Goal: Task Accomplishment & Management: Complete application form

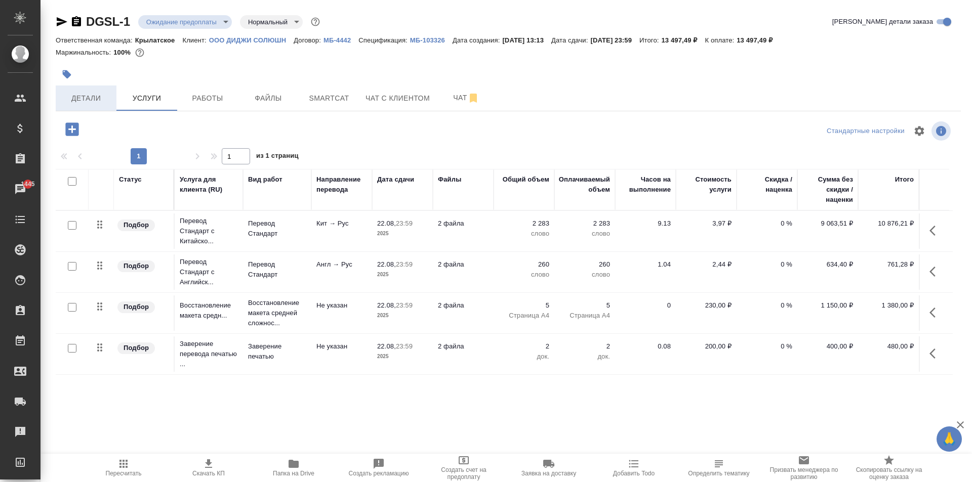
drag, startPoint x: 118, startPoint y: 99, endPoint x: 98, endPoint y: 105, distance: 20.6
click at [98, 105] on div "Детали Услуги Работы Файлы Smartcat Чат с клиентом Чат" at bounding box center [508, 98] width 905 height 25
click at [98, 105] on button "Детали" at bounding box center [86, 98] width 61 height 25
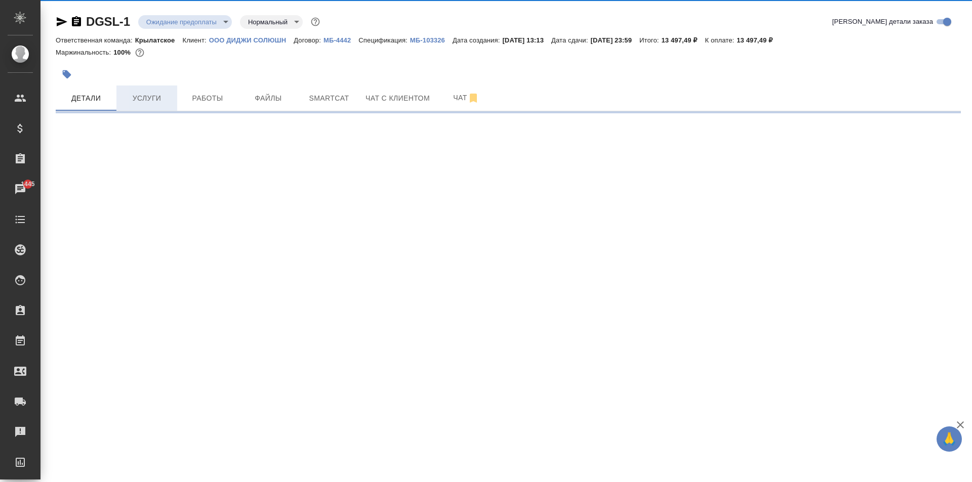
select select "RU"
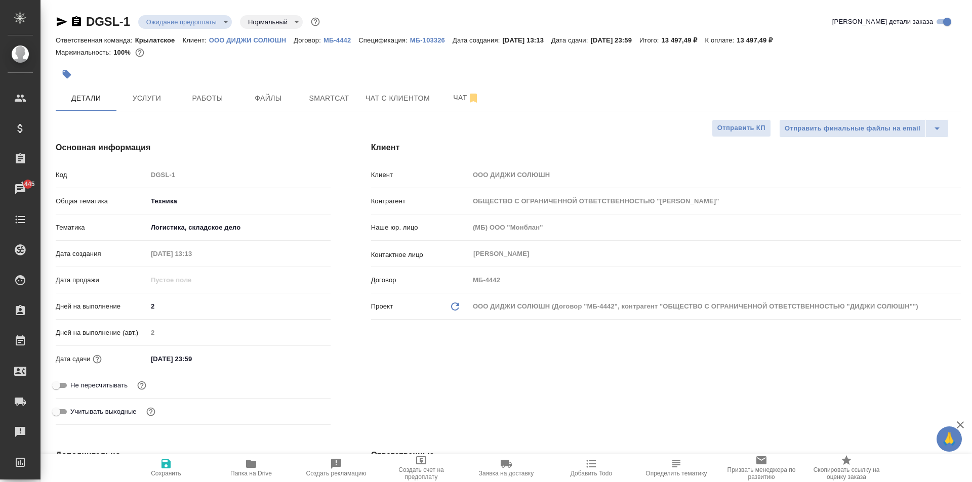
type textarea "x"
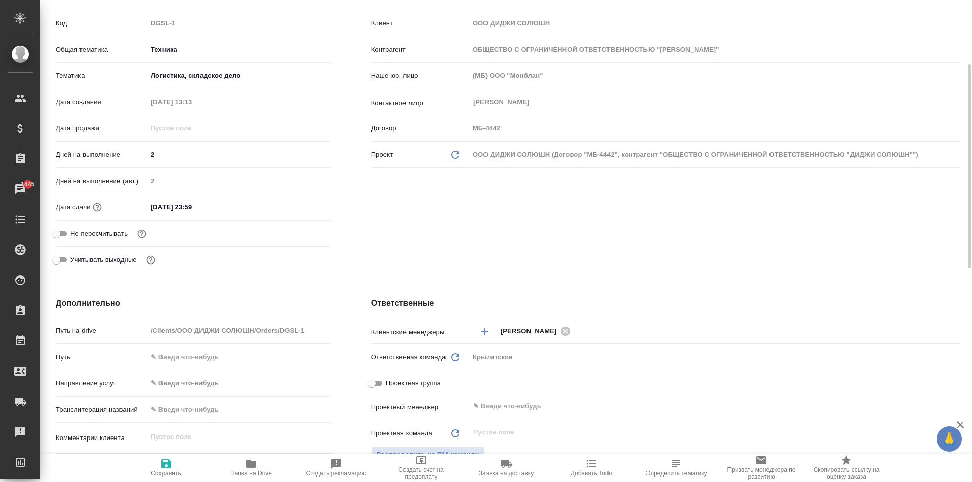
drag, startPoint x: 189, startPoint y: 203, endPoint x: 239, endPoint y: 202, distance: 50.1
click at [189, 203] on input "22.08.2025 23:59" at bounding box center [191, 207] width 89 height 15
click at [301, 208] on icon "button" at bounding box center [301, 206] width 9 height 10
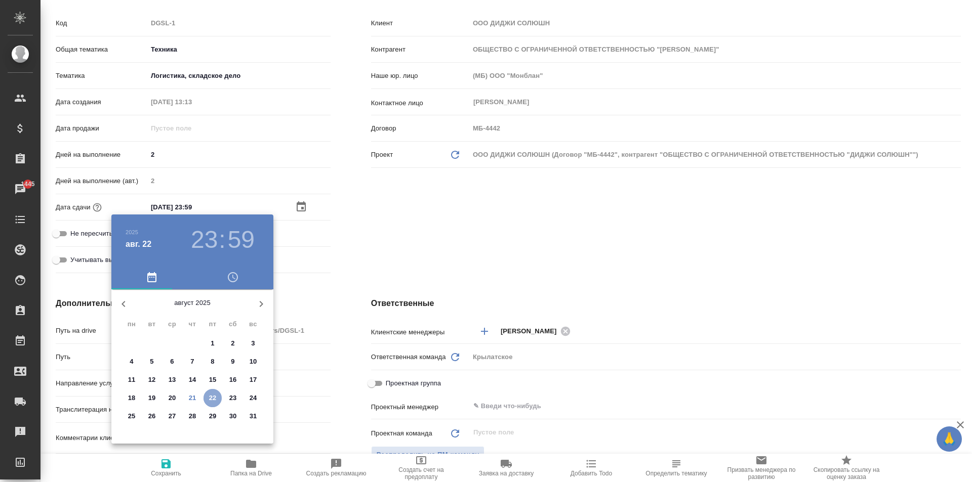
click at [217, 394] on span "22" at bounding box center [212, 398] width 18 height 10
type input "ОБЩЕСТВО С ОГРАНИЧЕННОЙ ОТВЕТСТВЕННОСТЬЮ "ДИДЖИ СОЛЮШН""
type textarea "x"
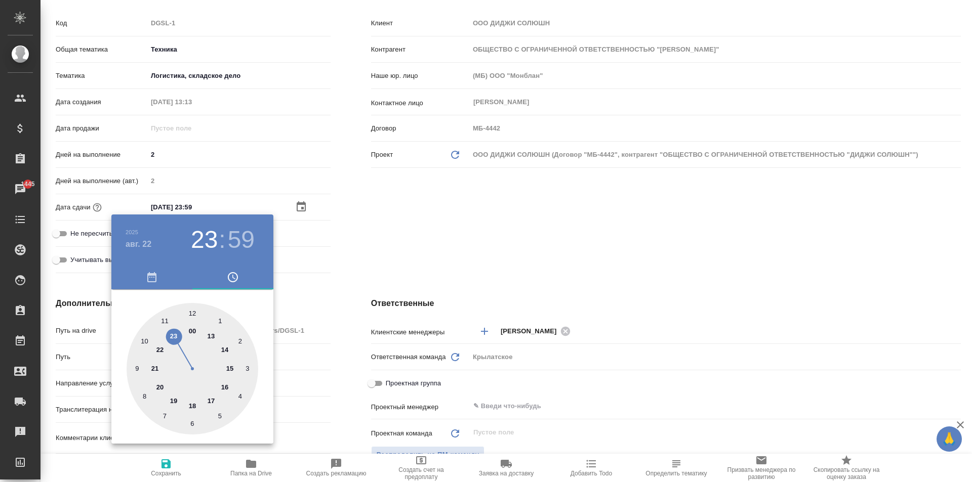
drag, startPoint x: 143, startPoint y: 336, endPoint x: 156, endPoint y: 329, distance: 14.7
click at [143, 336] on div at bounding box center [192, 369] width 132 height 132
type input "22.08.2025 10:59"
type input "ОБЩЕСТВО С ОГРАНИЧЕННОЙ ОТВЕТСТВЕННОСТЬЮ "ДИДЖИ СОЛЮШН""
type textarea "x"
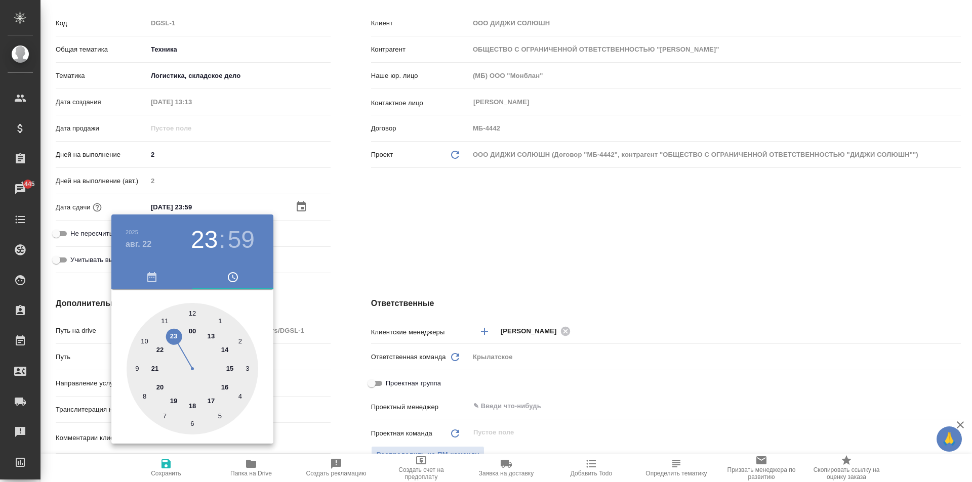
type textarea "x"
click at [187, 312] on div at bounding box center [192, 369] width 132 height 132
type input "ОБЩЕСТВО С ОГРАНИЧЕННОЙ ОТВЕТСТВЕННОСТЬЮ "ДИДЖИ СОЛЮШН""
type textarea "x"
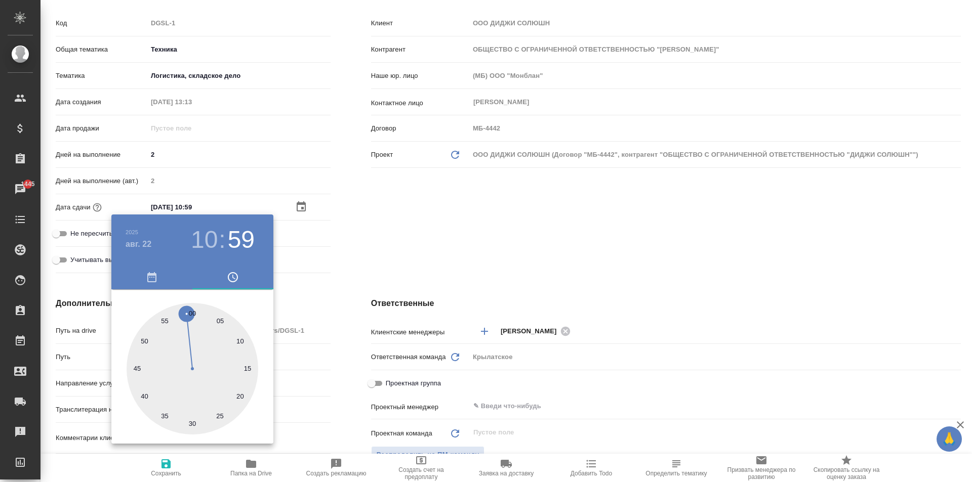
type textarea "x"
type input "22.08.2025 10:00"
type input "ОБЩЕСТВО С ОГРАНИЧЕННОЙ ОТВЕТСТВЕННОСТЬЮ "ДИДЖИ СОЛЮШН""
type textarea "x"
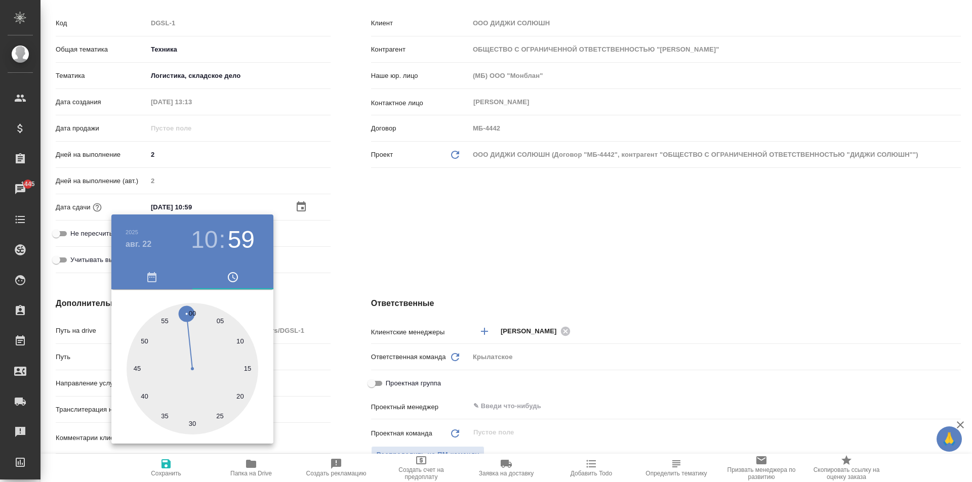
type textarea "x"
click at [193, 313] on div at bounding box center [192, 369] width 132 height 132
type input "ОБЩЕСТВО С ОГРАНИЧЕННОЙ ОТВЕТСТВЕННОСТЬЮ "ДИДЖИ СОЛЮШН""
type textarea "x"
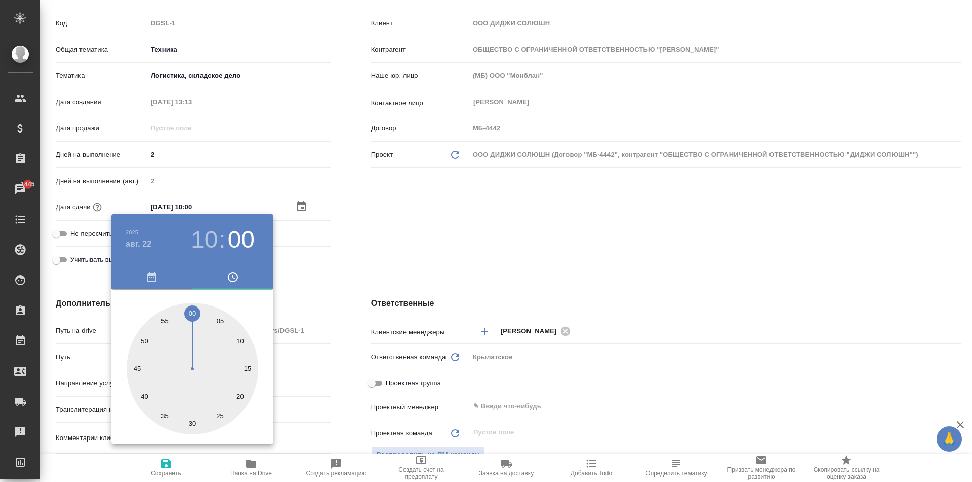
type textarea "x"
drag, startPoint x: 342, startPoint y: 305, endPoint x: 331, endPoint y: 312, distance: 12.8
click at [335, 310] on div at bounding box center [486, 241] width 972 height 482
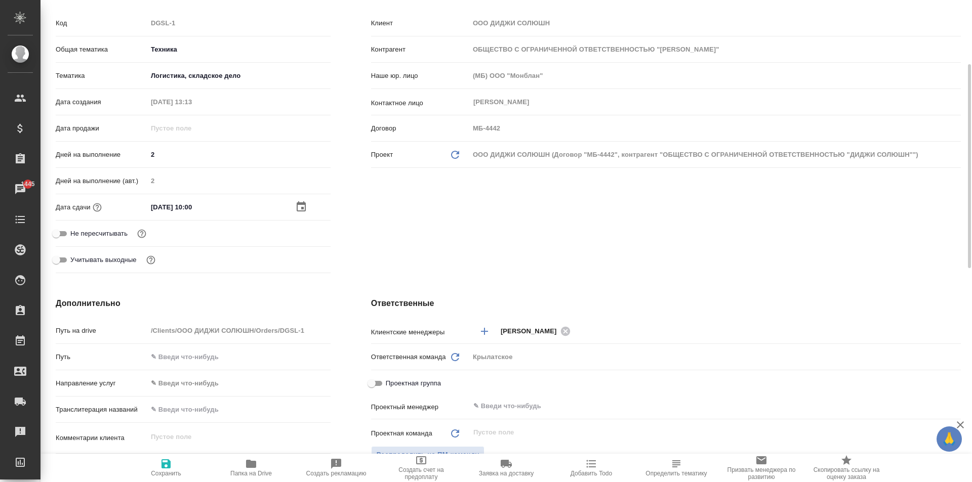
click at [173, 454] on button "Сохранить" at bounding box center [165, 468] width 85 height 28
type input "ОБЩЕСТВО С ОГРАНИЧЕННОЙ ОТВЕТСТВЕННОСТЬЮ "ДИДЖИ СОЛЮШН""
type textarea "x"
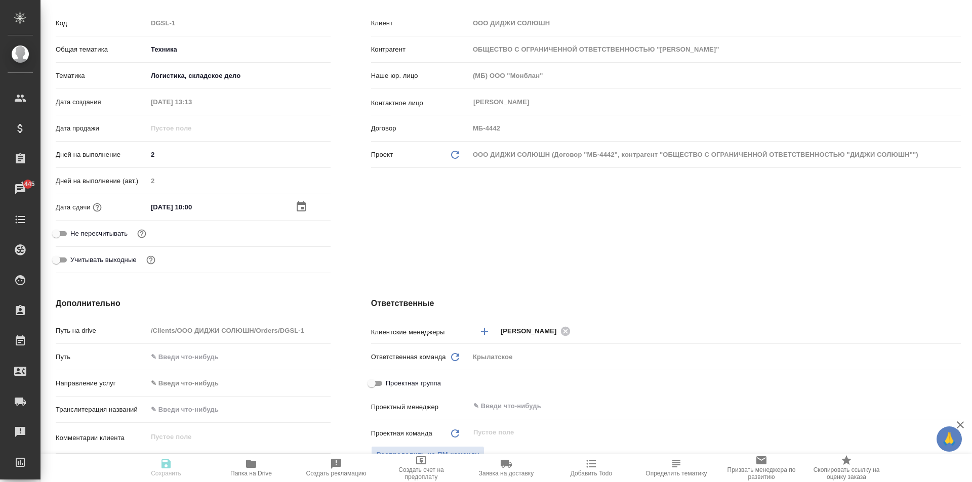
type input "ОБЩЕСТВО С ОГРАНИЧЕННОЙ ОТВЕТСТВЕННОСТЬЮ "ДИДЖИ СОЛЮШН""
type textarea "x"
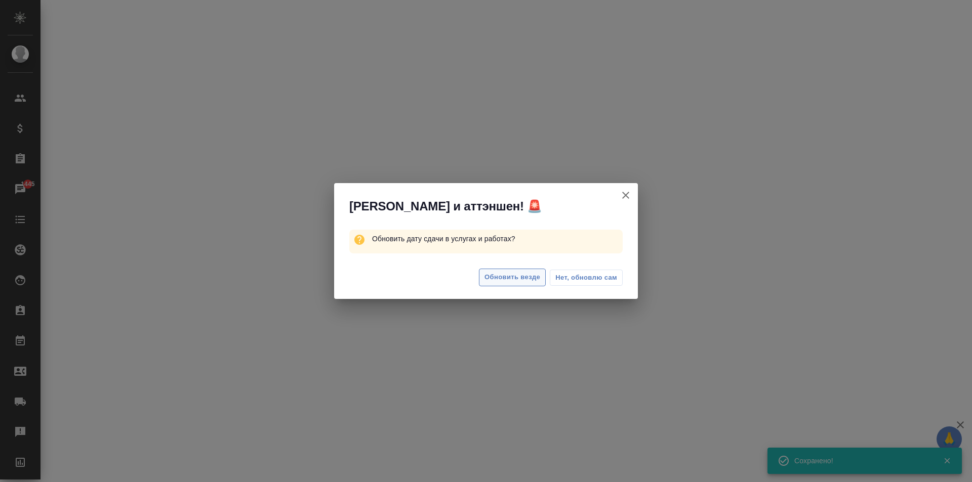
select select "RU"
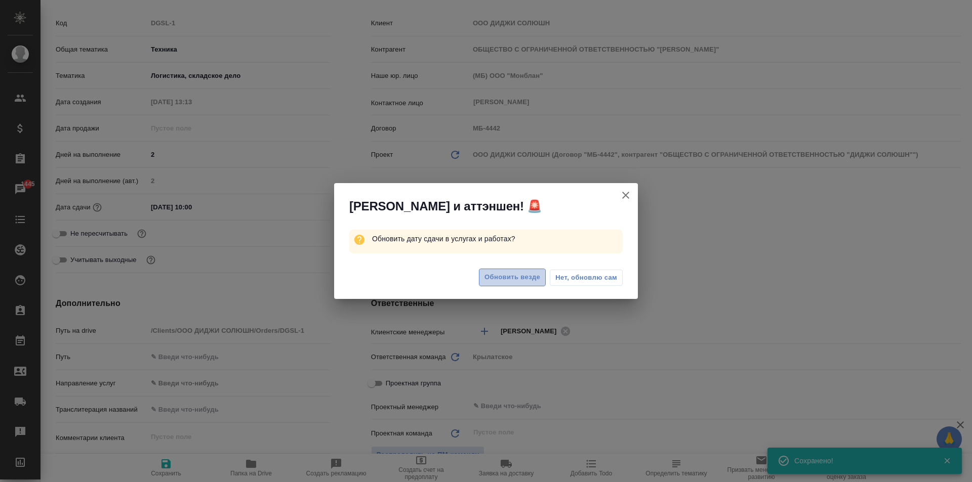
type textarea "x"
click at [494, 269] on button "Обновить везде" at bounding box center [512, 278] width 67 height 18
click at [493, 274] on span "Обновить везде" at bounding box center [512, 278] width 56 height 12
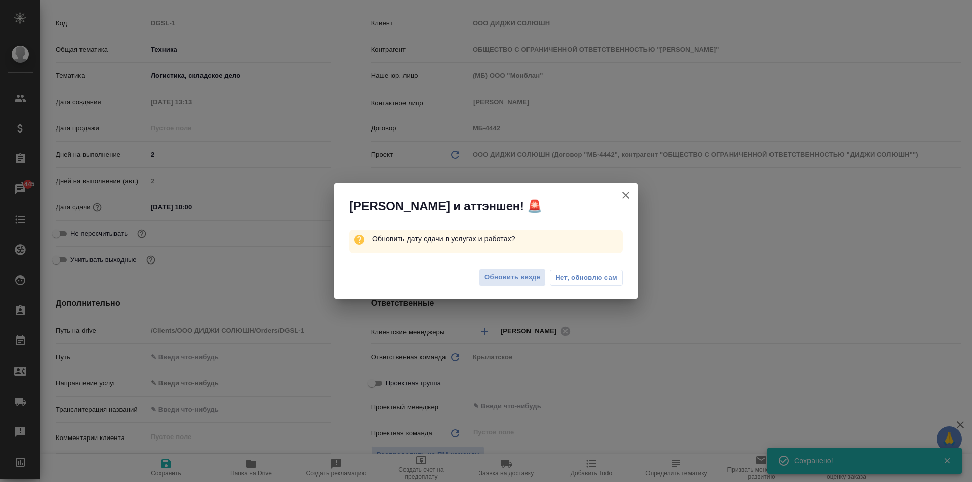
type input "ОБЩЕСТВО С ОГРАНИЧЕННОЙ ОТВЕТСТВЕННОСТЬЮ "ДИДЖИ СОЛЮШН""
type textarea "x"
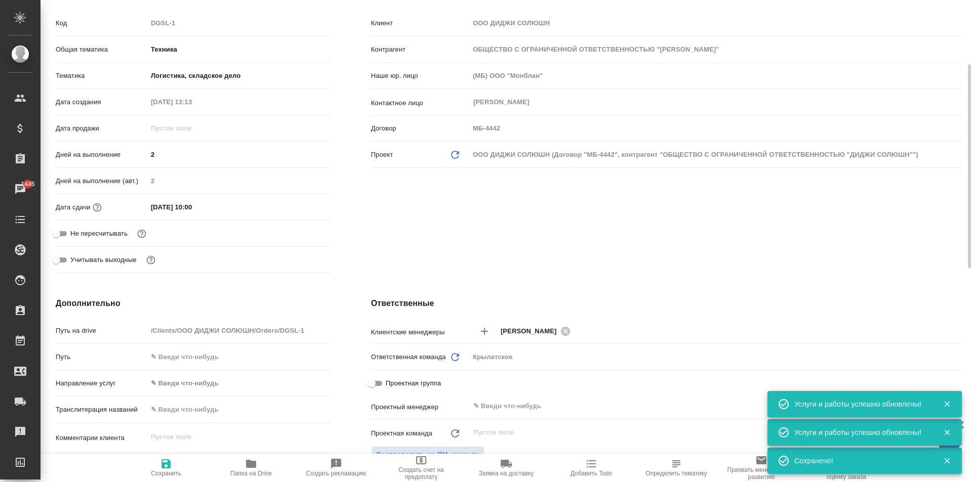
scroll to position [354, 0]
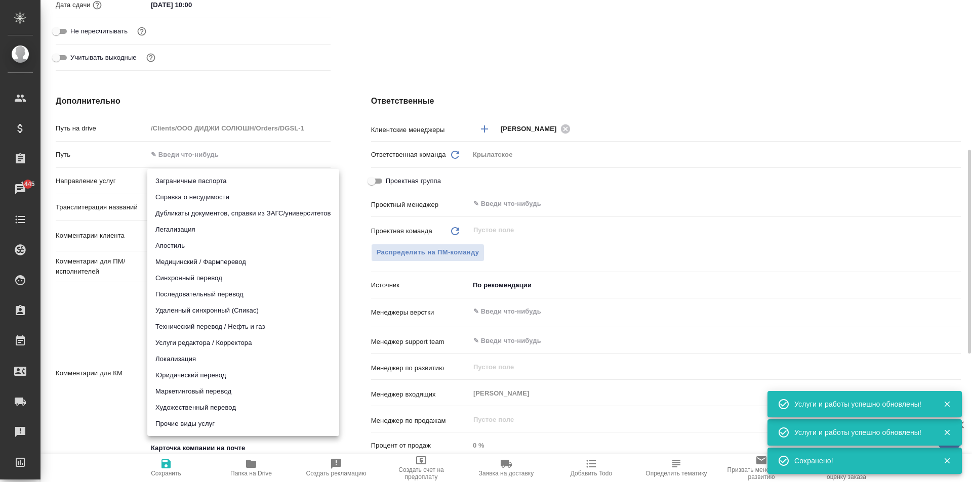
click at [193, 179] on body "🙏 .cls-1 fill:#fff; AWATERA Kasymov Timur Клиенты Спецификации Заказы 1445 Чаты…" at bounding box center [486, 241] width 972 height 482
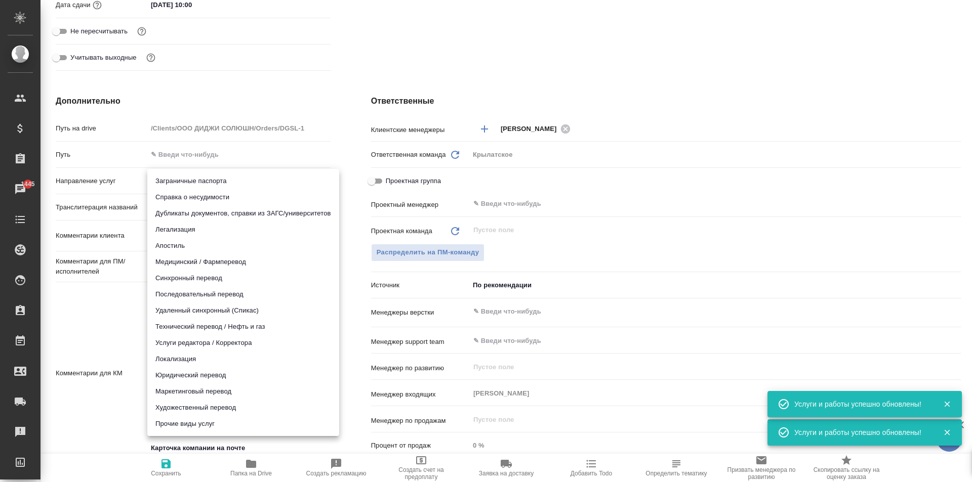
click at [208, 376] on li "Юридический перевод" at bounding box center [243, 375] width 192 height 16
type input "ОБЩЕСТВО С ОГРАНИЧЕННОЙ ОТВЕТСТВЕННОСТЬЮ "ДИДЖИ СОЛЮШН""
type input "legalTranslation"
type textarea "x"
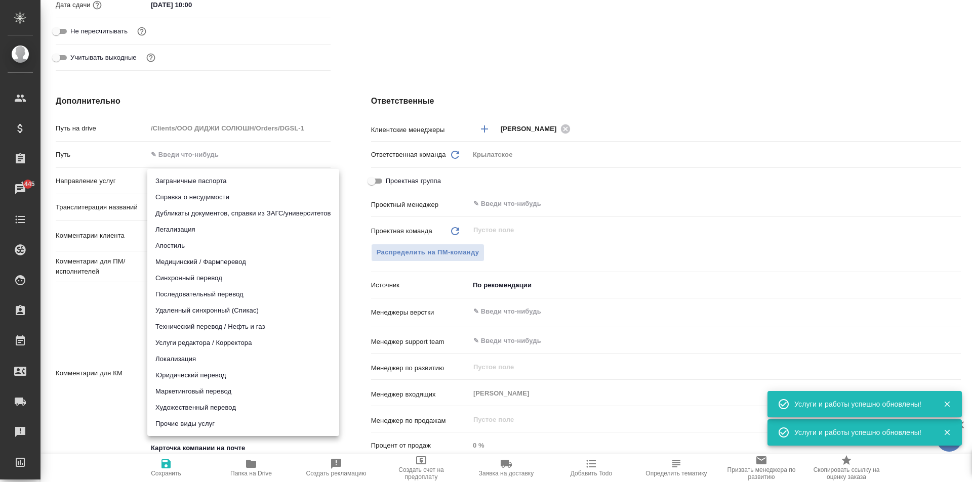
type textarea "x"
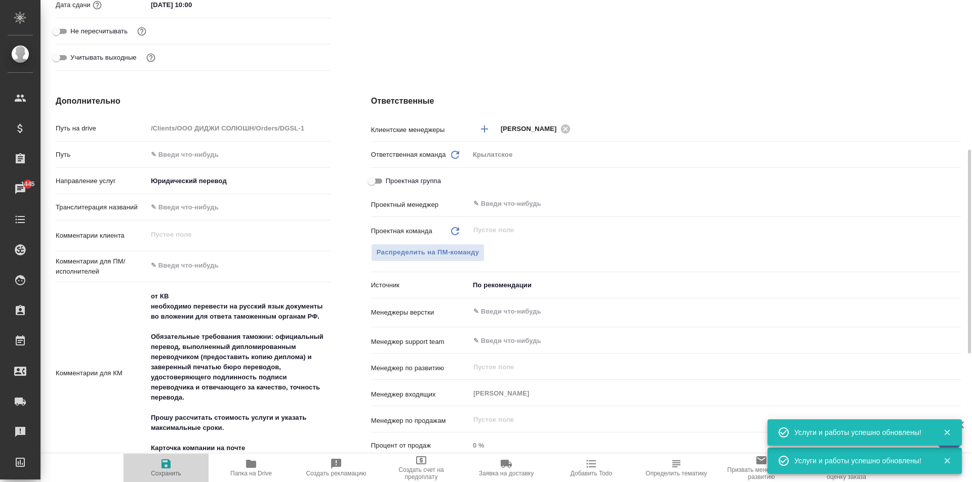
click at [173, 476] on span "Сохранить" at bounding box center [166, 473] width 30 height 7
type input "ОБЩЕСТВО С ОГРАНИЧЕННОЙ ОТВЕТСТВЕННОСТЬЮ "ДИДЖИ СОЛЮШН""
type textarea "x"
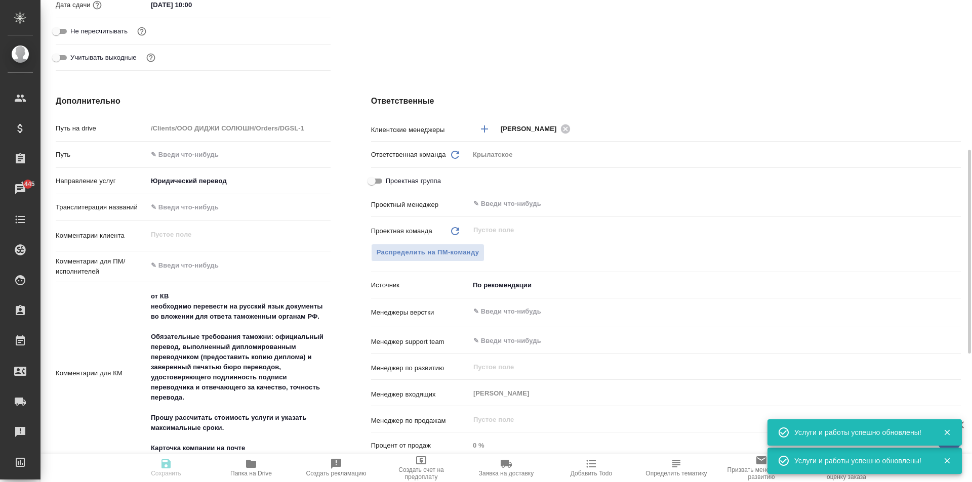
type input "ОБЩЕСТВО С ОГРАНИЧЕННОЙ ОТВЕТСТВЕННОСТЬЮ "ДИДЖИ СОЛЮШН""
type textarea "x"
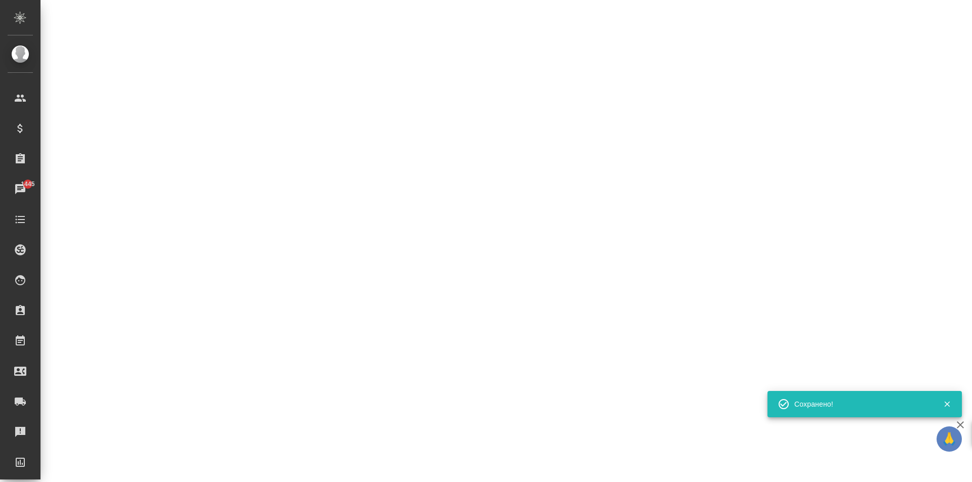
select select "RU"
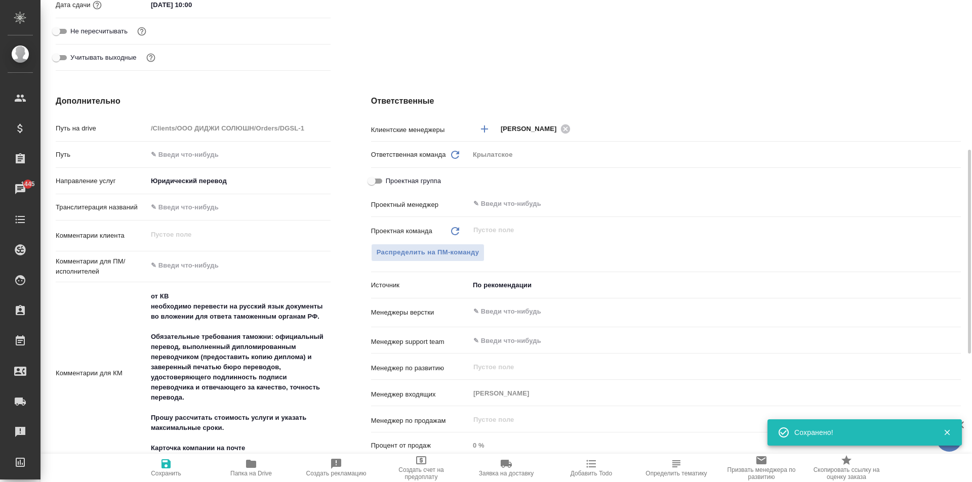
type textarea "x"
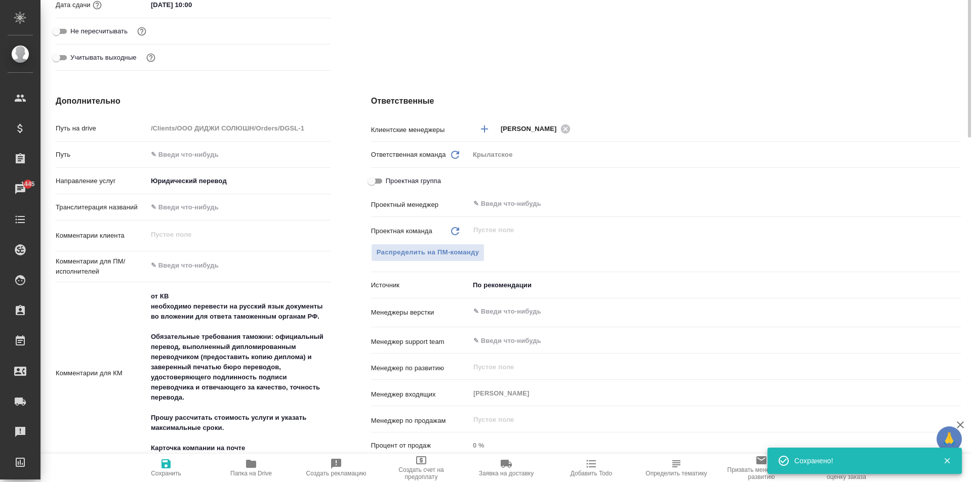
scroll to position [101, 0]
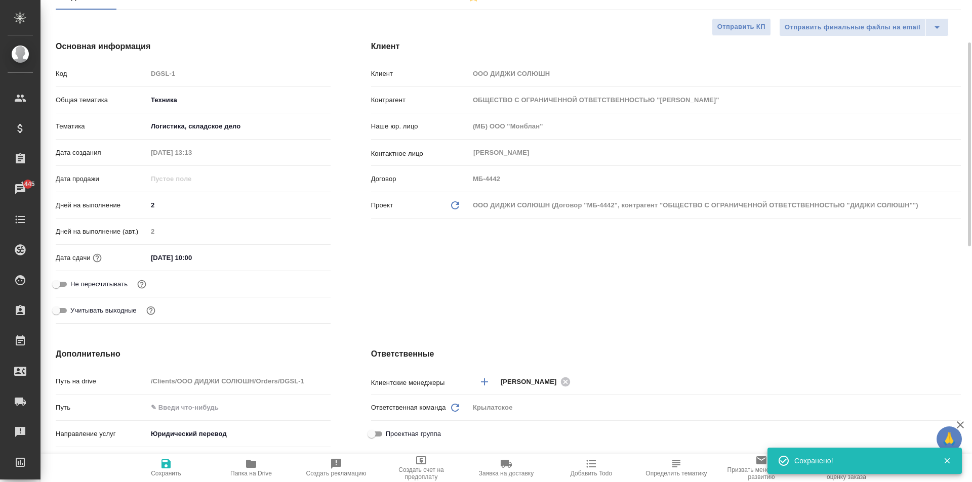
click at [130, 283] on div "Не пересчитывать" at bounding box center [193, 284] width 275 height 18
click at [123, 281] on span "Не пересчитывать" at bounding box center [98, 284] width 57 height 10
click at [74, 281] on input "Не пересчитывать" at bounding box center [56, 284] width 36 height 12
checkbox input "true"
type input "ОБЩЕСТВО С ОГРАНИЧЕННОЙ ОТВЕТСТВЕННОСТЬЮ "ДИДЖИ СОЛЮШН""
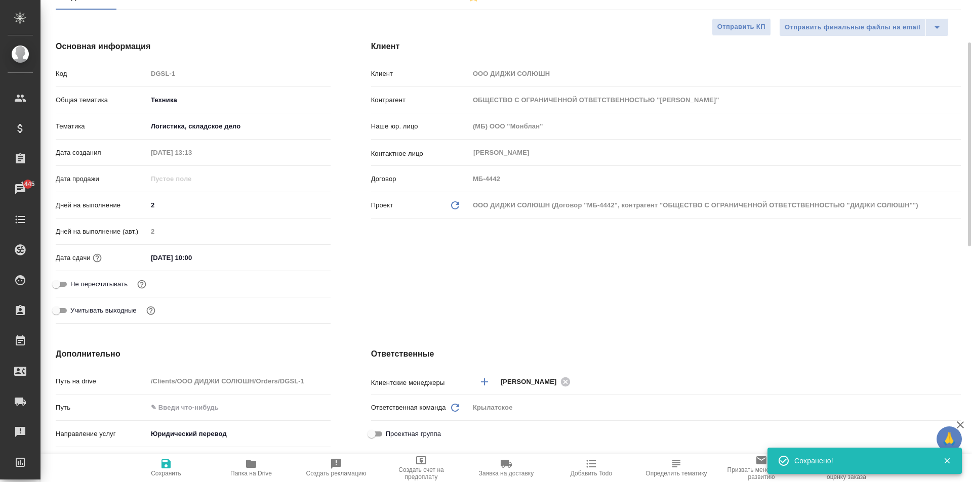
type textarea "x"
click at [156, 459] on span "Сохранить" at bounding box center [166, 467] width 73 height 19
type input "ОБЩЕСТВО С ОГРАНИЧЕННОЙ ОТВЕТСТВЕННОСТЬЮ "ДИДЖИ СОЛЮШН""
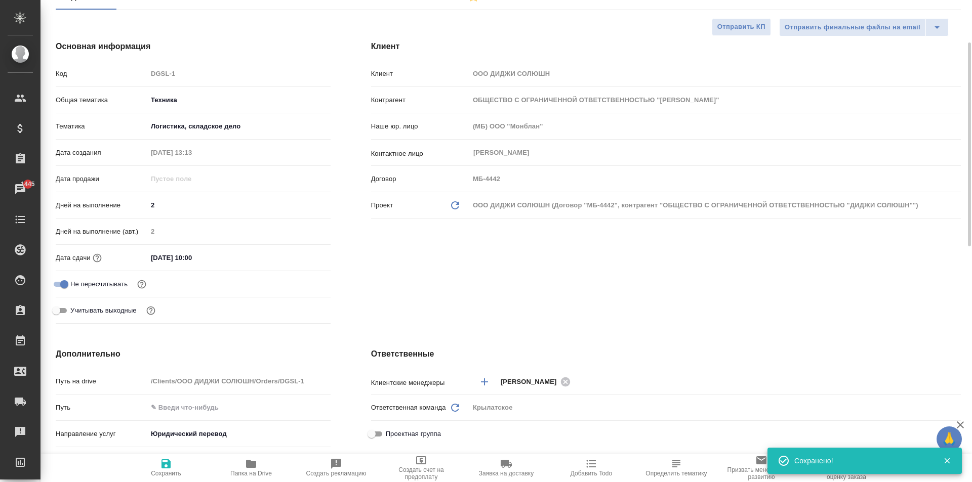
type textarea "x"
type input "ОБЩЕСТВО С ОГРАНИЧЕННОЙ ОТВЕТСТВЕННОСТЬЮ "ДИДЖИ СОЛЮШН""
type textarea "x"
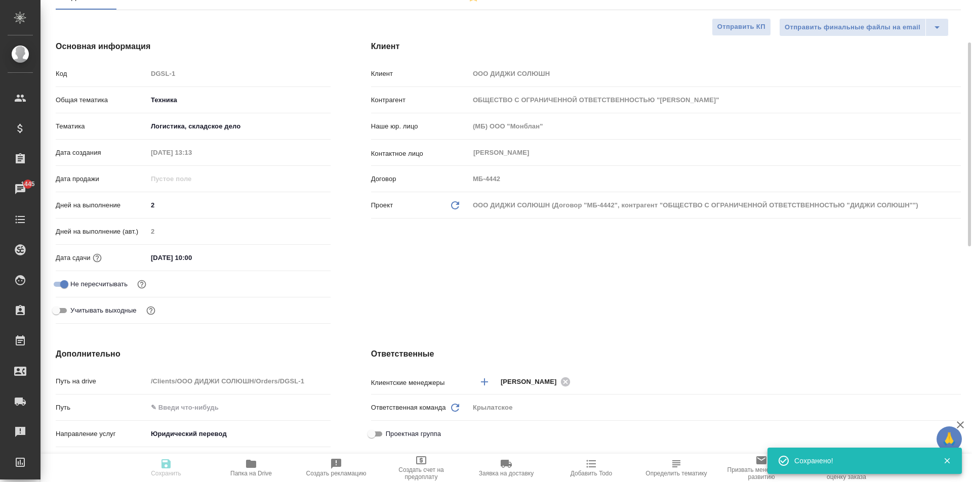
type textarea "x"
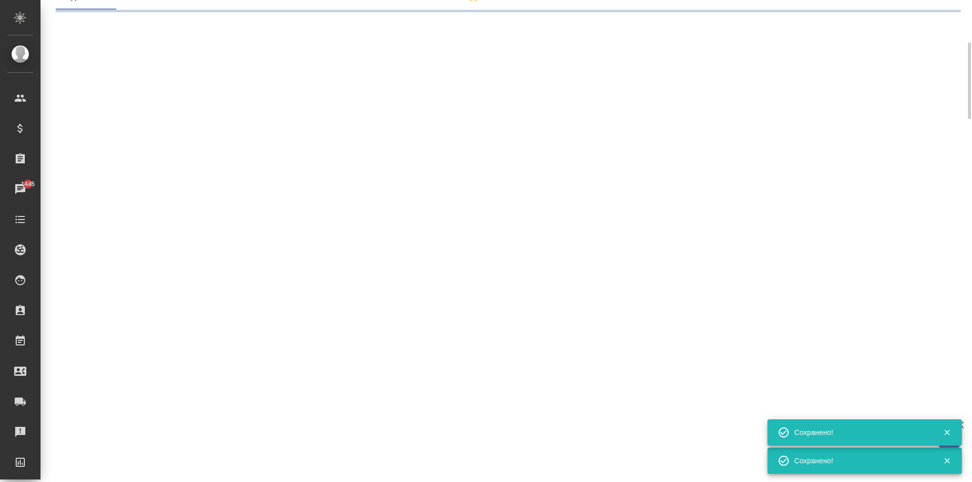
select select "RU"
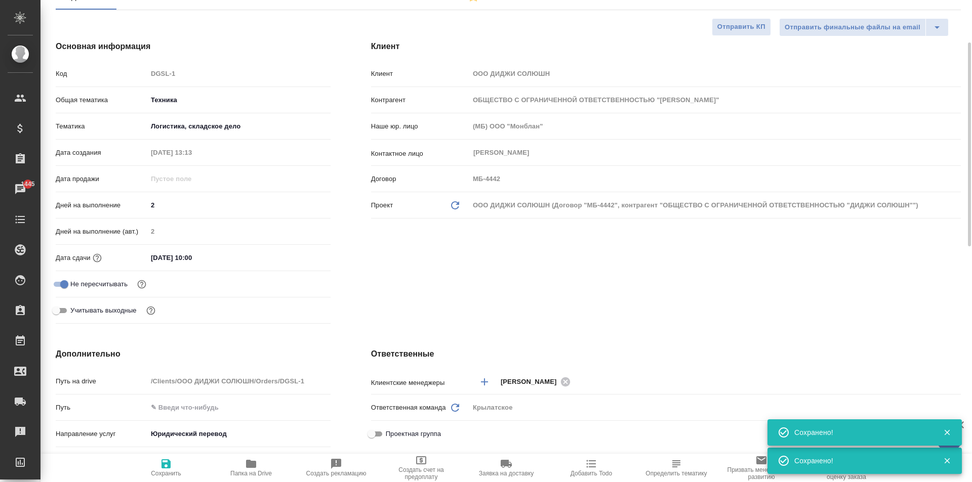
type textarea "x"
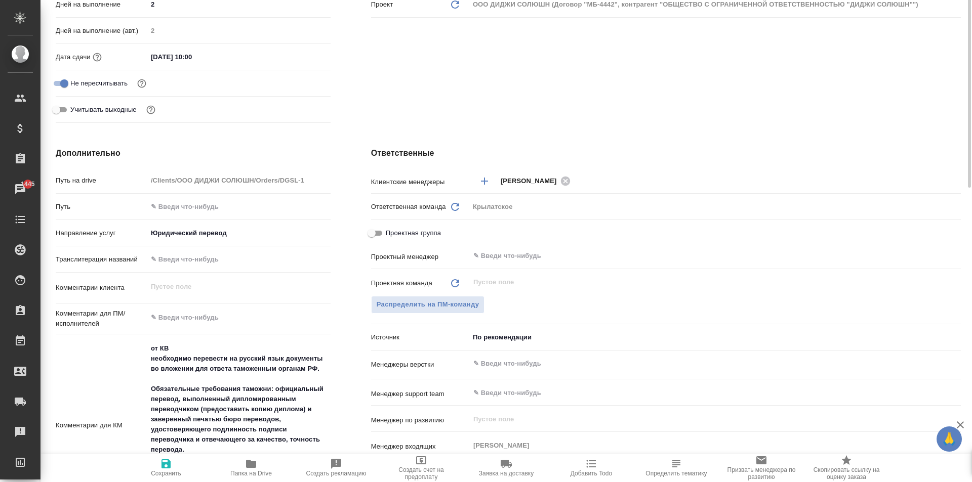
scroll to position [0, 0]
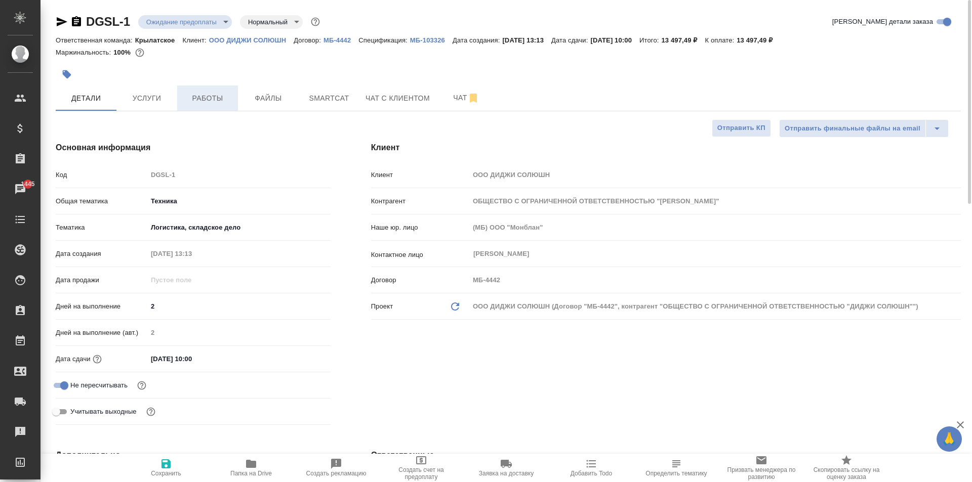
click at [198, 99] on span "Работы" at bounding box center [207, 98] width 49 height 13
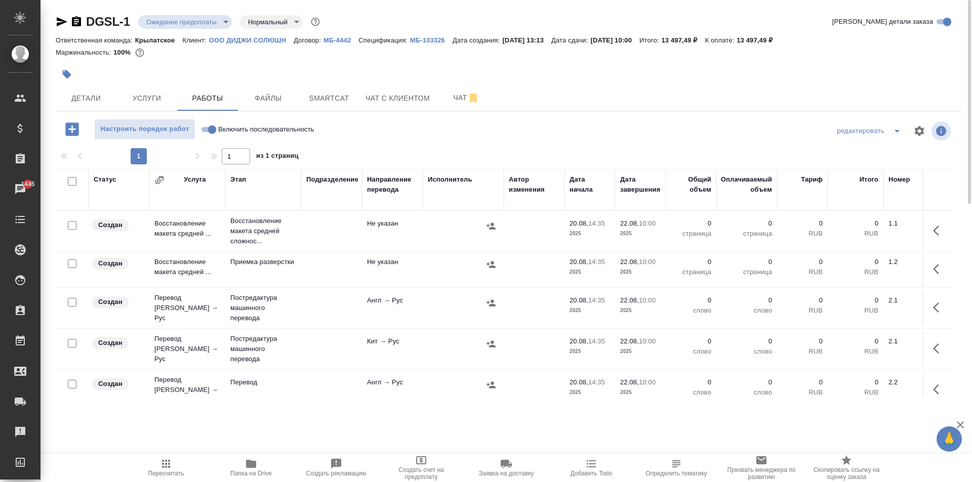
click at [210, 127] on input "Включить последовательность" at bounding box center [212, 129] width 36 height 12
checkbox input "true"
click at [69, 183] on input "checkbox" at bounding box center [72, 181] width 9 height 9
checkbox input "true"
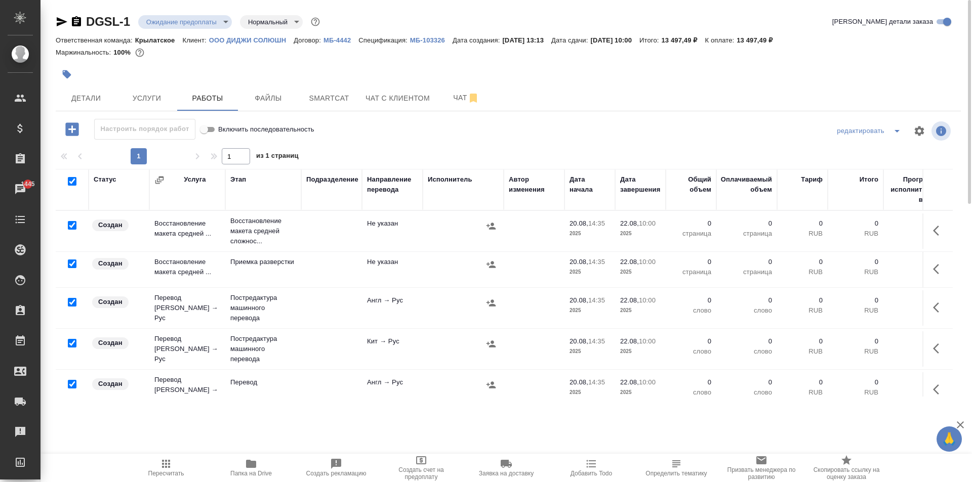
checkbox input "true"
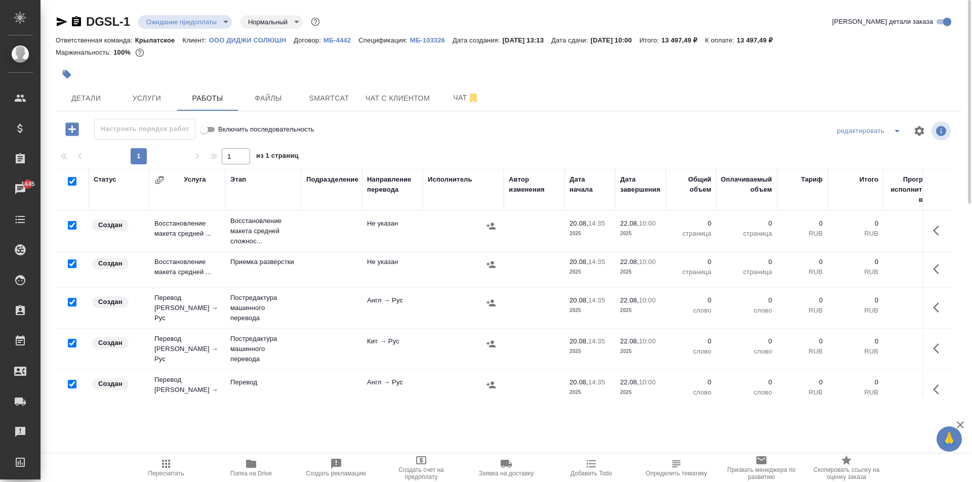
checkbox input "true"
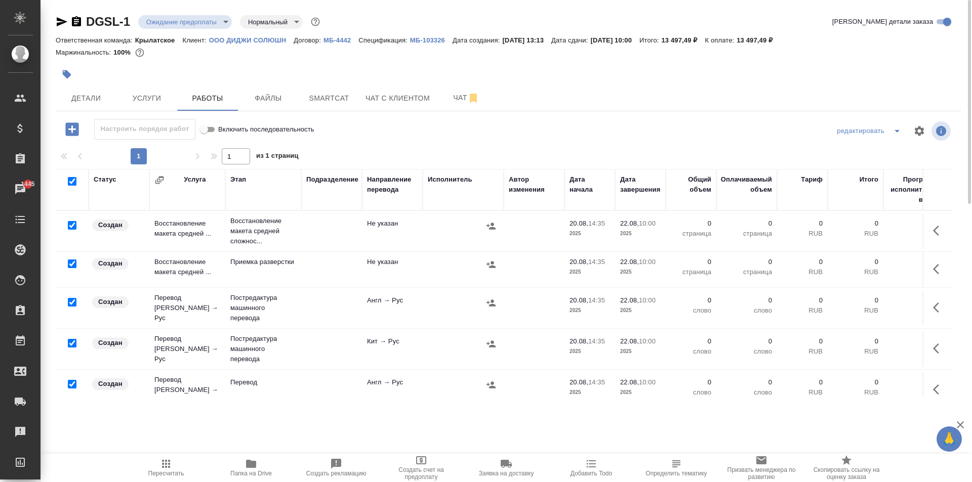
checkbox input "true"
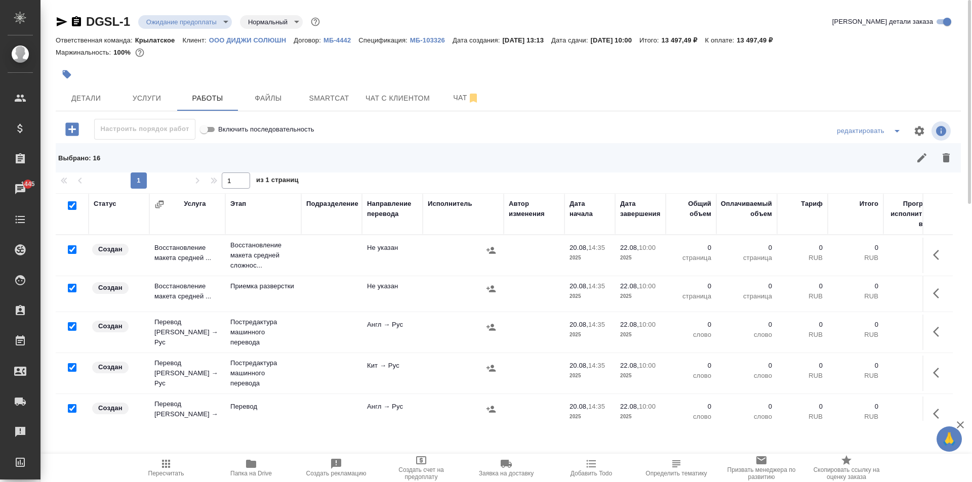
click at [68, 248] on input "checkbox" at bounding box center [72, 249] width 9 height 9
checkbox input "false"
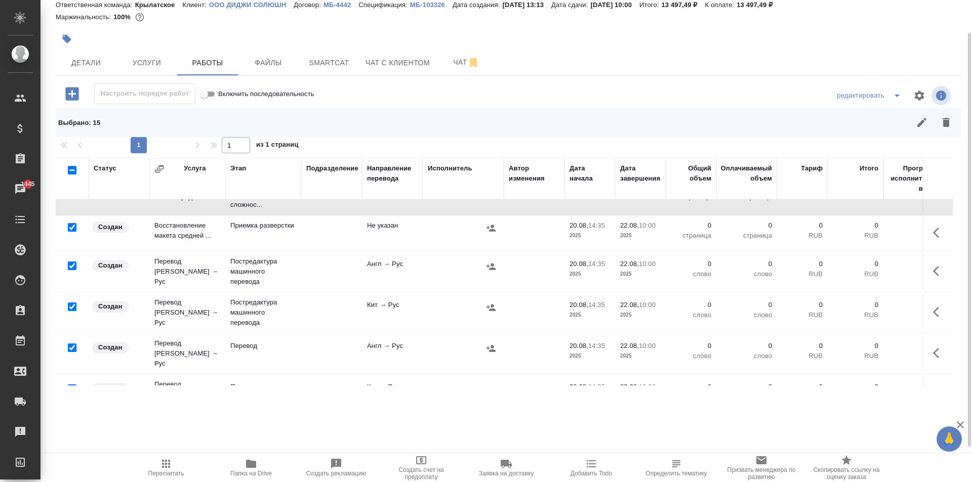
scroll to position [51, 0]
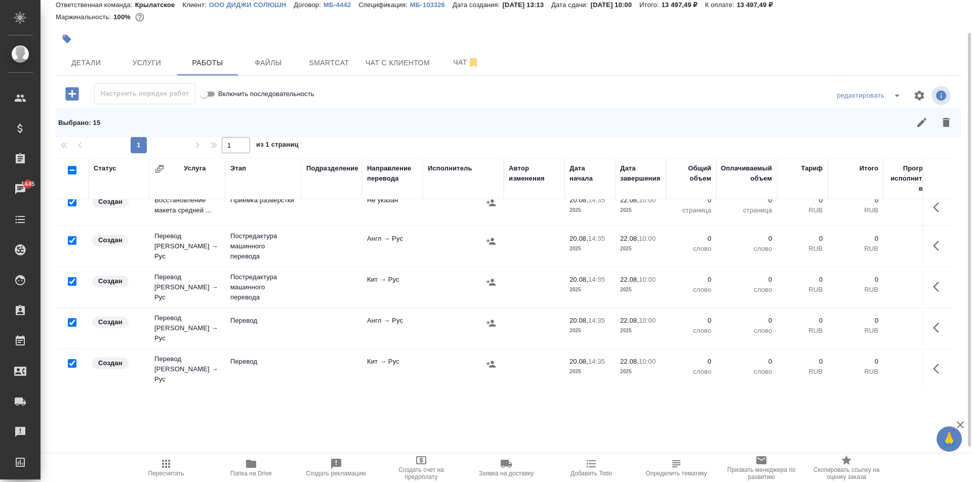
click at [70, 236] on input "checkbox" at bounding box center [72, 240] width 9 height 9
checkbox input "false"
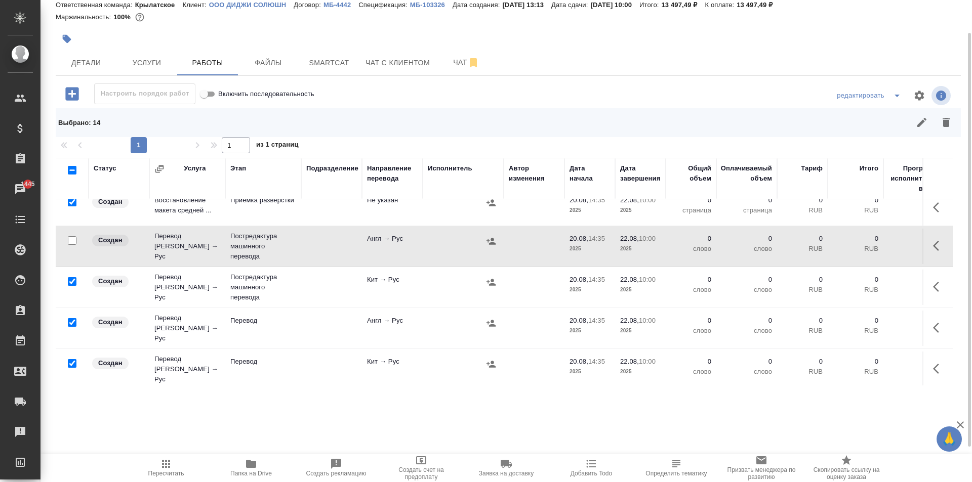
click at [71, 281] on input "checkbox" at bounding box center [72, 281] width 9 height 9
checkbox input "false"
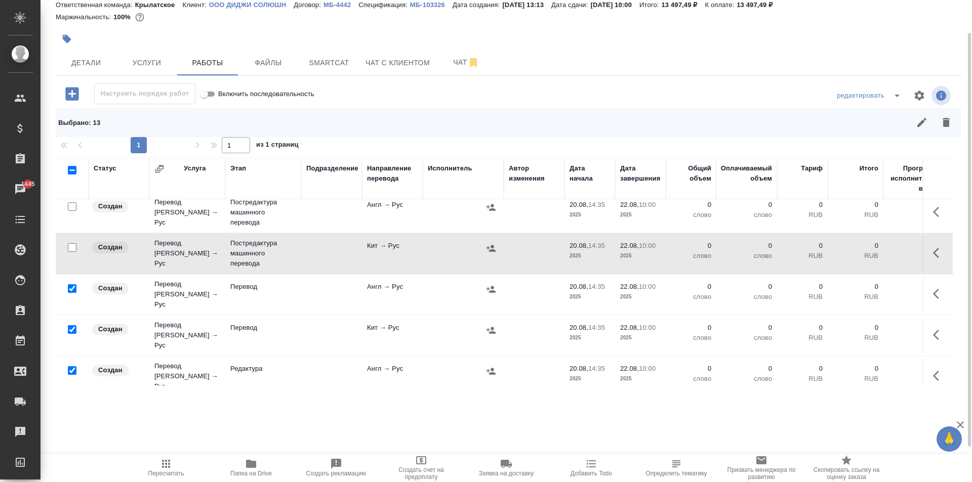
scroll to position [101, 0]
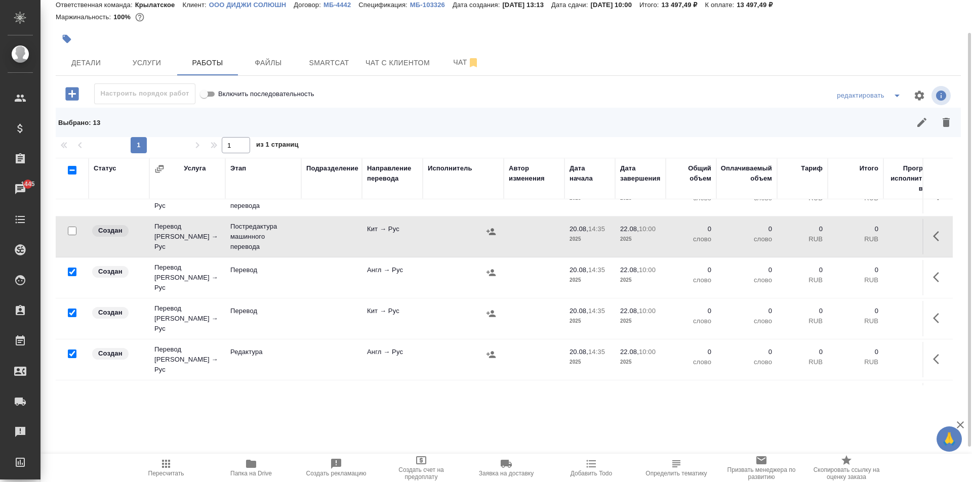
click at [72, 268] on input "checkbox" at bounding box center [72, 272] width 9 height 9
checkbox input "false"
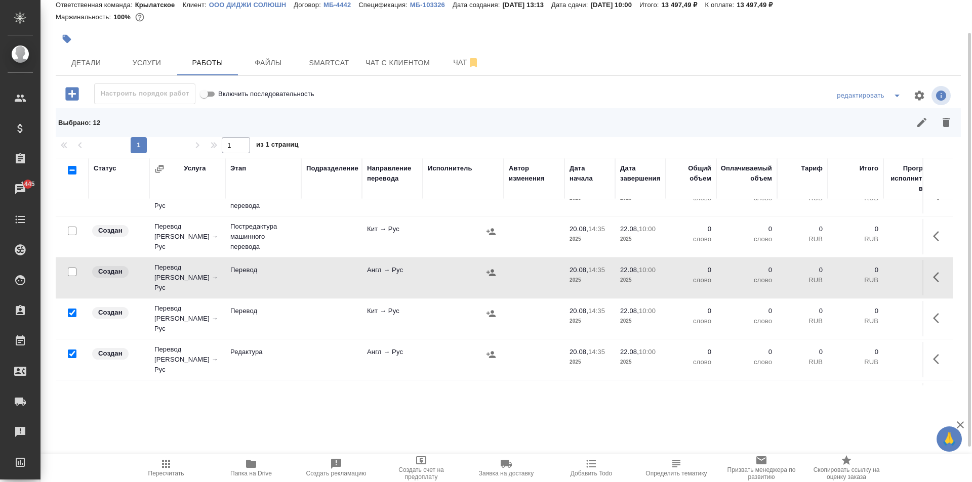
click at [75, 309] on input "checkbox" at bounding box center [72, 313] width 9 height 9
checkbox input "false"
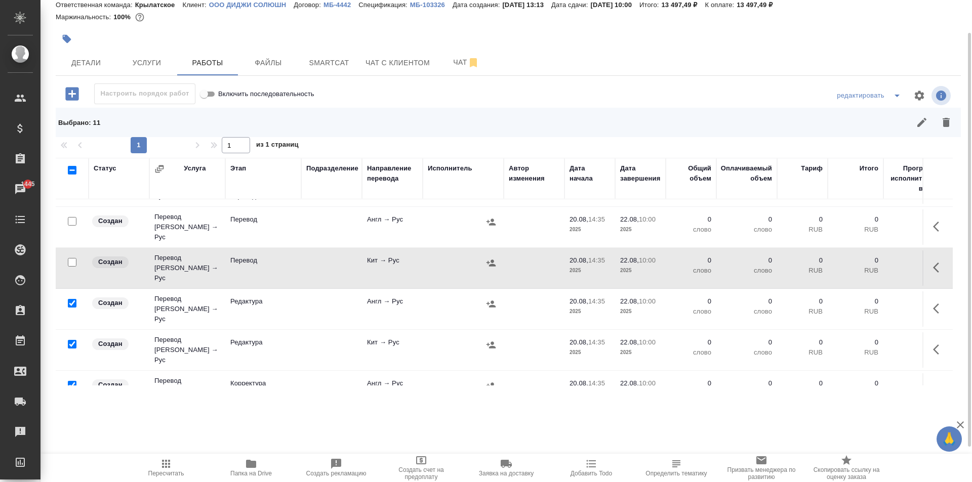
scroll to position [253, 0]
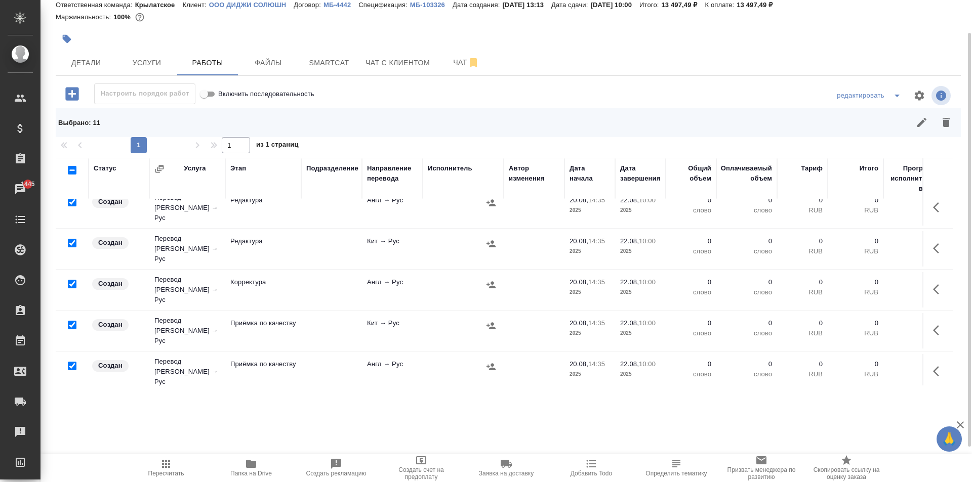
click at [73, 280] on input "checkbox" at bounding box center [72, 284] width 9 height 9
checkbox input "false"
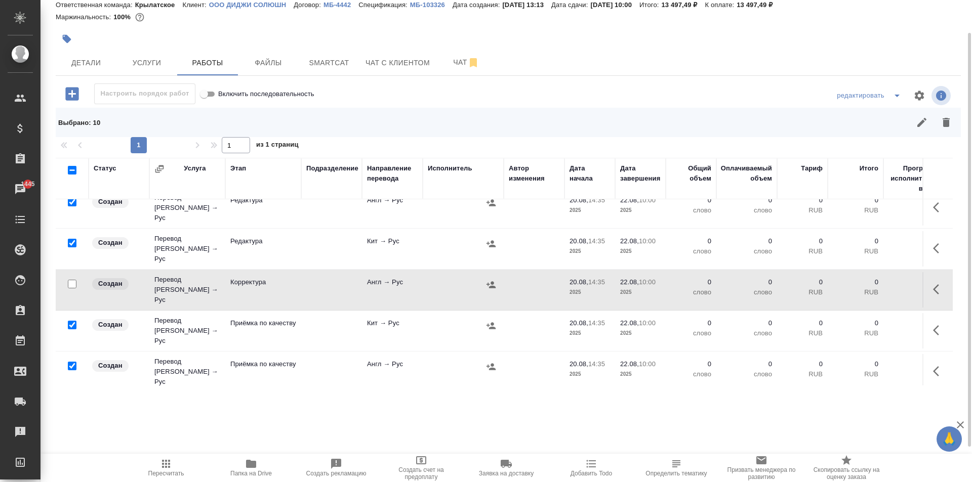
click at [72, 403] on input "checkbox" at bounding box center [72, 407] width 9 height 9
checkbox input "false"
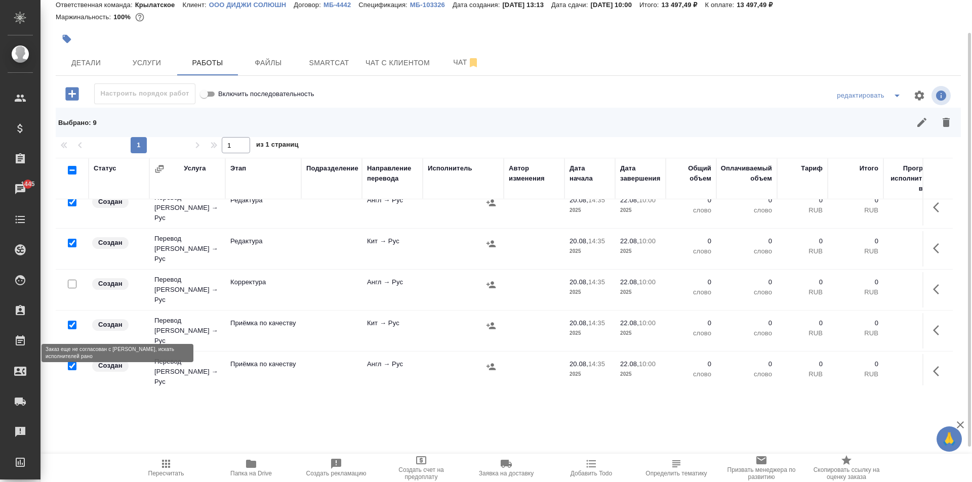
scroll to position [304, 0]
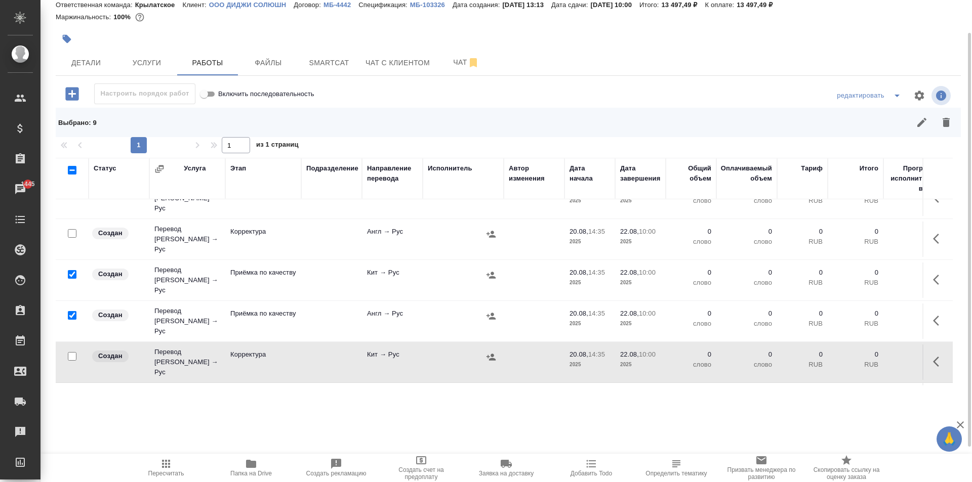
click at [71, 311] on input "checkbox" at bounding box center [72, 315] width 9 height 9
checkbox input "false"
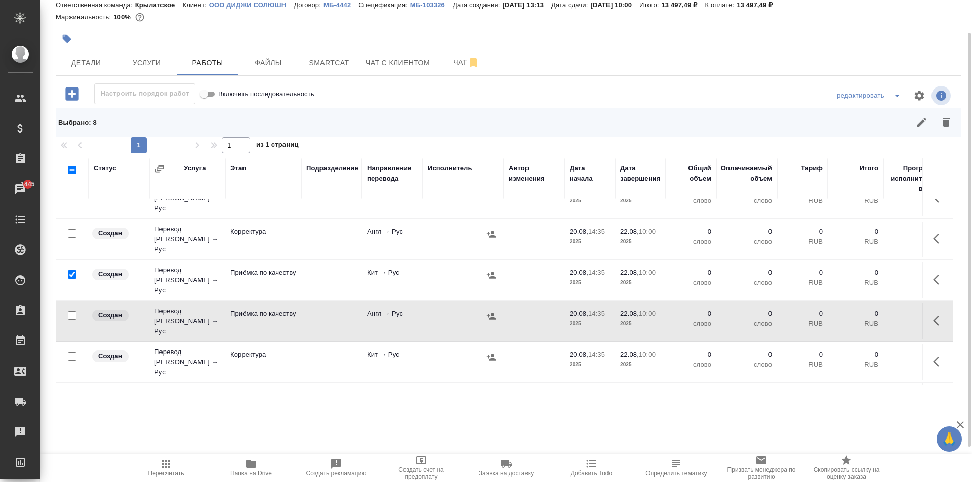
click at [73, 270] on input "checkbox" at bounding box center [72, 274] width 9 height 9
checkbox input "false"
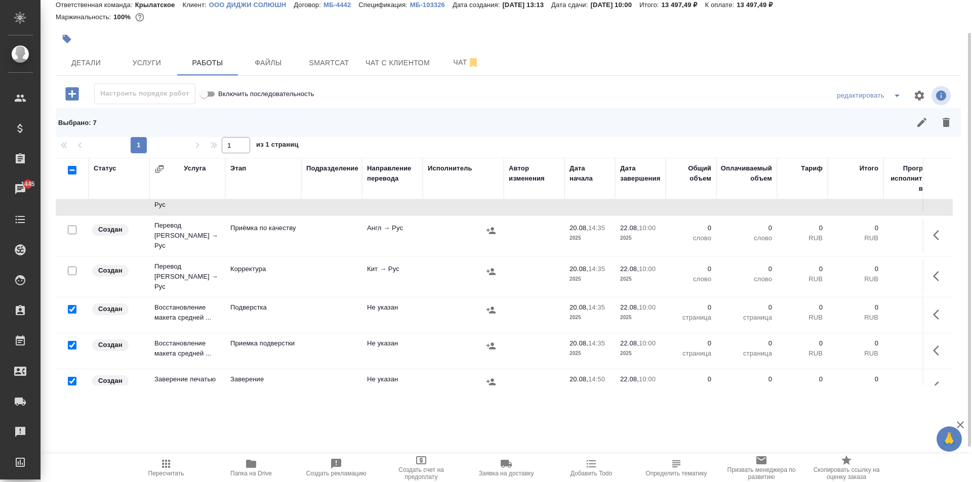
scroll to position [412, 0]
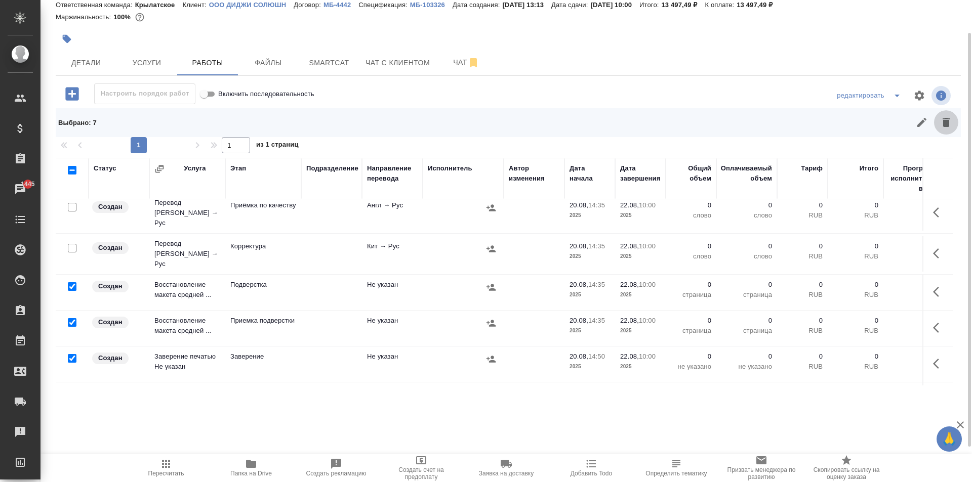
click at [947, 129] on button "button" at bounding box center [946, 122] width 24 height 24
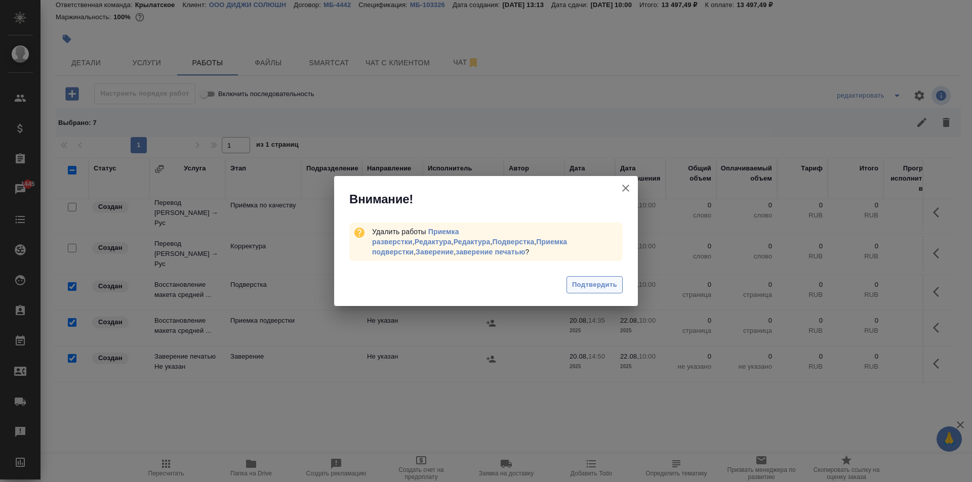
click at [581, 279] on span "Подтвердить" at bounding box center [594, 285] width 45 height 12
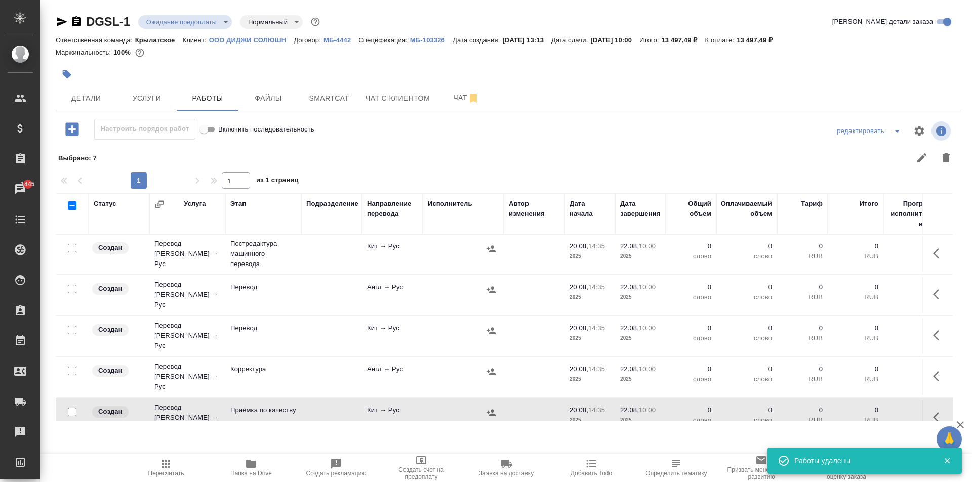
scroll to position [0, 0]
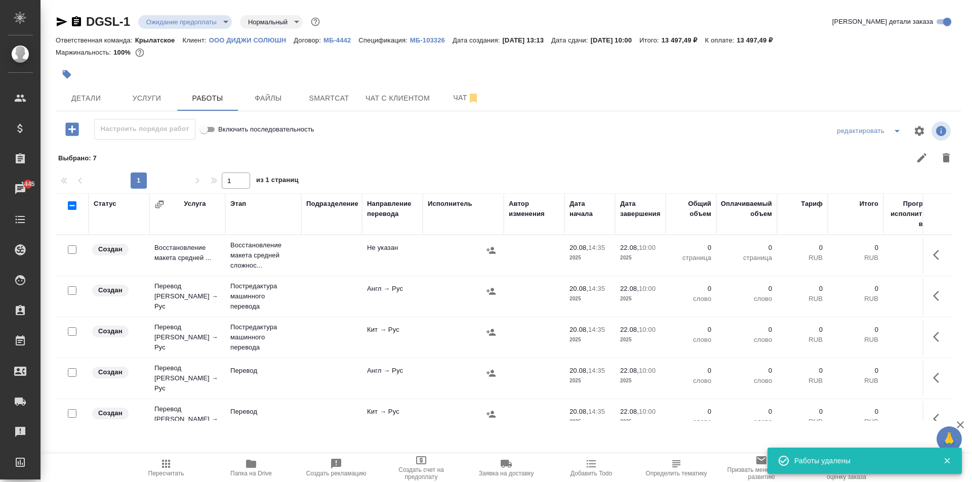
click at [346, 136] on div "Настроить порядок работ Включить последовательность" at bounding box center [207, 129] width 302 height 21
click at [73, 69] on button "button" at bounding box center [67, 74] width 22 height 22
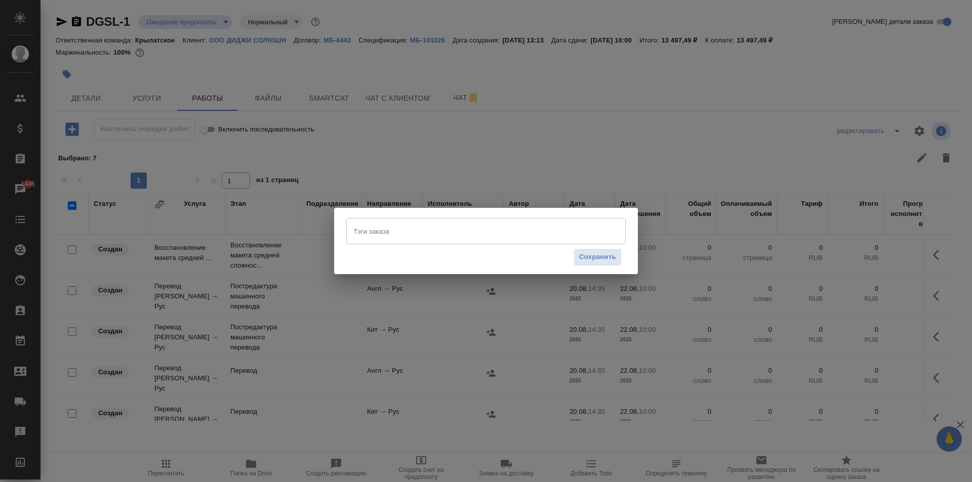
click at [430, 229] on input "Тэги заказа" at bounding box center [476, 231] width 251 height 17
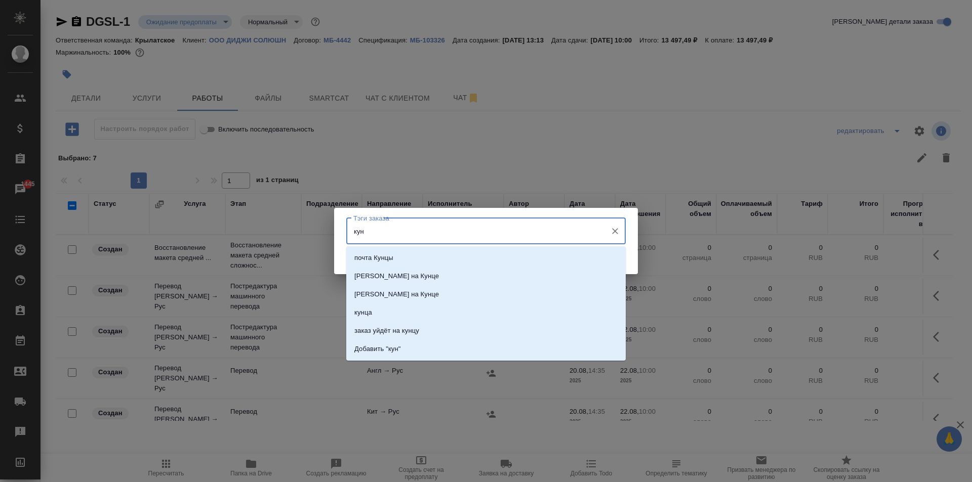
type input "кунц"
click at [450, 331] on li "заказ уйдёт на кунцу" at bounding box center [485, 331] width 279 height 18
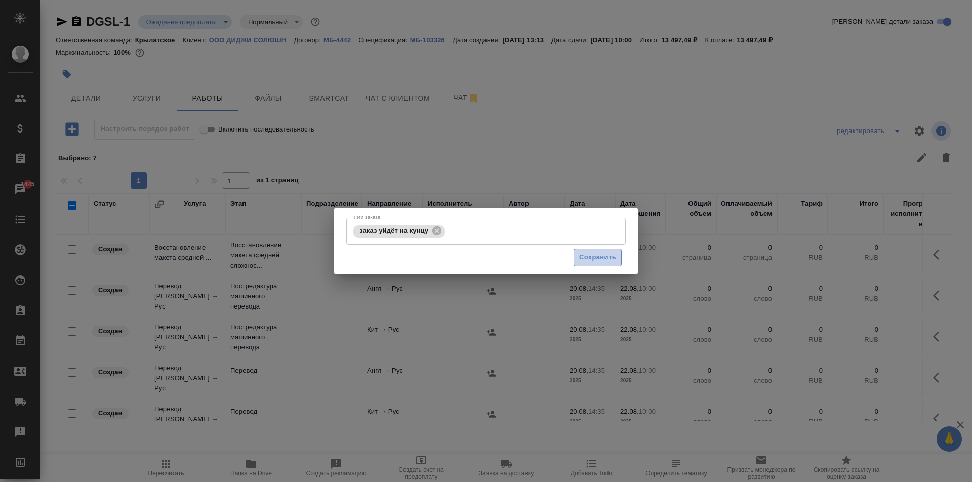
click at [608, 262] on span "Сохранить" at bounding box center [597, 258] width 37 height 12
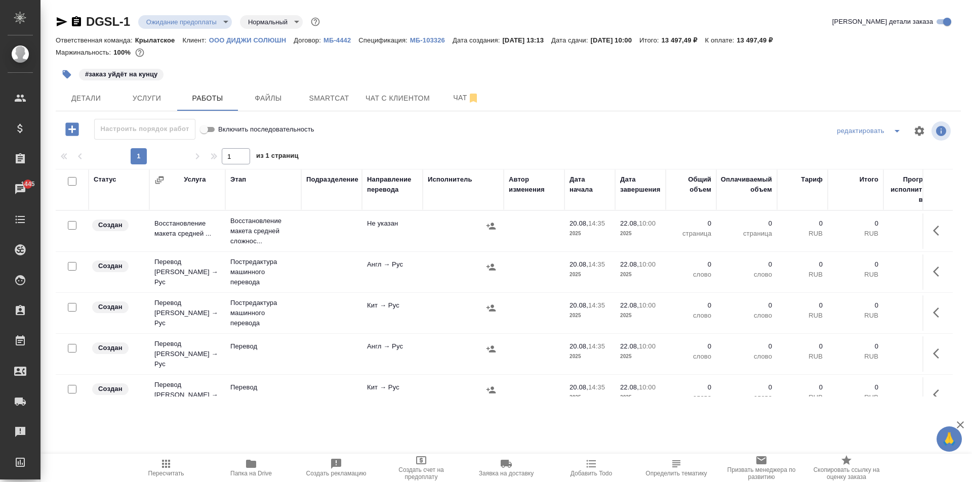
click at [64, 67] on button "button" at bounding box center [67, 74] width 22 height 22
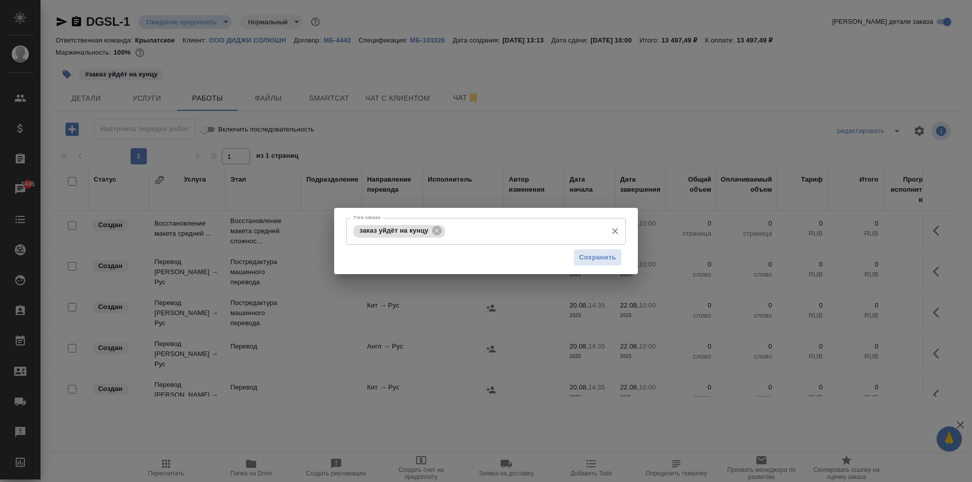
click at [497, 227] on input "Тэги заказа" at bounding box center [524, 231] width 154 height 17
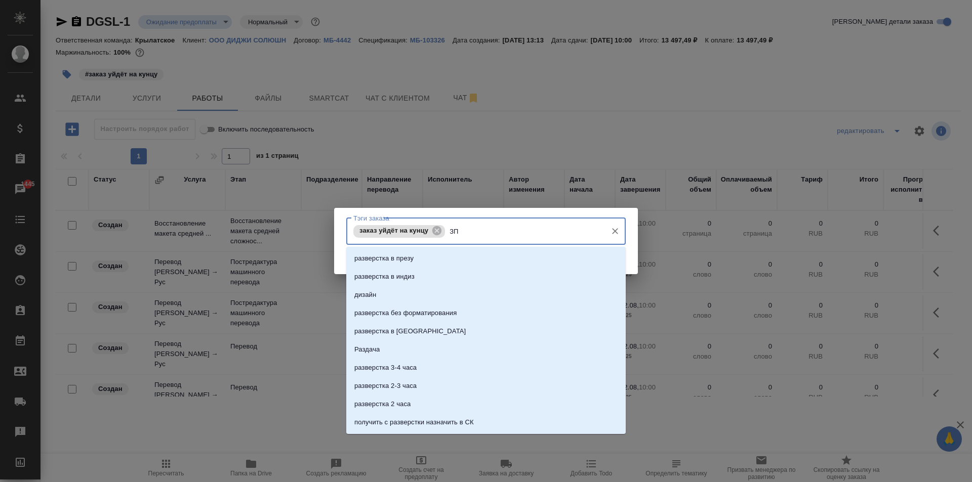
type input "ЗПК"
drag, startPoint x: 434, startPoint y: 387, endPoint x: 432, endPoint y: 398, distance: 11.8
click at [432, 398] on ul "ЗПК с Саппорта под зпк направить первые 4 файла на зпк направила на зпк зпк для…" at bounding box center [485, 394] width 279 height 273
click at [432, 398] on li "заверить зпк" at bounding box center [485, 404] width 279 height 18
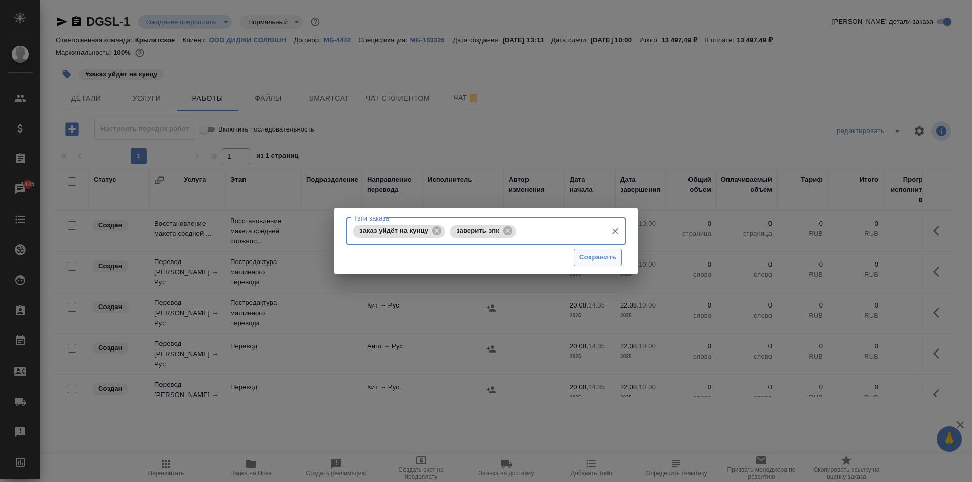
click at [586, 261] on span "Сохранить" at bounding box center [597, 258] width 37 height 12
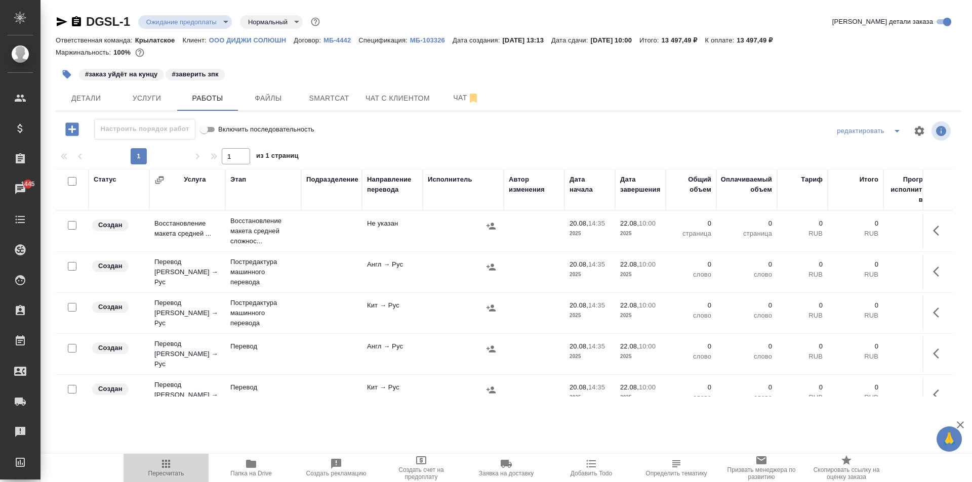
click at [146, 470] on span "Пересчитать" at bounding box center [166, 467] width 73 height 19
click at [100, 98] on span "Детали" at bounding box center [86, 98] width 49 height 13
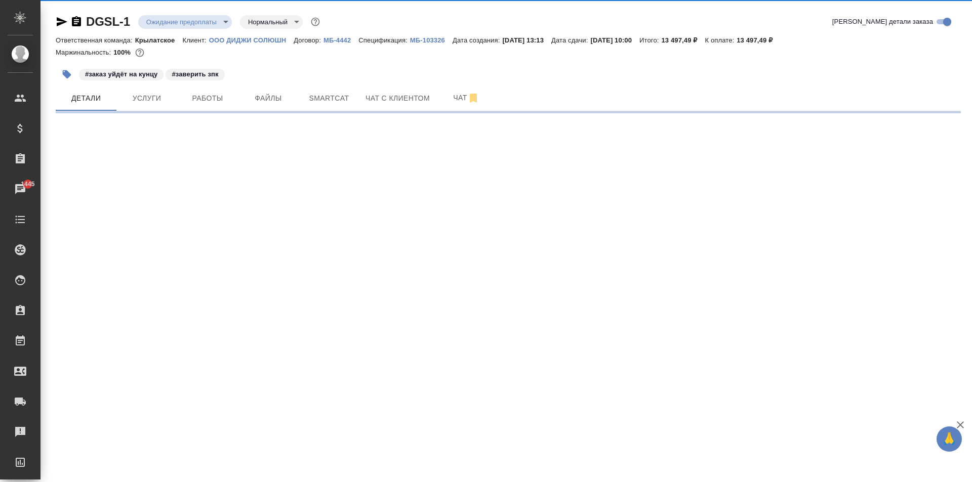
select select "RU"
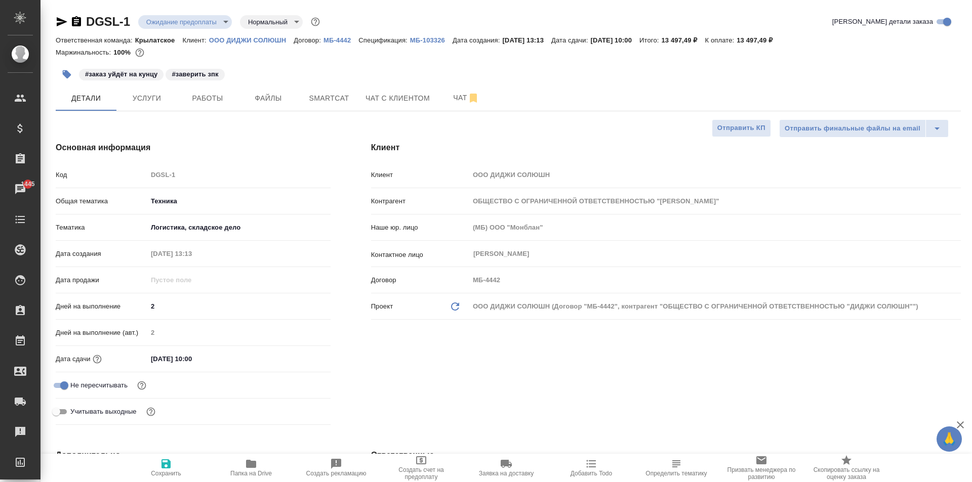
type textarea "x"
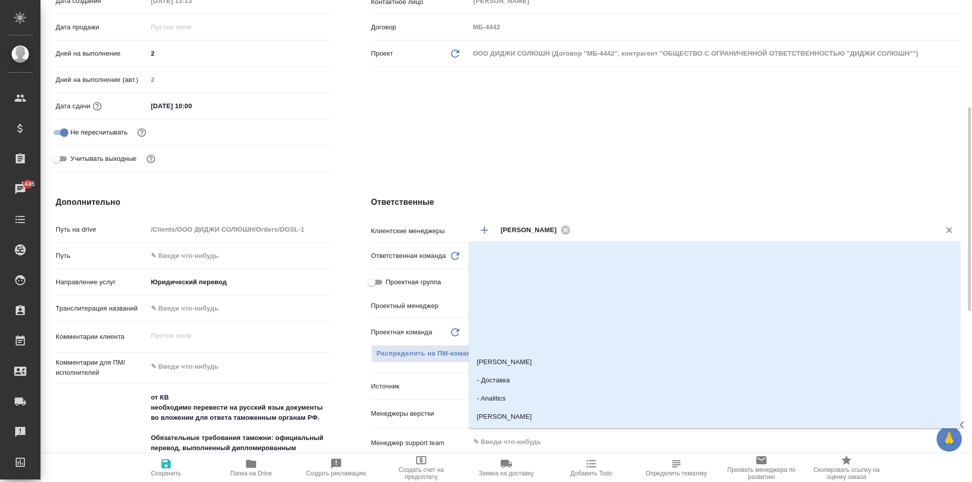
click at [595, 230] on input "text" at bounding box center [748, 230] width 350 height 12
type input "вес"
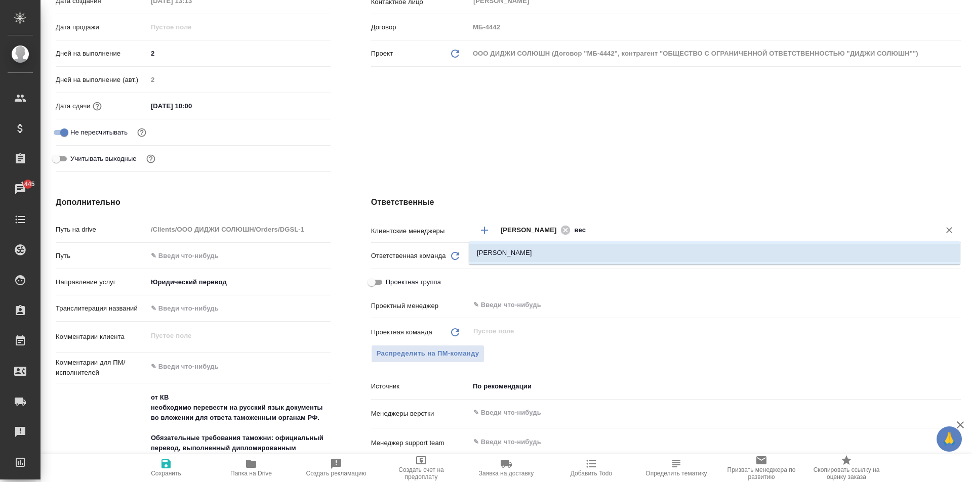
click at [601, 247] on li "Веселова Юлия" at bounding box center [714, 253] width 491 height 18
type input "ОБЩЕСТВО С ОГРАНИЧЕННОЙ ОТВЕТСТВЕННОСТЬЮ "ДИДЖИ СОЛЮШН""
type textarea "x"
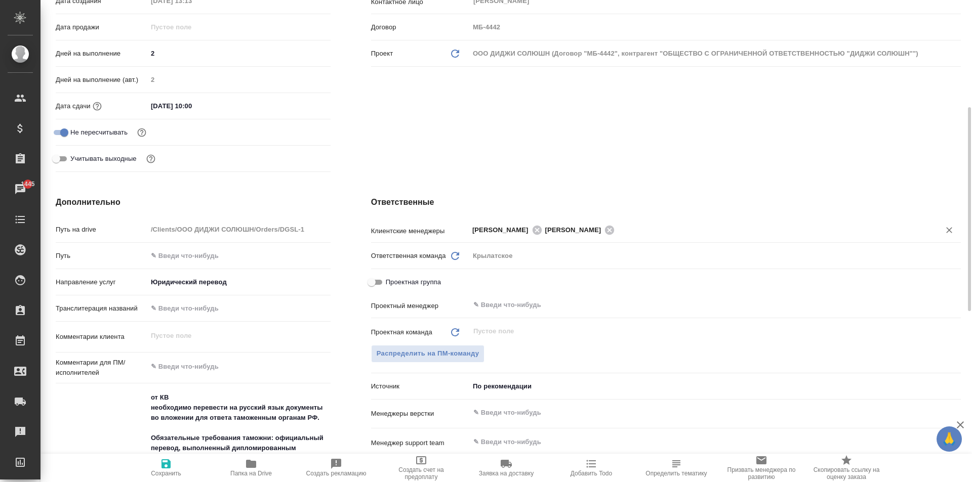
click at [167, 469] on icon "button" at bounding box center [165, 463] width 9 height 9
type input "ОБЩЕСТВО С ОГРАНИЧЕННОЙ ОТВЕТСТВЕННОСТЬЮ "ДИДЖИ СОЛЮШН""
type textarea "x"
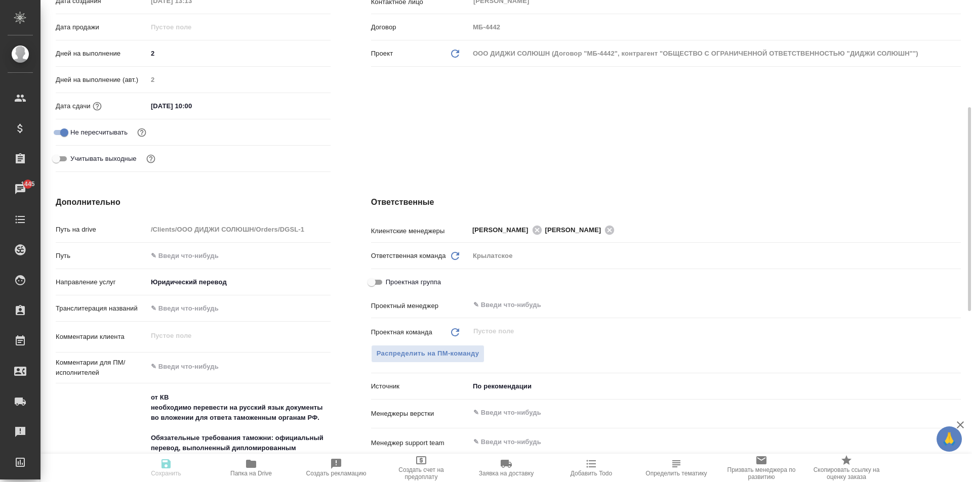
type input "ОБЩЕСТВО С ОГРАНИЧЕННОЙ ОТВЕТСТВЕННОСТЬЮ "ДИДЖИ СОЛЮШН""
type textarea "x"
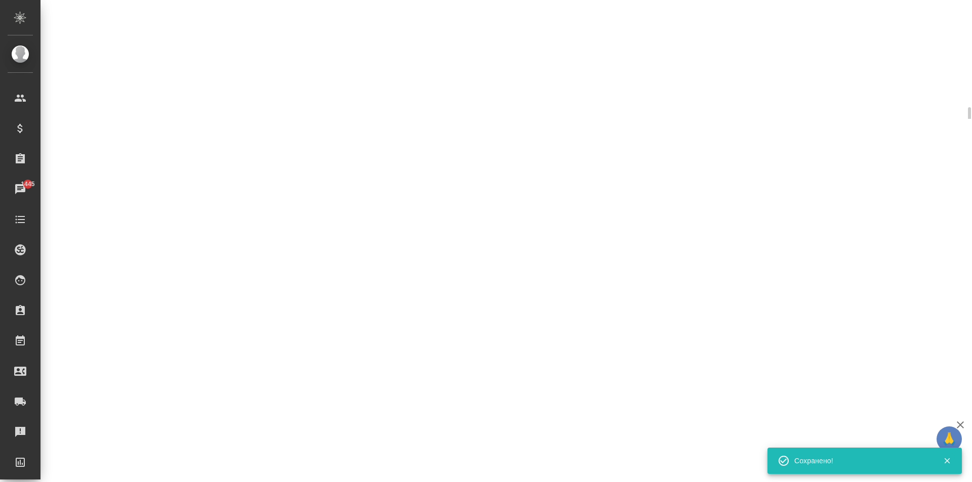
select select "RU"
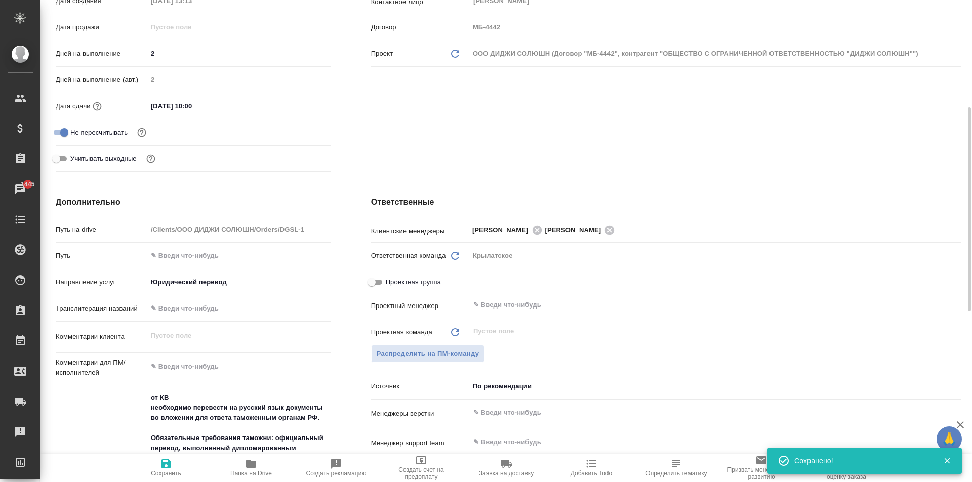
type textarea "x"
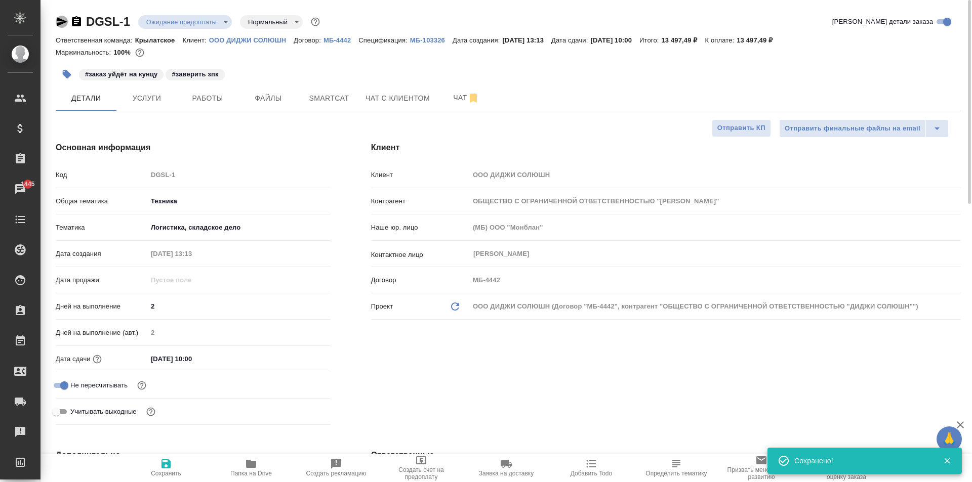
click at [59, 20] on icon "button" at bounding box center [62, 21] width 11 height 9
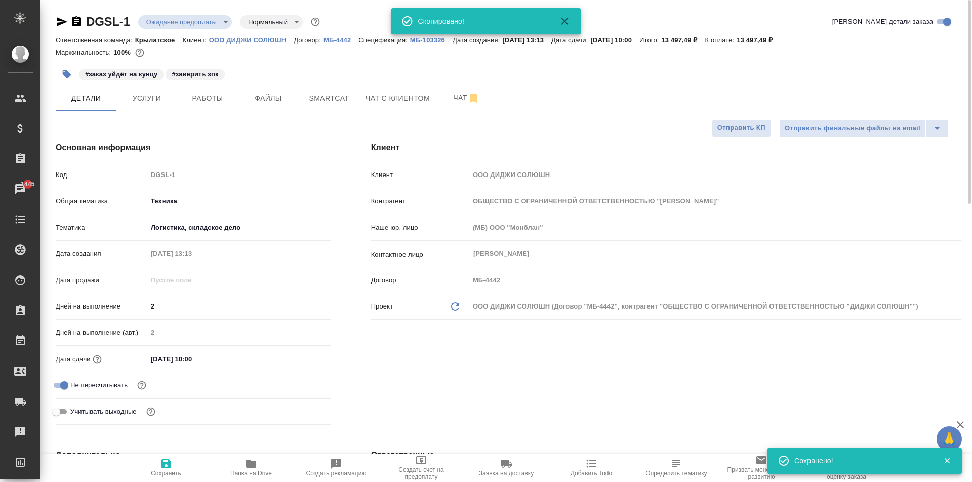
type input "ОБЩЕСТВО С ОГРАНИЧЕННОЙ ОТВЕТСТВЕННОСТЬЮ "ДИДЖИ СОЛЮШН""
type textarea "x"
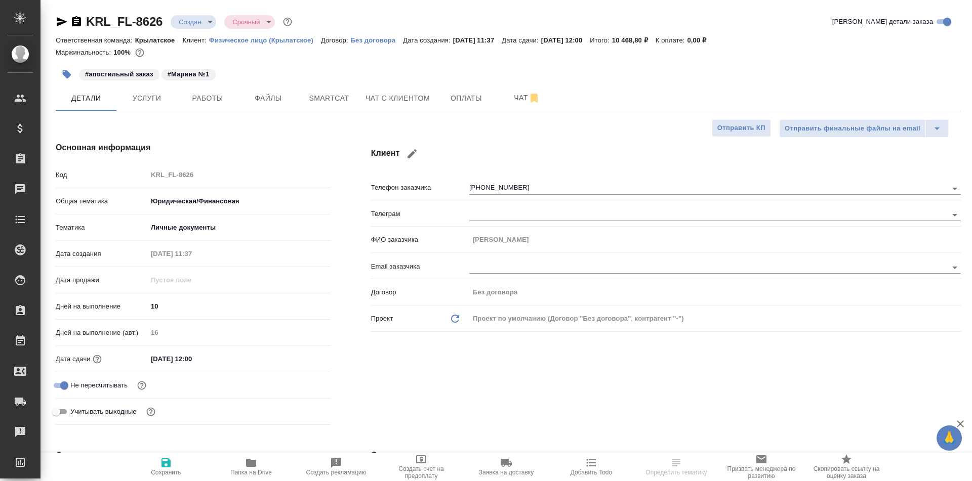
select select "RU"
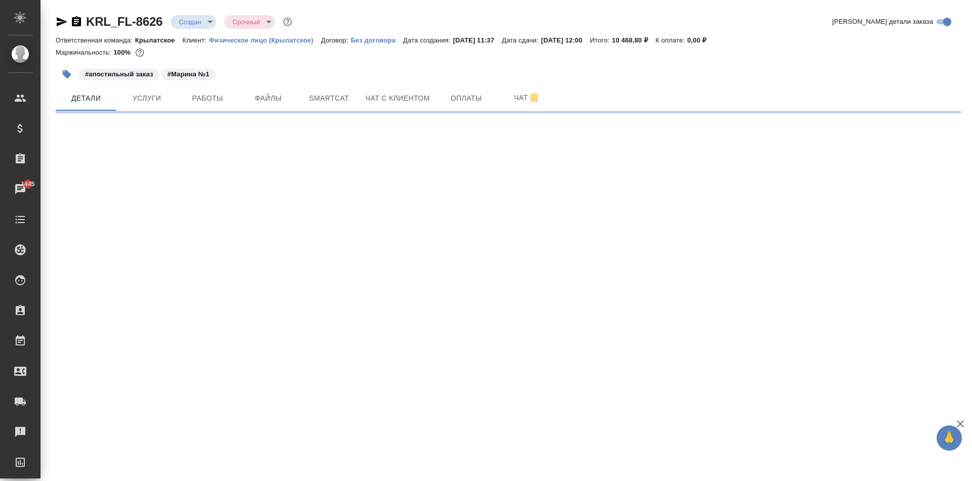
select select "RU"
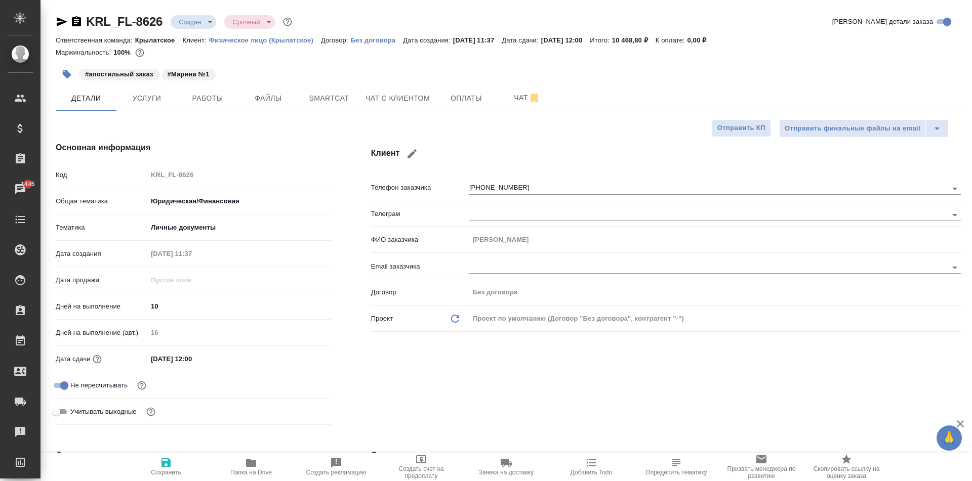
type textarea "x"
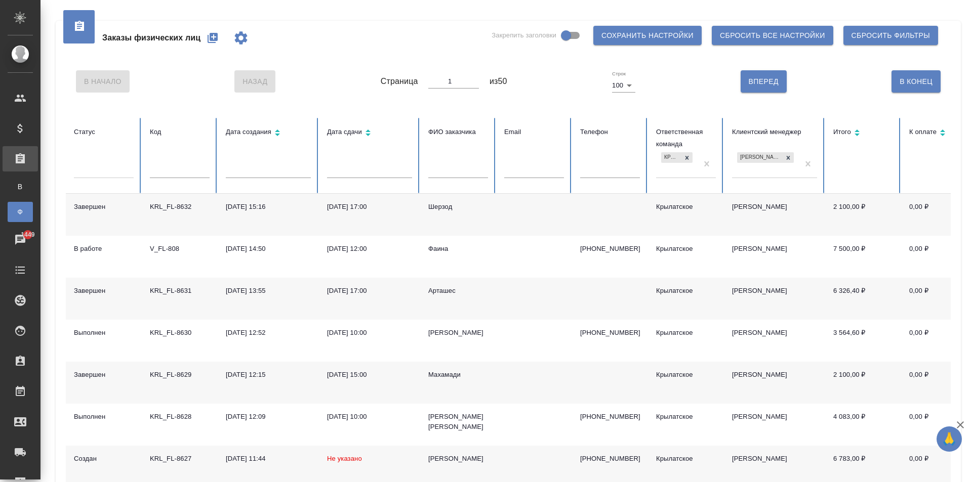
click at [214, 32] on icon "button" at bounding box center [212, 38] width 12 height 12
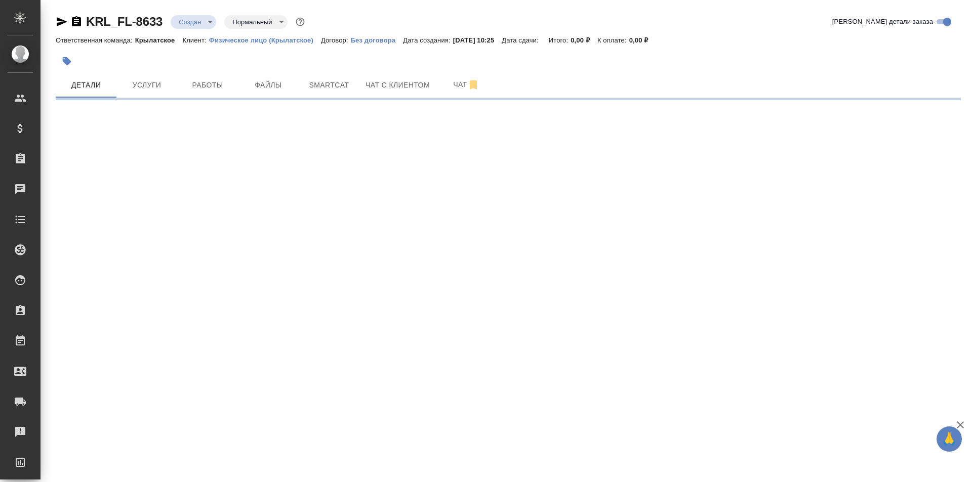
select select "RU"
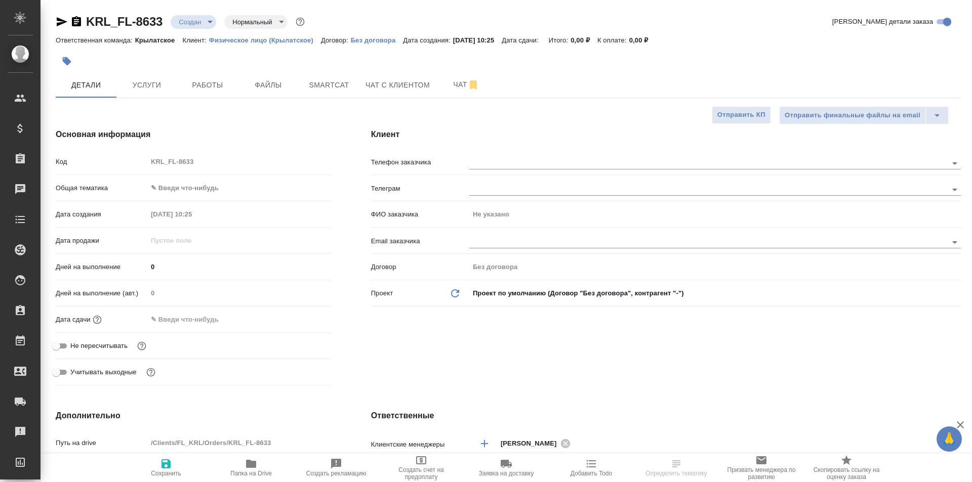
type textarea "x"
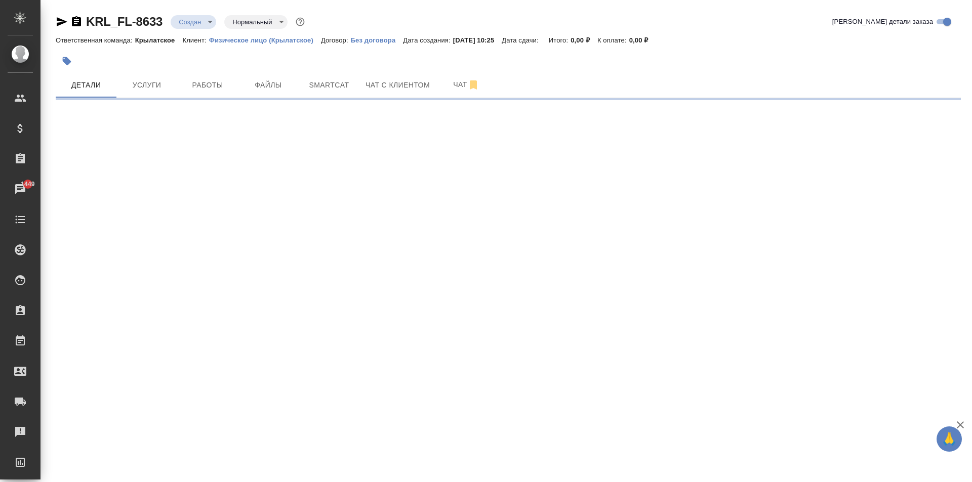
select select "RU"
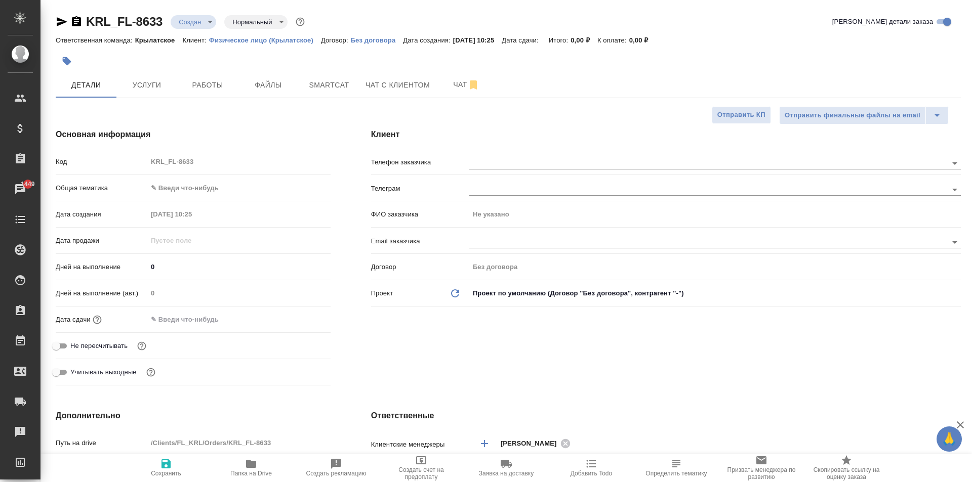
type textarea "x"
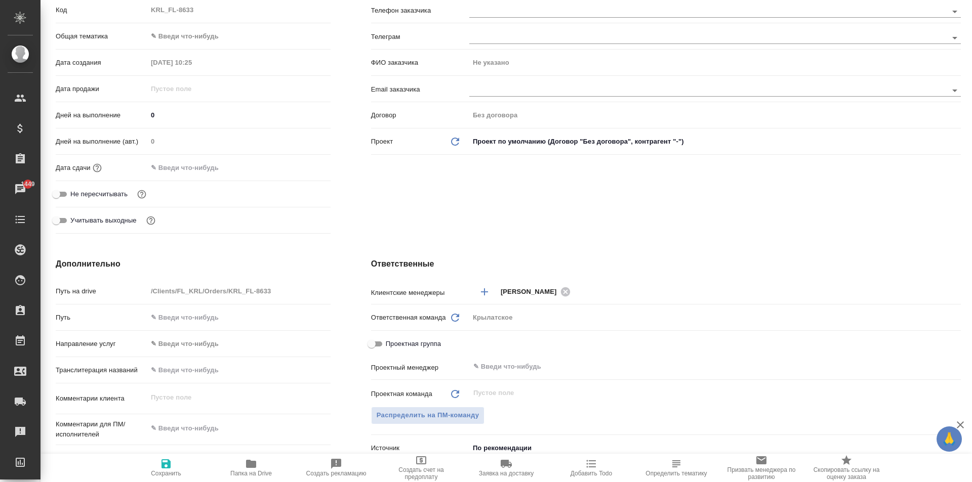
scroll to position [253, 0]
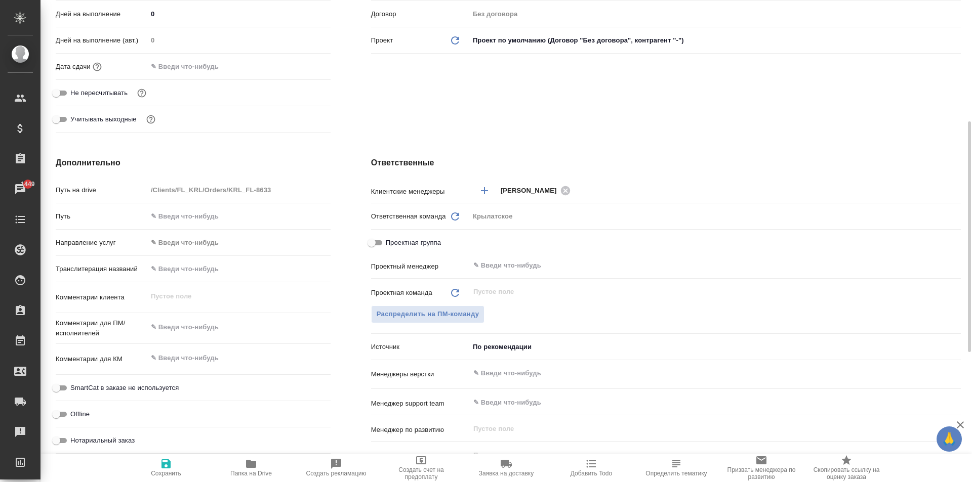
click at [208, 282] on div "Транслитерация названий" at bounding box center [193, 273] width 275 height 26
click at [207, 276] on input "text" at bounding box center [239, 269] width 182 height 15
type input "Б"
type textarea "x"
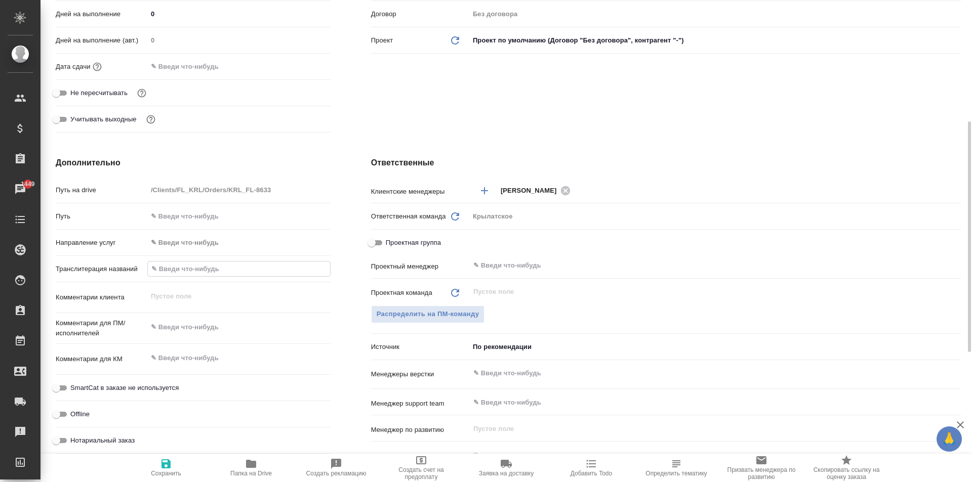
type textarea "x"
type input "БЕ"
type textarea "x"
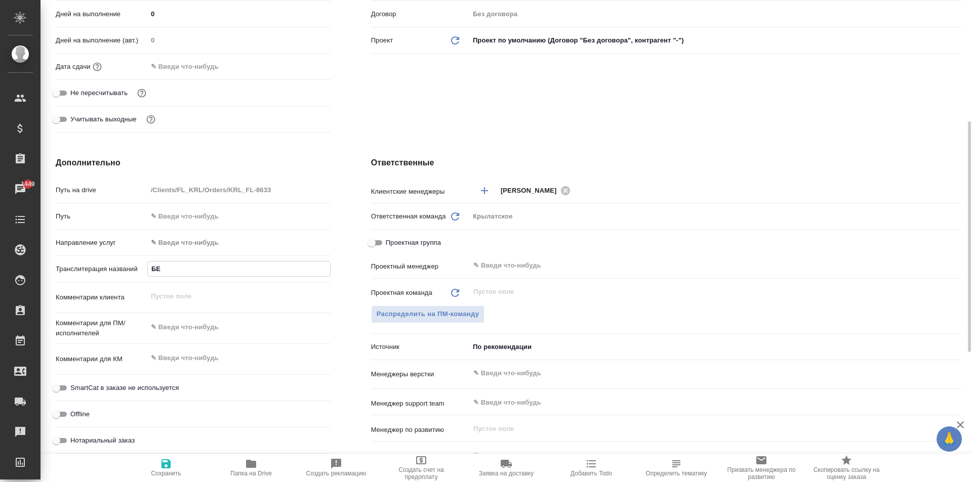
type input "БЕР"
type textarea "x"
type input "БЕРД"
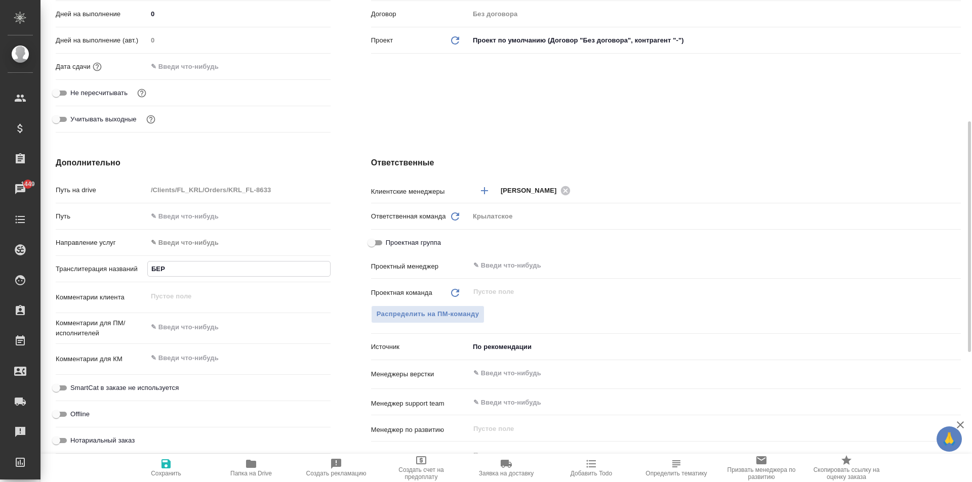
type textarea "x"
type input "БЕРДИ"
type textarea "x"
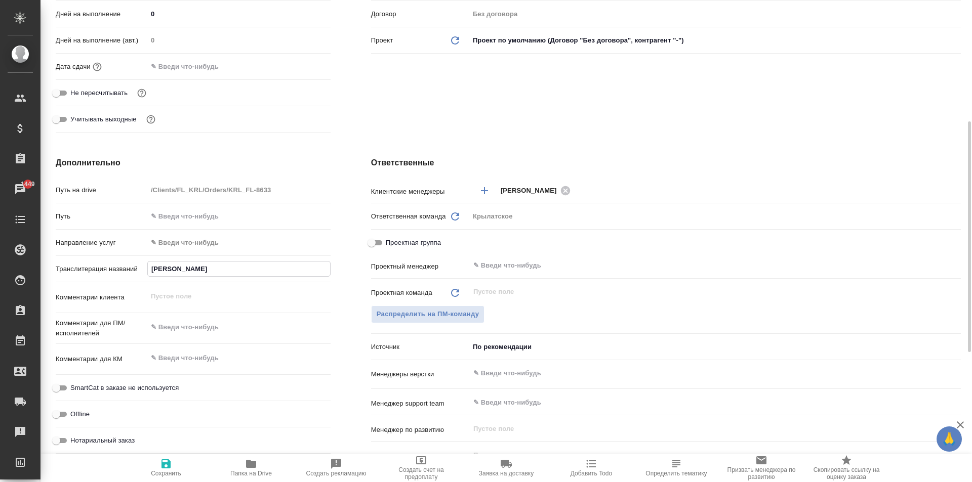
type textarea "x"
type input "БЕРДИЕ"
type textarea "x"
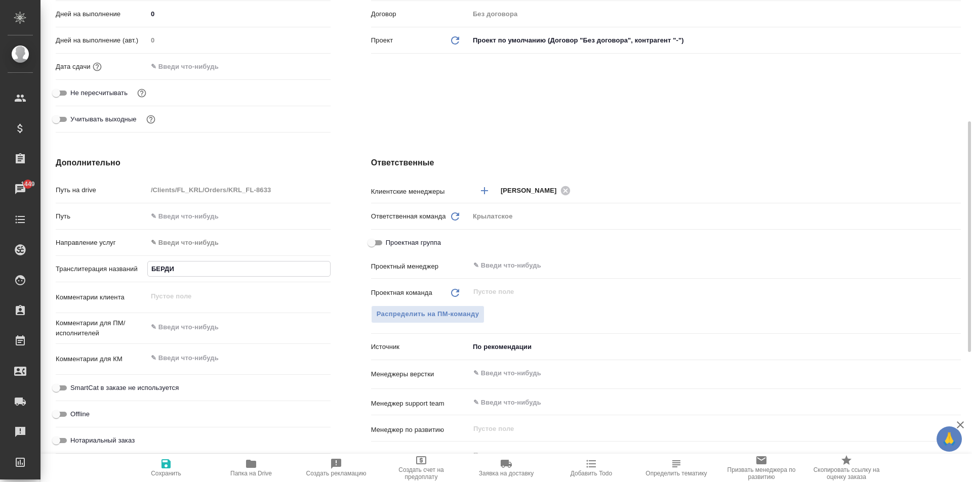
type textarea "x"
type input "БЕРДИЕВ"
type textarea "x"
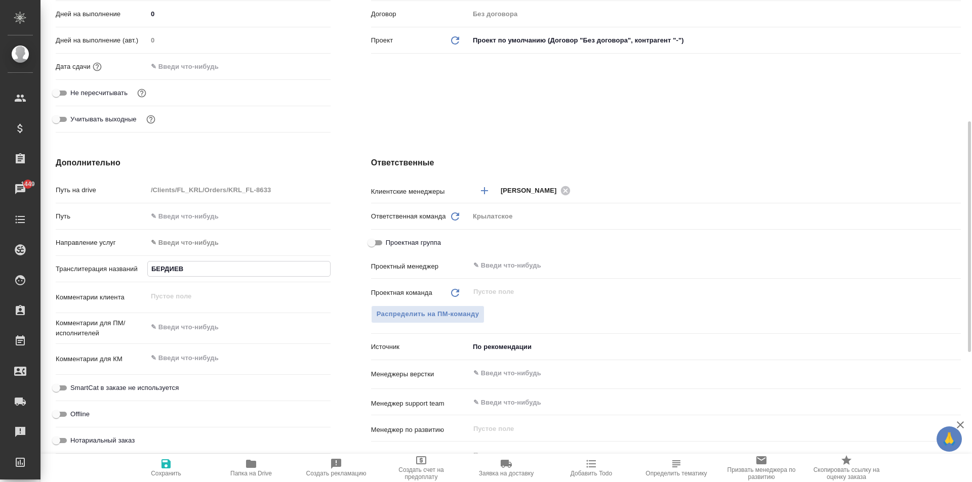
type input "БЕРДИЕВ"
type textarea "x"
type input "БЕРДИЕВ Д"
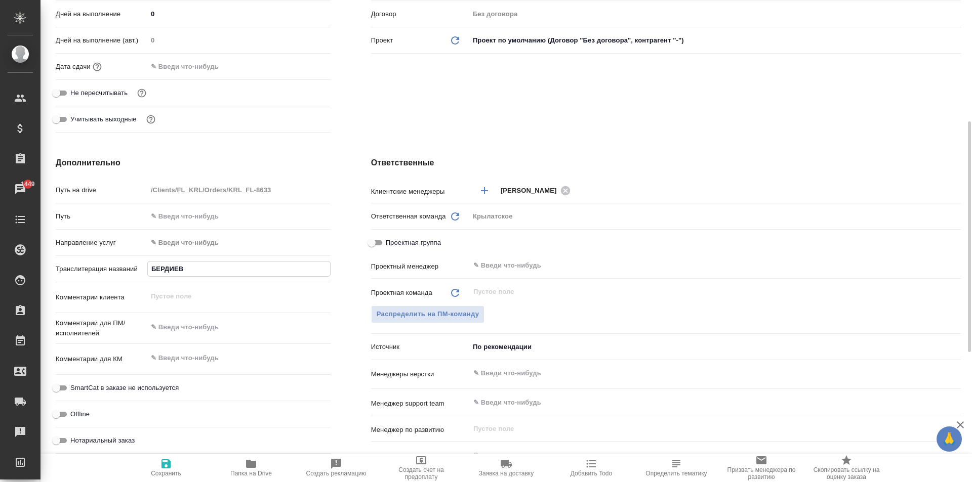
type textarea "x"
type input "БЕРДИЕВ ДИ"
type textarea "x"
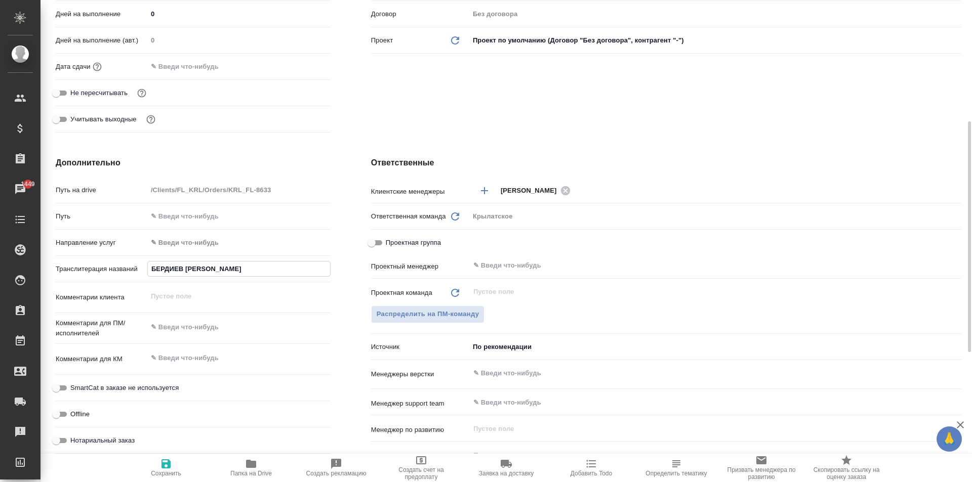
type textarea "x"
type input "БЕРДИЕВ ДИЛ"
type textarea "x"
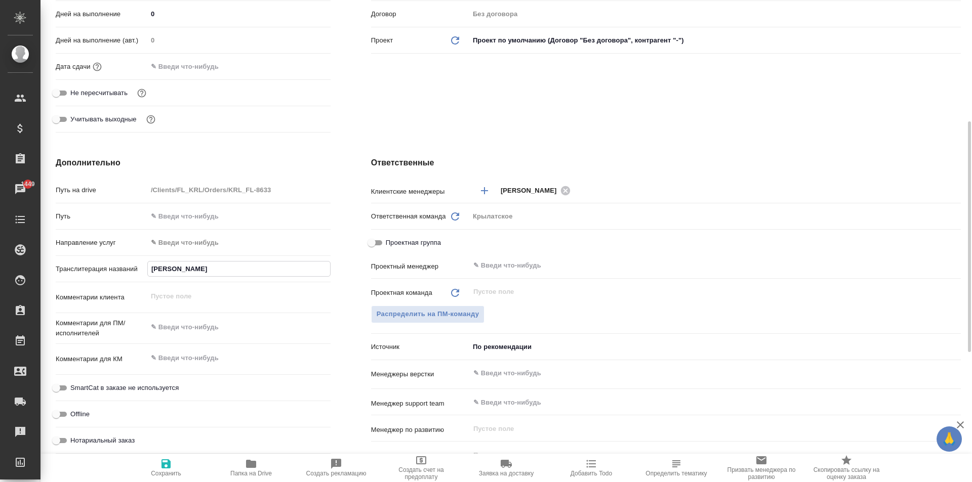
type textarea "x"
type input "БЕРДИЕВ ДИЛО"
type textarea "x"
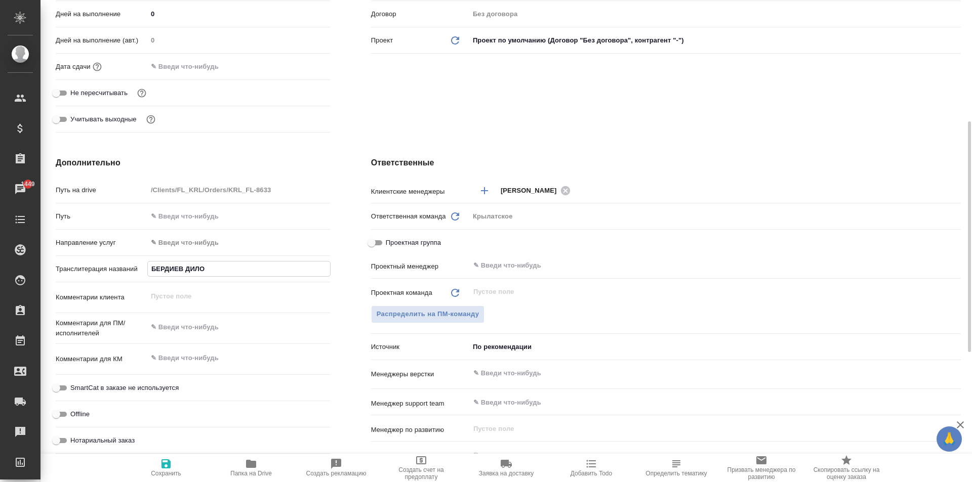
type input "БЕРДИЕВ ДИЛОВ"
type textarea "x"
type input "БЕРДИЕВ ДИЛОВА"
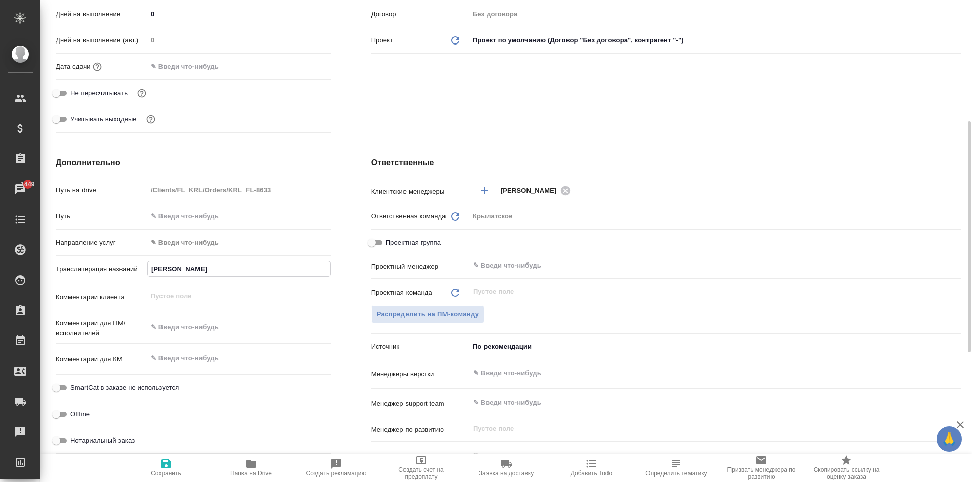
type textarea "x"
type input "БЕРДИЕВ ДИЛОВАР"
type textarea "x"
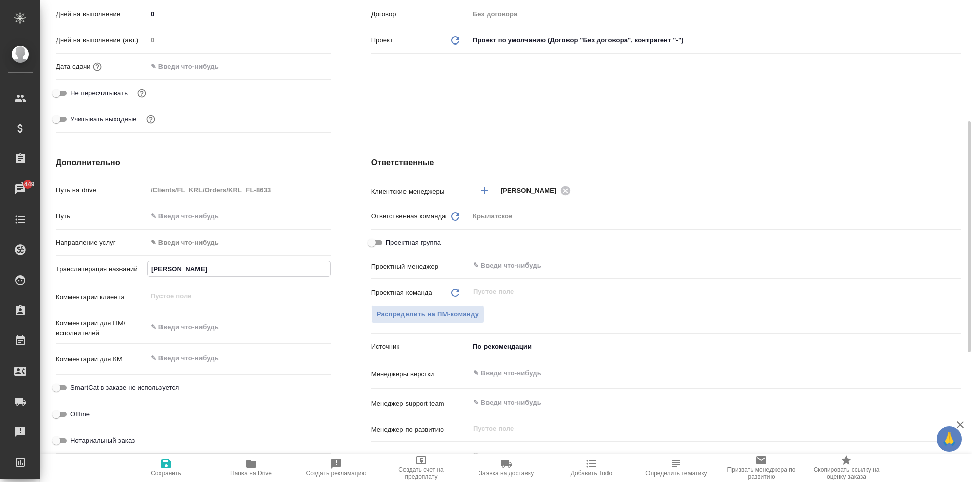
type textarea "x"
type input "БЕРДИЕВ ДИЛОВАР"
type textarea "x"
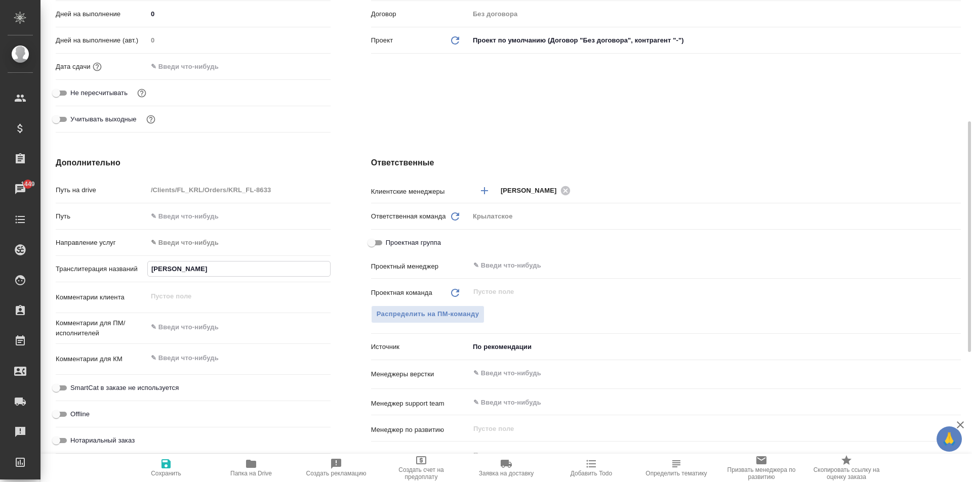
type textarea "x"
type input "БЕРДИЕВ ДИЛОВАР Г"
type textarea "x"
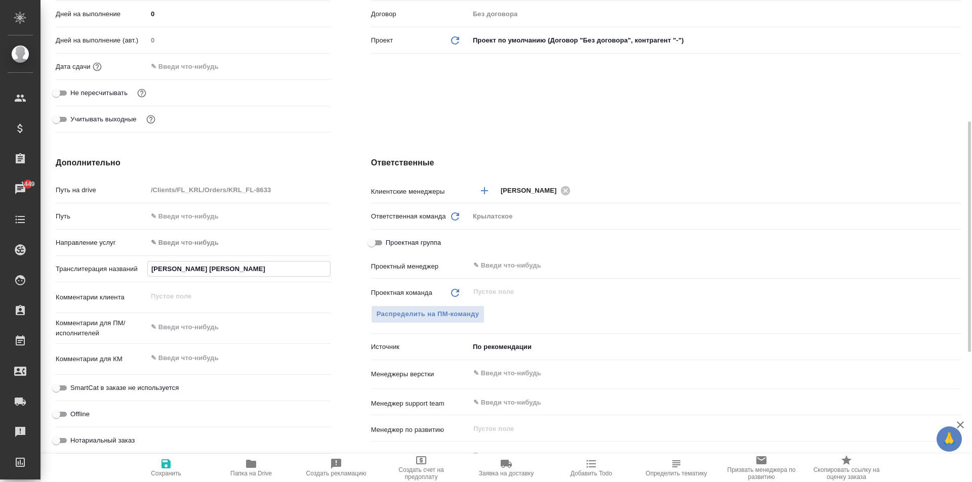
type input "БЕРДИЕВ ДИЛОВАР ГО"
type textarea "x"
type input "БЕРДИЕВ ДИЛОВАР ГОП"
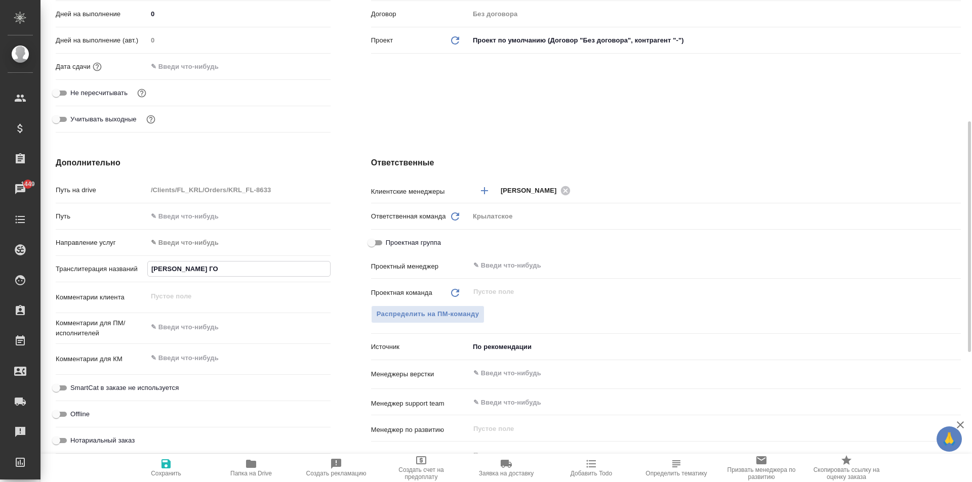
type textarea "x"
type input "БЕРДИЕВ ДИЛОВАР ГОПП"
type textarea "x"
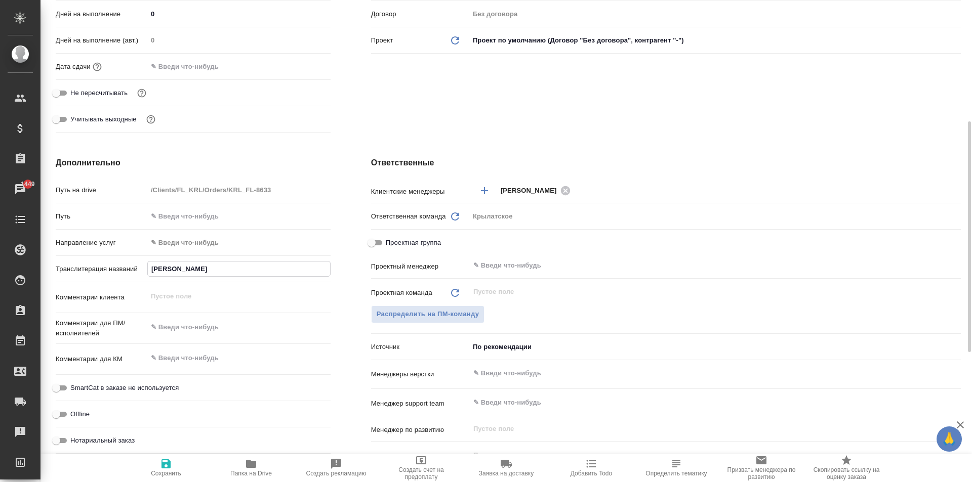
type textarea "x"
type input "БЕРДИЕВ ДИЛОВАР ГОППИ"
type textarea "x"
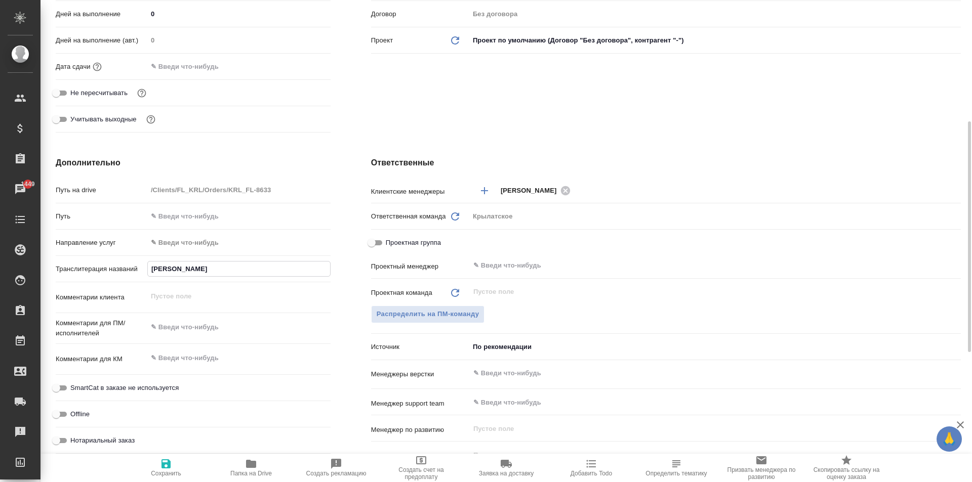
type textarea "x"
type input "БЕРДИЕВ ДИЛОВАР ГОППИИ"
type textarea "x"
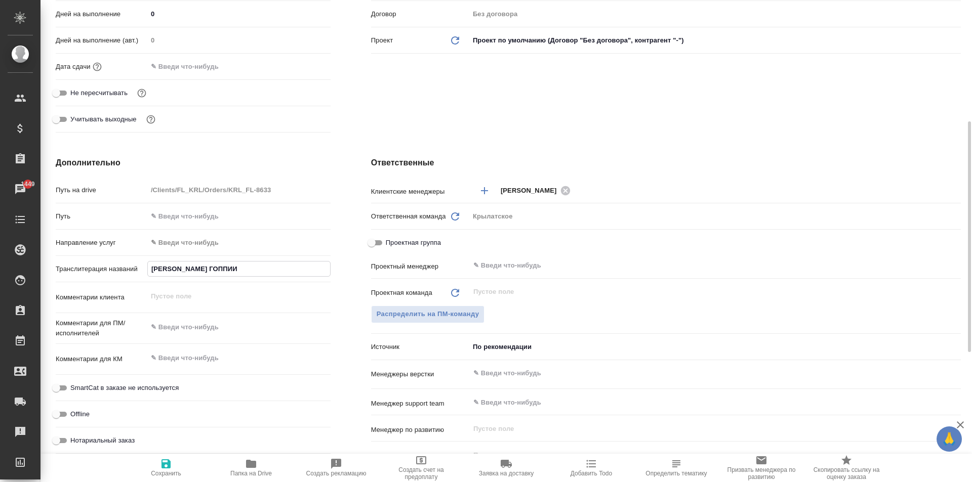
type input "БЕРДИЕВ ДИЛОВАР ГОППИИР"
type textarea "x"
type input "БЕРДИЕВ ДИЛОВАР ГОППИИ"
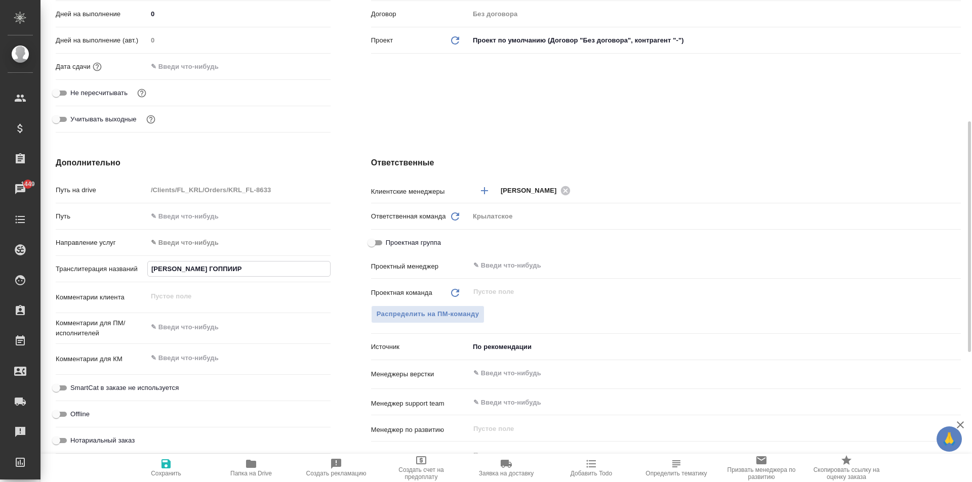
type textarea "x"
type input "БЕРДИЕВ ДИЛОВАР ГОППИ"
type textarea "x"
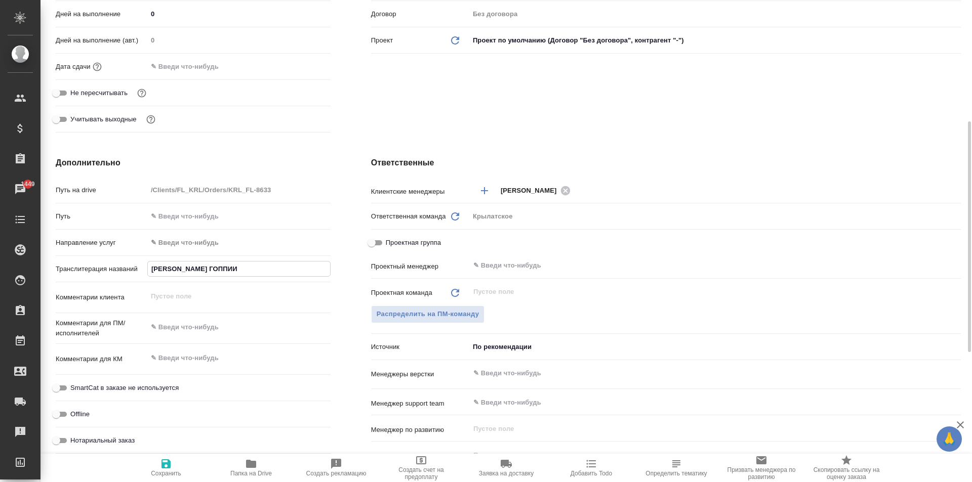
type textarea "x"
type input "БЕРДИЕВ ДИЛОВАР ГОПП"
type textarea "x"
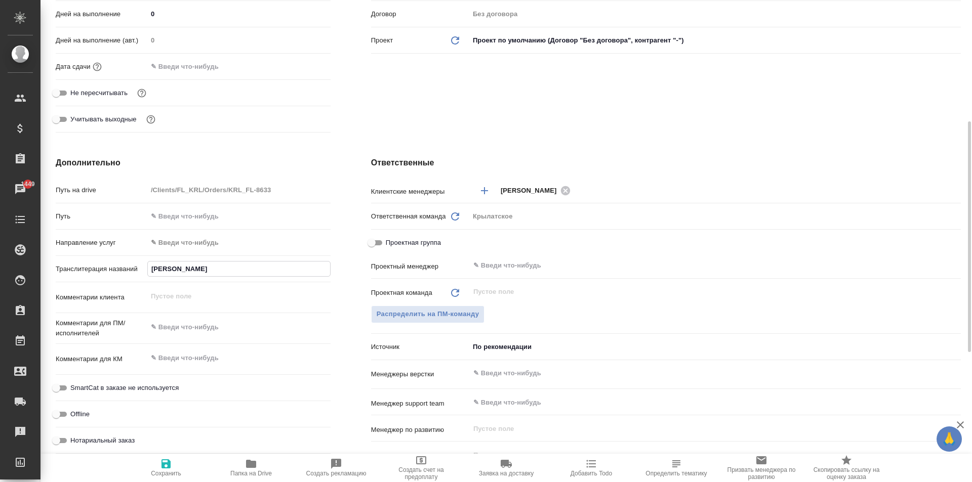
type textarea "x"
type input "БЕРДИЕВ ДИЛОВАР ГОППИ"
type textarea "x"
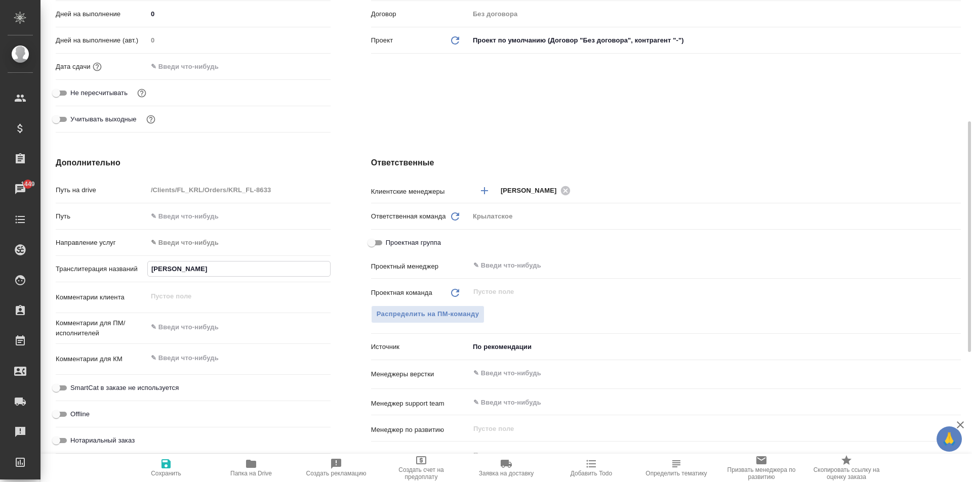
type input "БЕРДИЕВ ДИЛОВАР ГОППИР"
type textarea "x"
type input "БЕРДИЕВ ДИЛОВАР ГОППИРД"
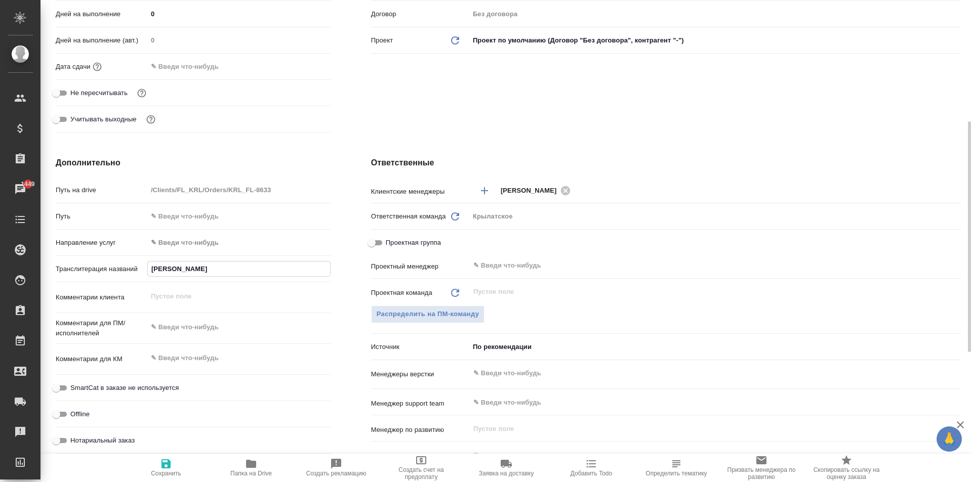
type textarea "x"
type input "БЕРДИЕВ ДИЛОВАР ГОППИРДЖ"
type textarea "x"
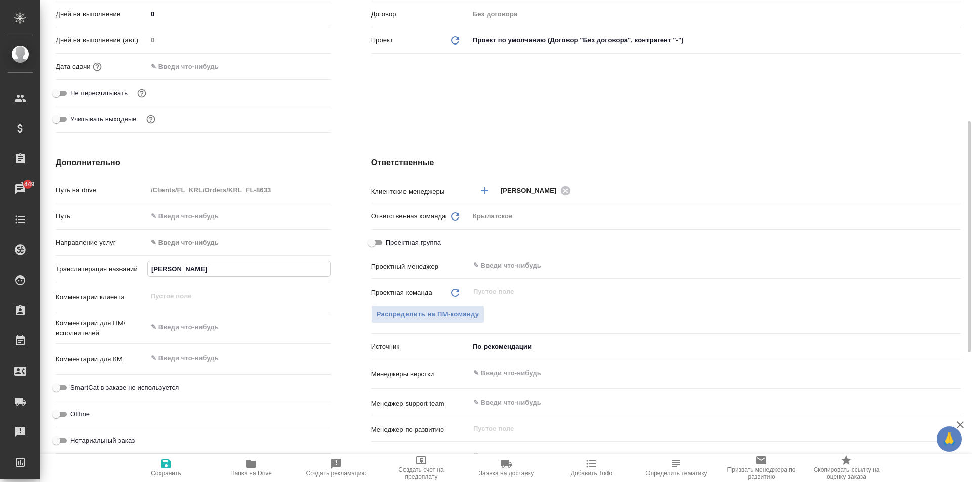
type textarea "x"
type input "БЕРДИЕВ ДИЛОВАР ГОППИРДЖО"
type textarea "x"
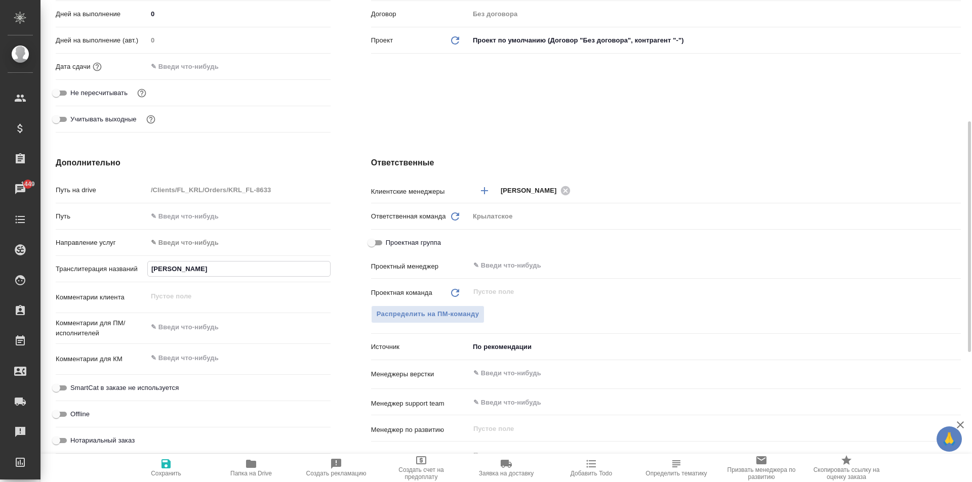
type textarea "x"
type input "БЕРДИЕВ ДИЛОВАР ГОППИРДЖОН"
type textarea "x"
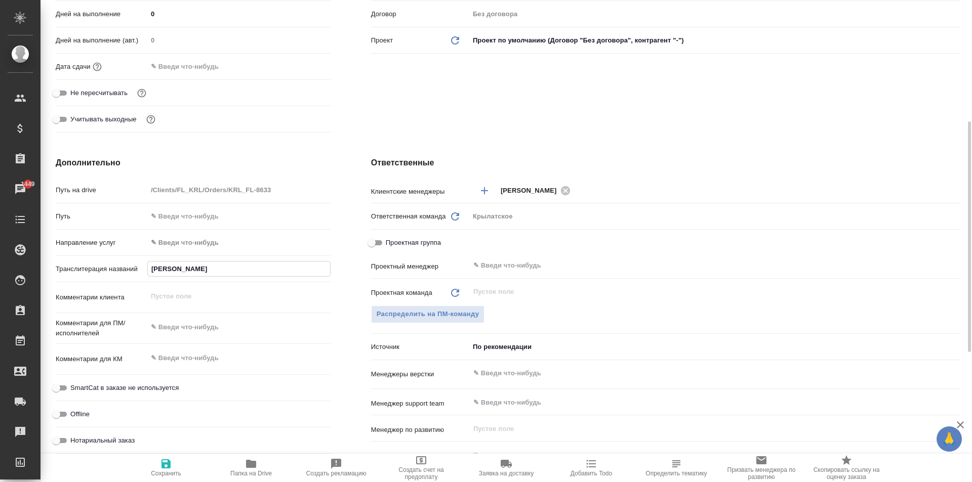
type input "БЕРДИЕВ ДИЛОВАР ГОППИРДЖОНО"
type textarea "x"
type input "БЕРДИЕВ ДИЛОВАР ГОППИРДЖОНОВ"
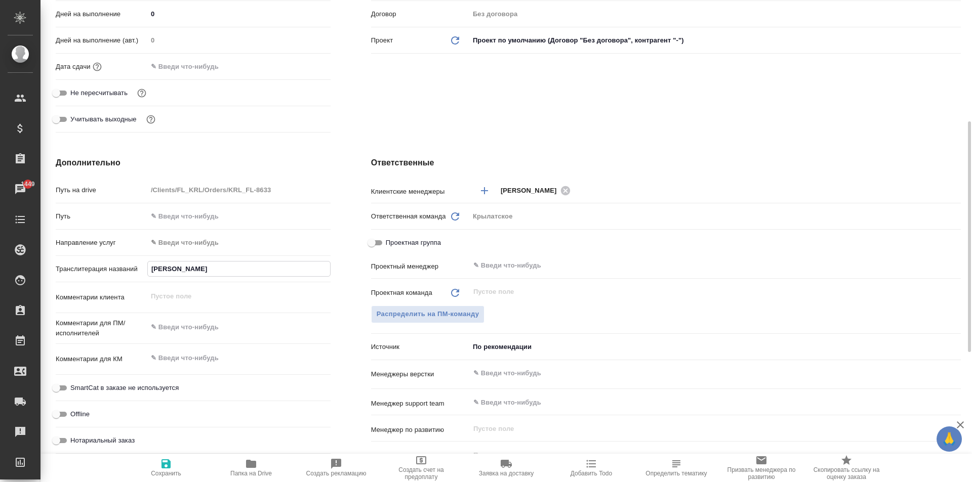
type textarea "x"
type input "БЕРДИЕВ ДИЛОВАР ГОППИРДЖОНОВИ"
type textarea "x"
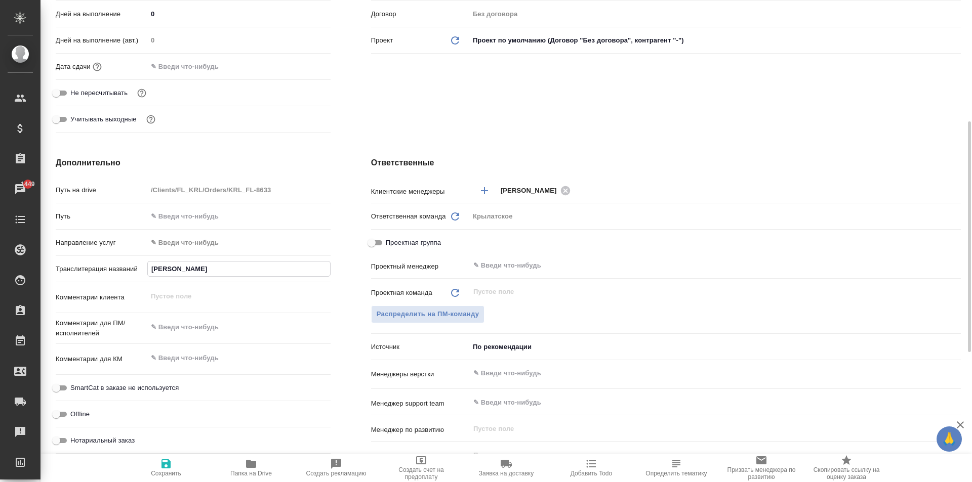
type textarea "x"
type input "БЕРДИЕВ ДИЛОВАР ГОППИРДЖОНОВИЧ"
type textarea "x"
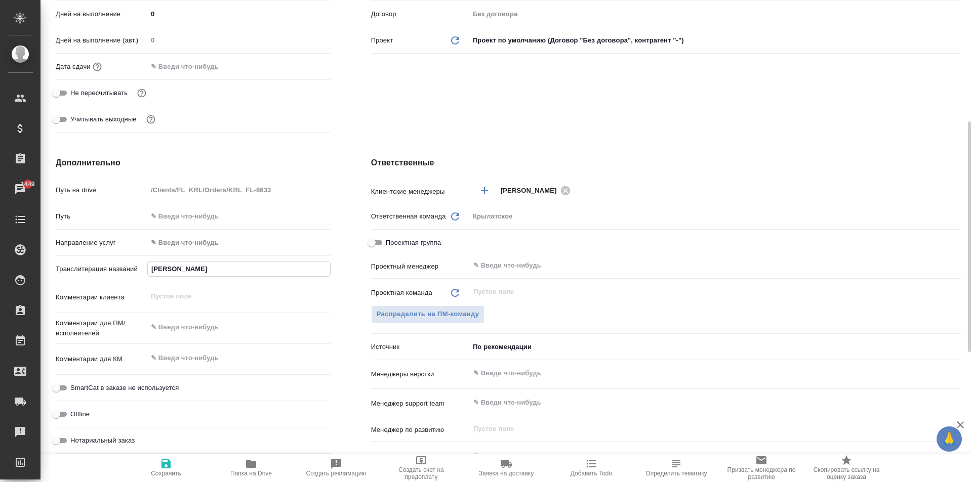
type textarea "x"
type input "БЕРДИЕВ ДИЛОВАР ГОППИРДЖОНОВИЧ"
type textarea "x"
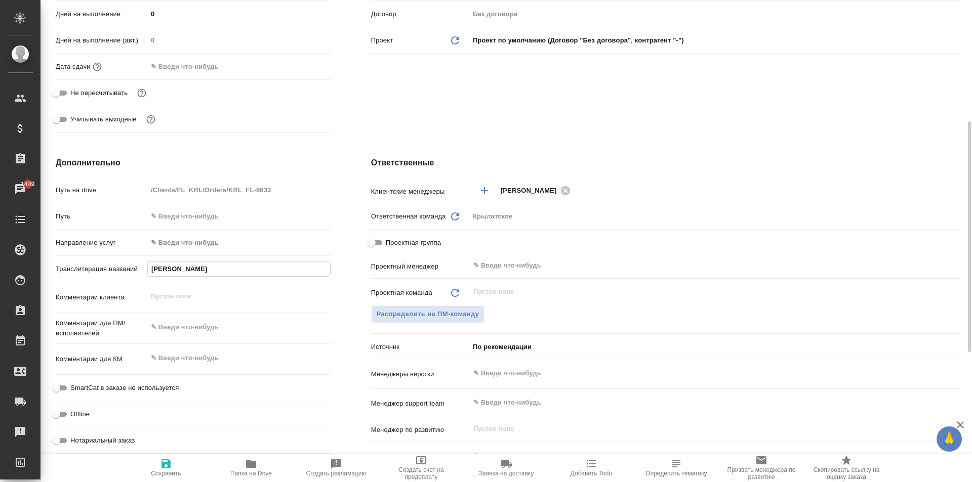
type input "БЕРДИЕВ ДИЛОВАР ГОППИРДЖОНОВИЧ"
click at [174, 466] on span "Сохранить" at bounding box center [166, 467] width 73 height 19
type textarea "x"
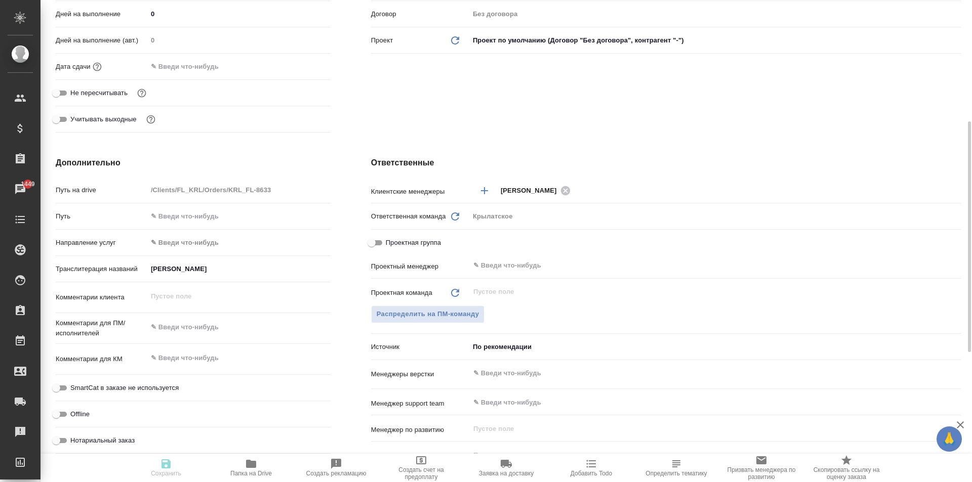
type textarea "x"
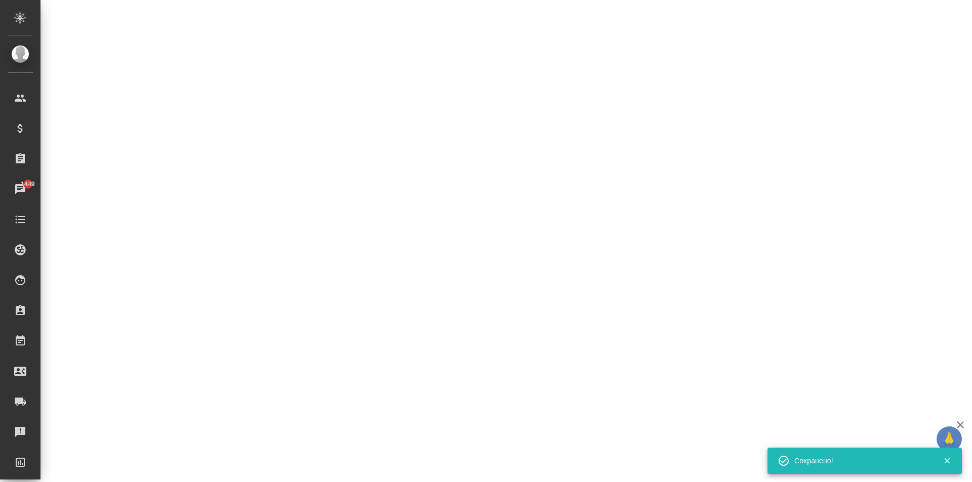
select select "RU"
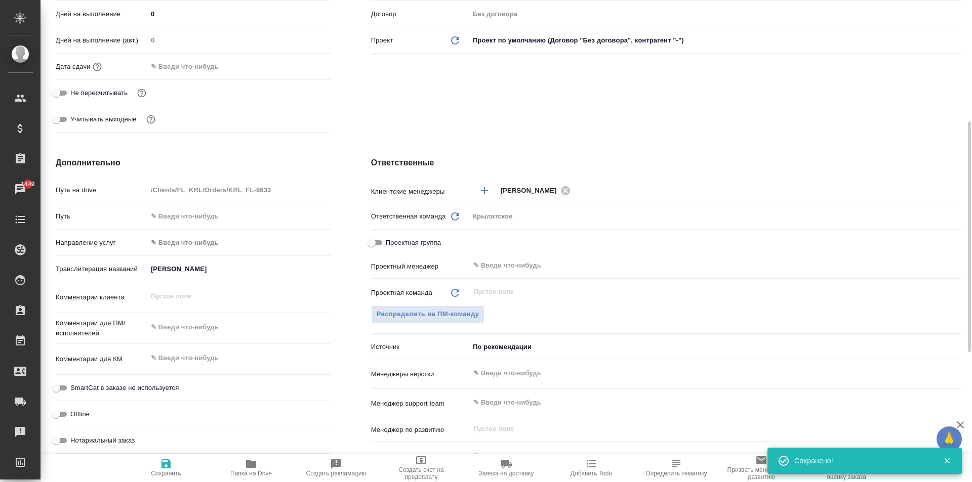
type textarea "x"
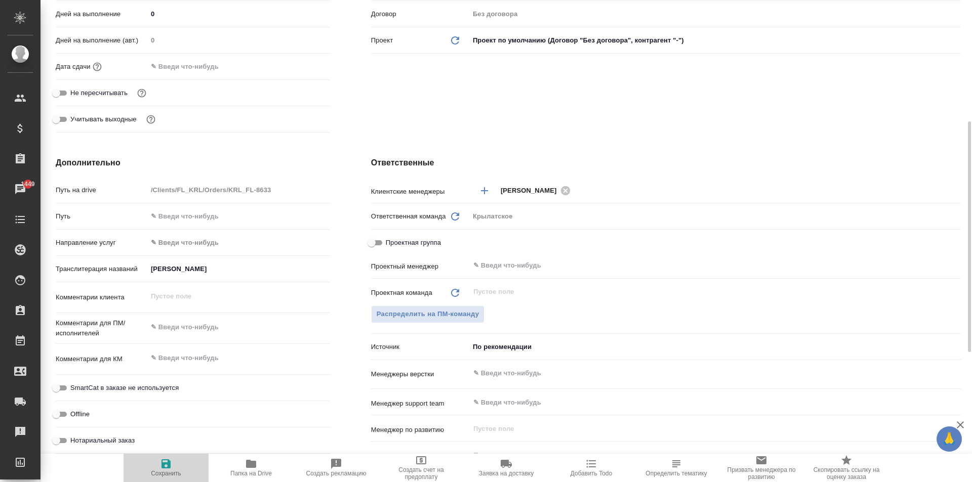
click at [156, 474] on span "Сохранить" at bounding box center [166, 473] width 30 height 7
type textarea "x"
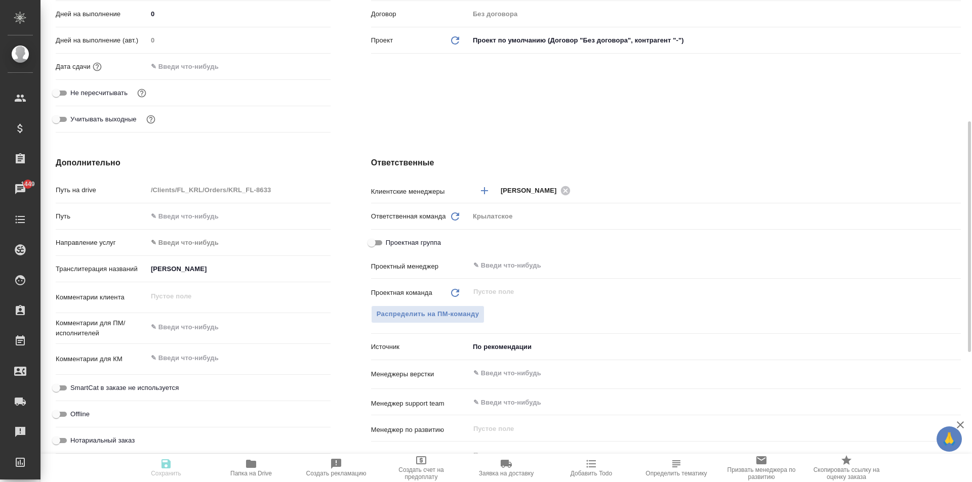
type textarea "x"
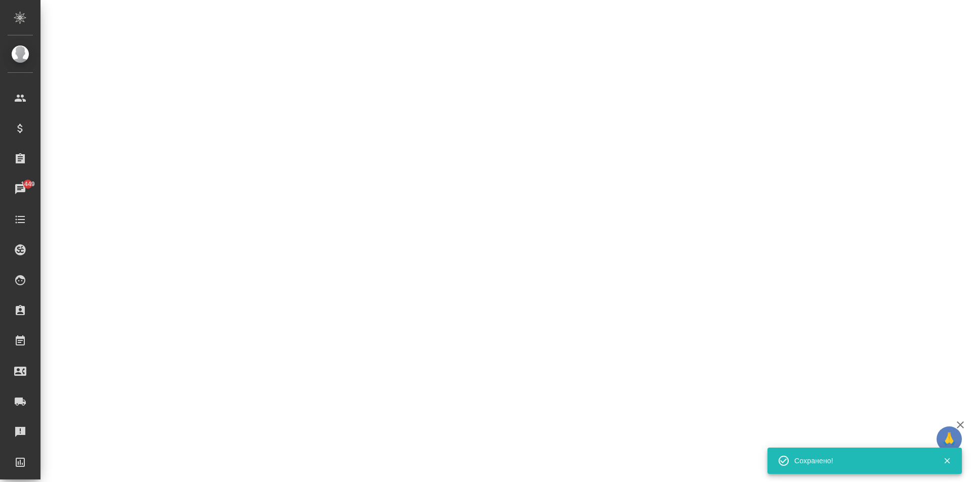
select select "RU"
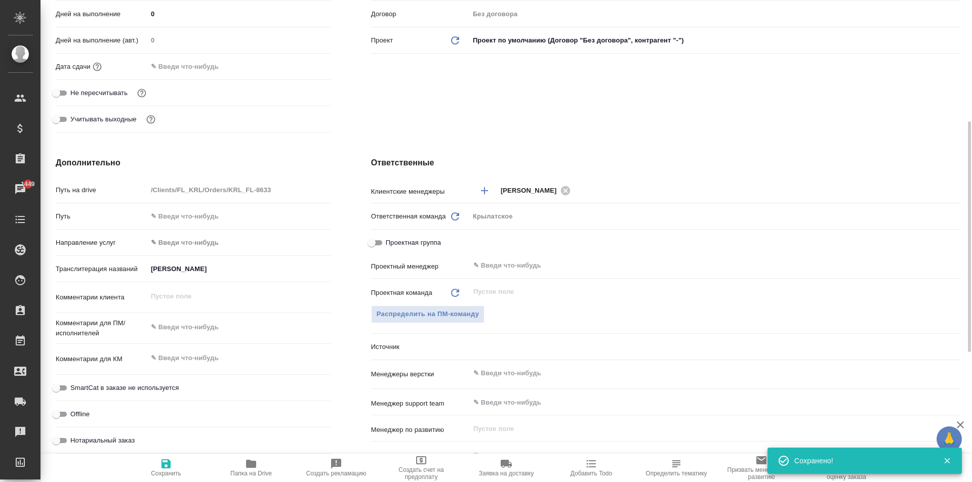
type textarea "x"
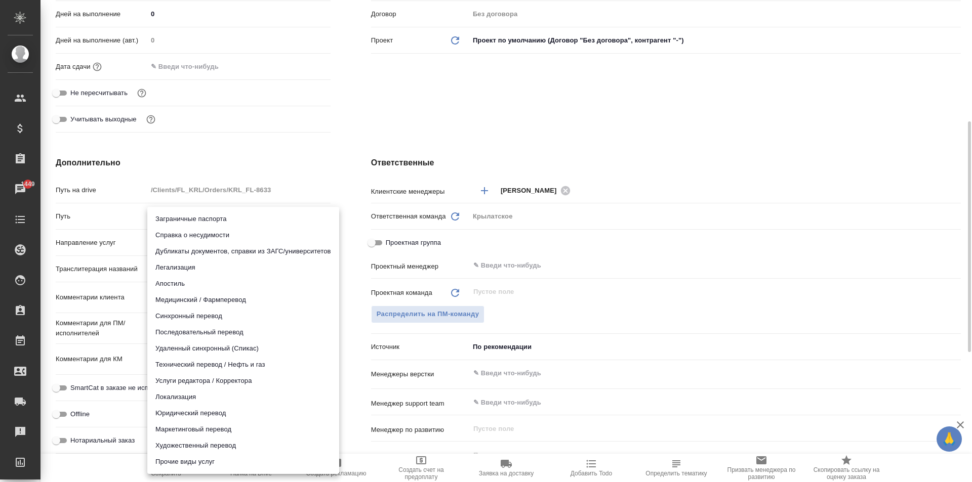
click at [195, 240] on body "🙏 .cls-1 fill:#fff; AWATERA Kasymov Timur Клиенты Спецификации Заказы 1449 Чаты…" at bounding box center [486, 241] width 972 height 482
click at [202, 408] on li "Юридический перевод" at bounding box center [243, 413] width 192 height 16
type input "legalTranslation"
type textarea "x"
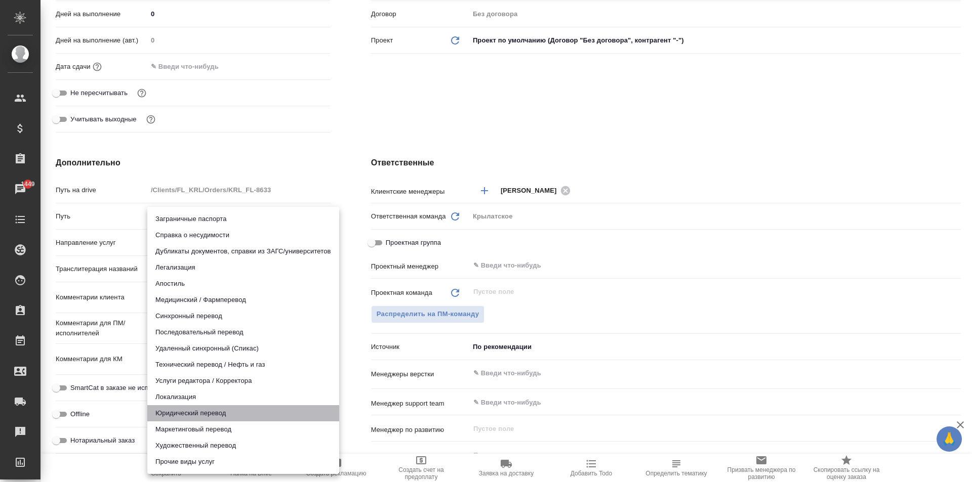
type textarea "x"
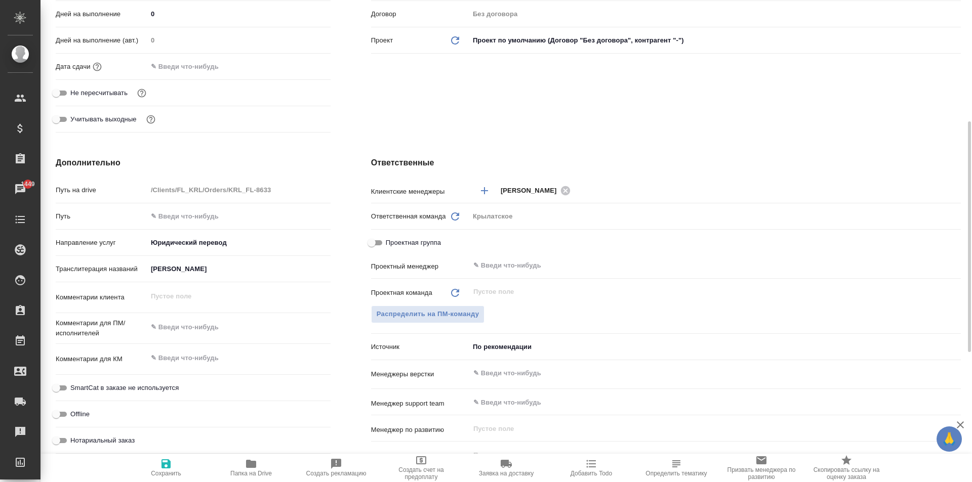
click at [136, 387] on span "SmartCat в заказе не используется" at bounding box center [124, 388] width 108 height 10
click at [74, 387] on input "SmartCat в заказе не используется" at bounding box center [56, 388] width 36 height 12
checkbox input "true"
type textarea "x"
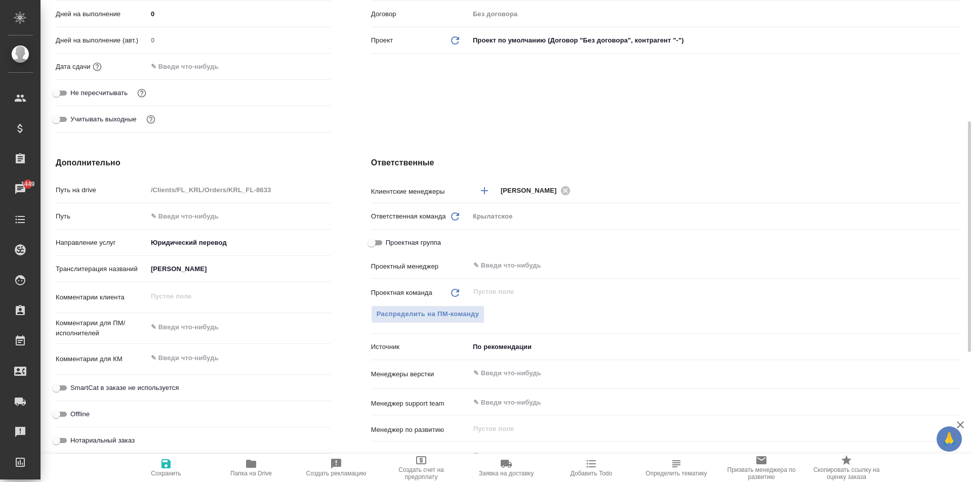
type textarea "x"
click at [98, 444] on span "Нотариальный заказ" at bounding box center [102, 441] width 64 height 10
click at [74, 444] on input "Нотариальный заказ" at bounding box center [56, 441] width 36 height 12
checkbox input "true"
type textarea "x"
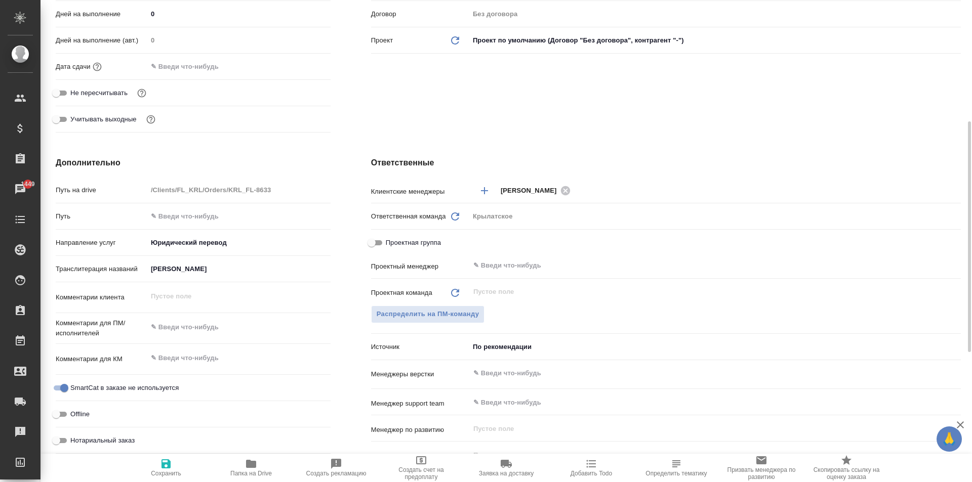
type textarea "x"
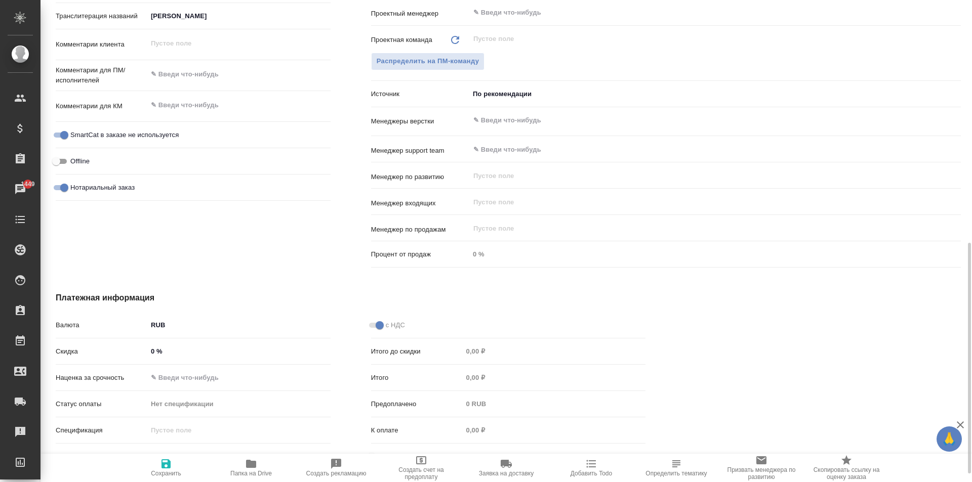
scroll to position [524, 0]
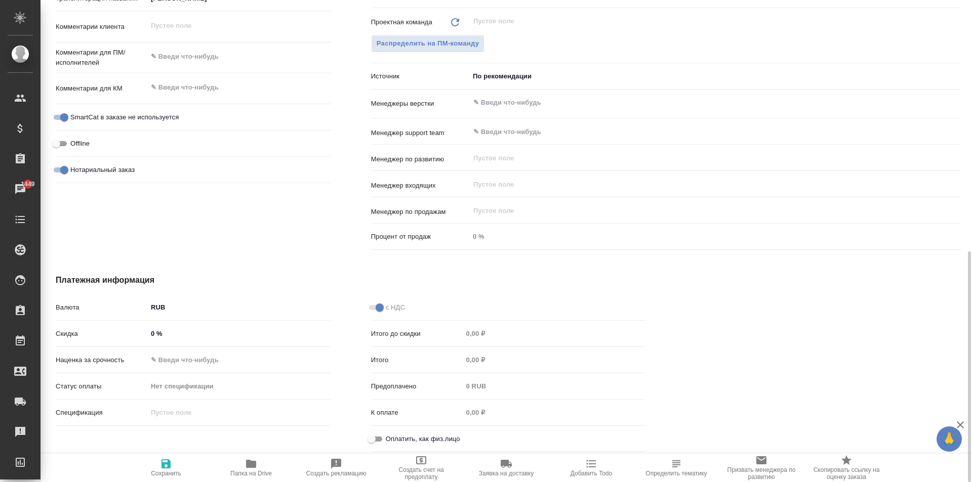
click at [384, 435] on input "Оплатить, как физ.лицо" at bounding box center [371, 439] width 36 height 12
checkbox input "true"
type textarea "x"
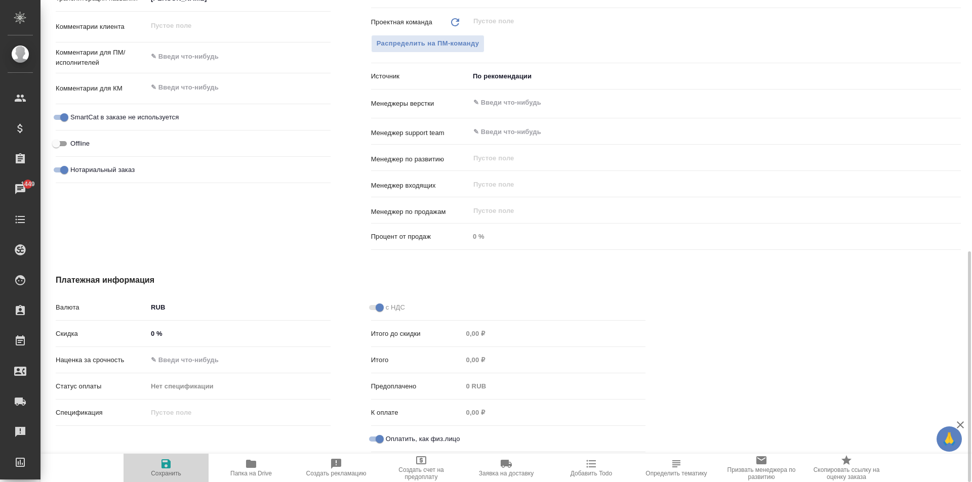
click at [161, 463] on icon "button" at bounding box center [165, 463] width 9 height 9
type textarea "x"
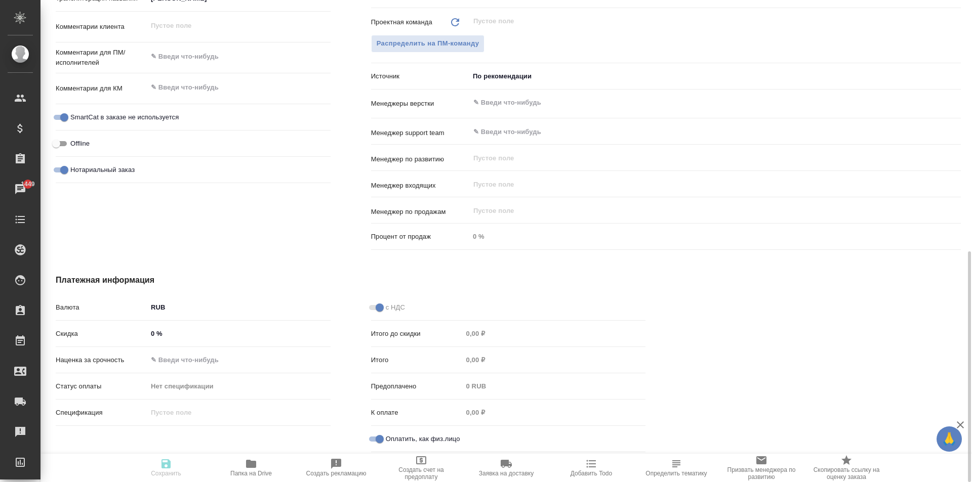
type textarea "x"
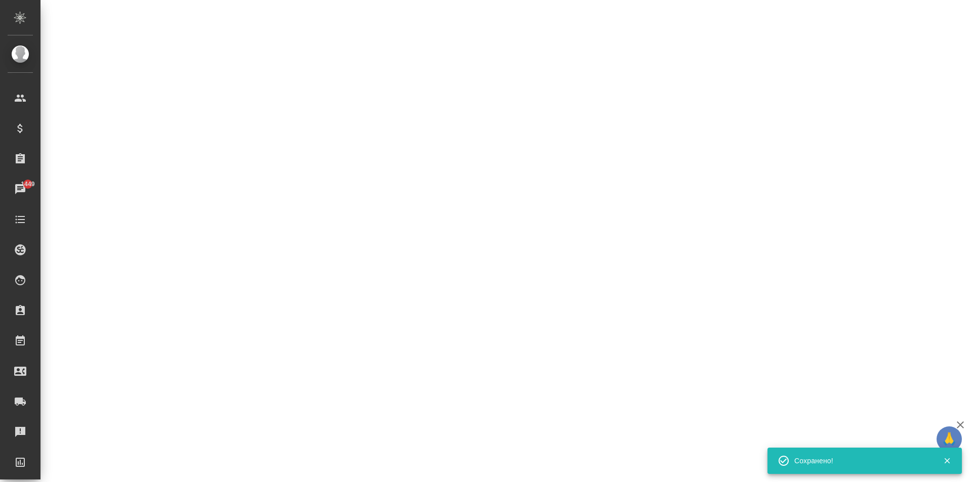
select select "RU"
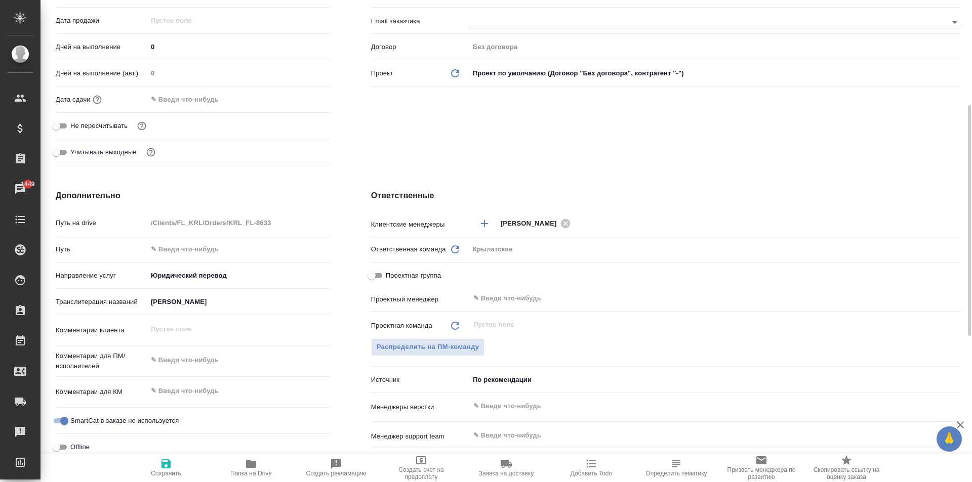
scroll to position [0, 0]
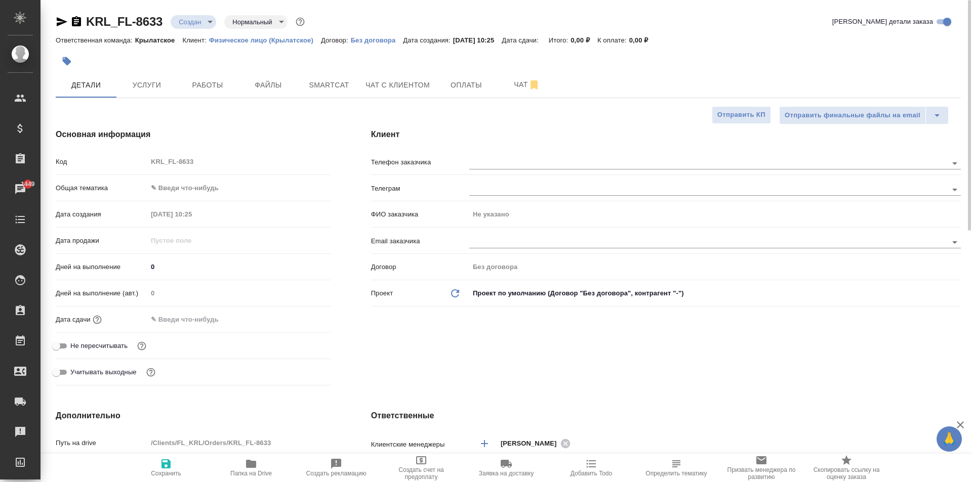
click at [216, 184] on body "🙏 .cls-1 fill:#fff; AWATERA Kasymov Timur Клиенты Спецификации Заказы 1449 Чаты…" at bounding box center [486, 241] width 972 height 482
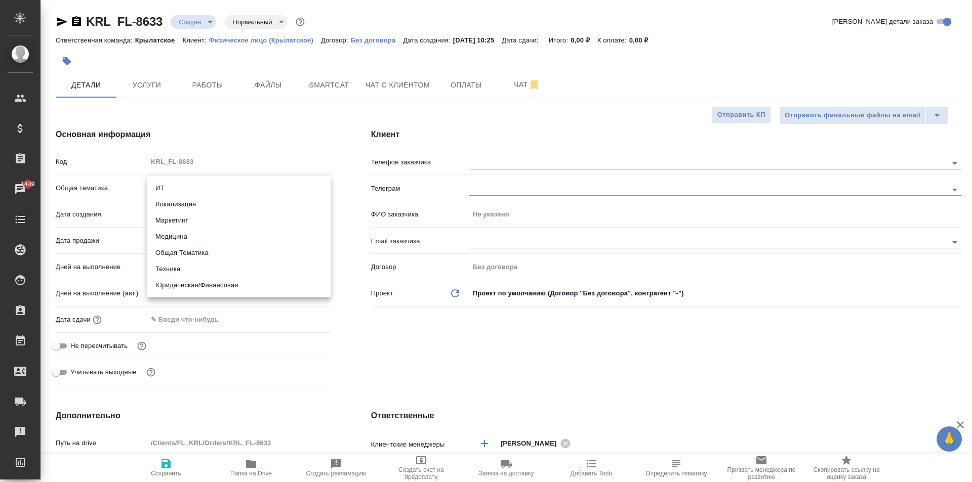
click at [219, 287] on li "Юридическая/Финансовая" at bounding box center [238, 285] width 183 height 16
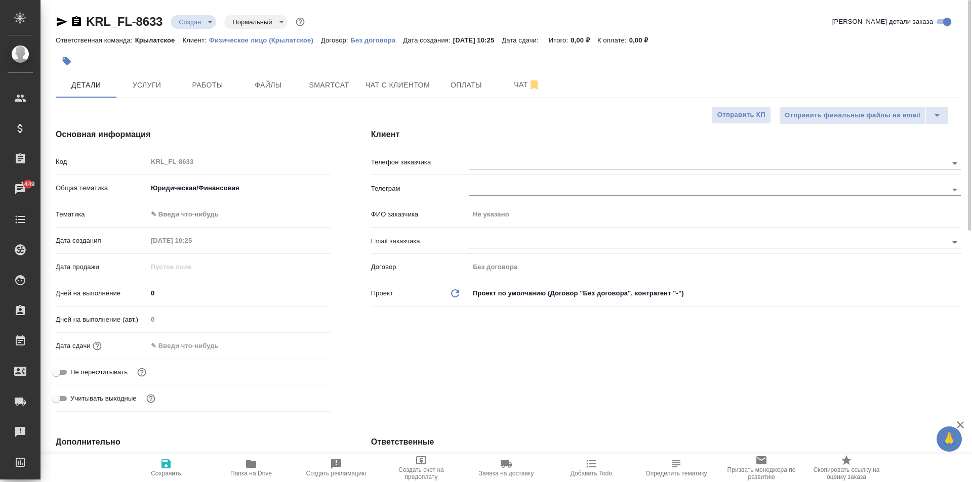
click at [181, 218] on body "🙏 .cls-1 fill:#fff; AWATERA Kasymov Timur Клиенты Спецификации Заказы 1449 Чаты…" at bounding box center [486, 241] width 972 height 482
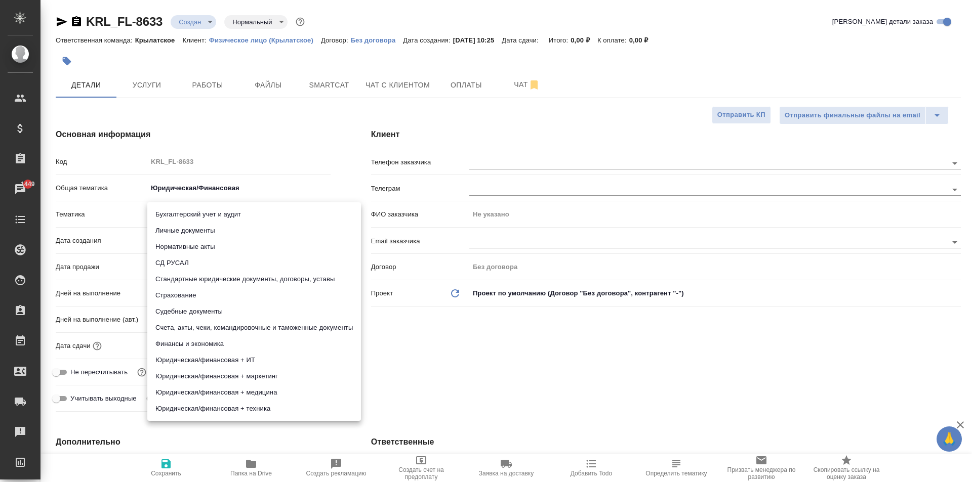
click at [186, 229] on li "Личные документы" at bounding box center [254, 231] width 214 height 16
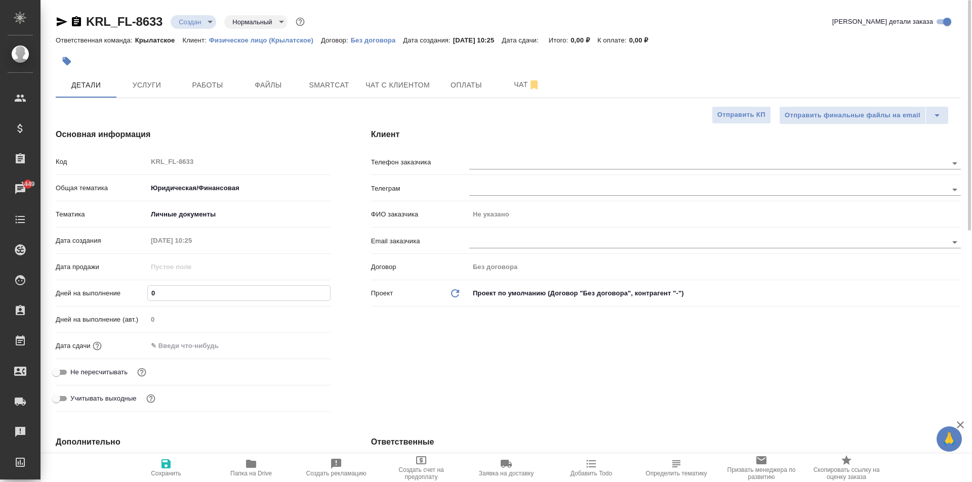
drag, startPoint x: 172, startPoint y: 297, endPoint x: 114, endPoint y: 290, distance: 58.1
click at [114, 290] on div "Дней на выполнение 0" at bounding box center [193, 293] width 275 height 18
click at [170, 350] on input "text" at bounding box center [192, 346] width 89 height 15
click at [303, 340] on icon "button" at bounding box center [301, 345] width 12 height 12
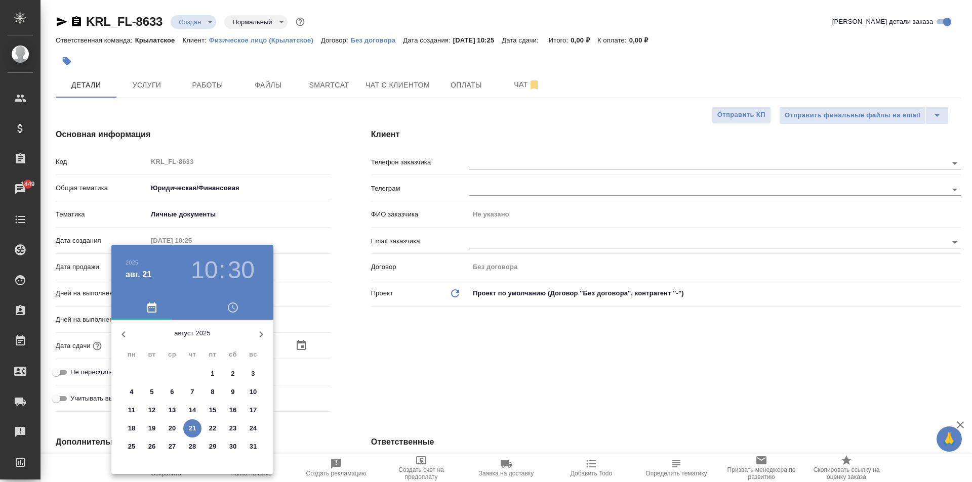
click at [195, 427] on p "21" at bounding box center [193, 429] width 8 height 10
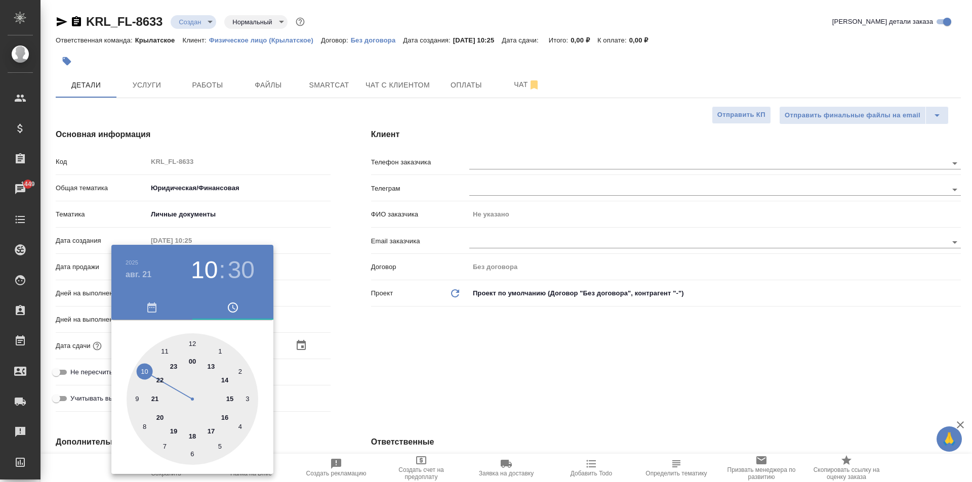
click at [161, 353] on div at bounding box center [192, 399] width 132 height 132
click at [191, 340] on div at bounding box center [192, 399] width 132 height 132
drag, startPoint x: 397, startPoint y: 373, endPoint x: 372, endPoint y: 381, distance: 26.1
click at [390, 377] on div at bounding box center [486, 241] width 972 height 482
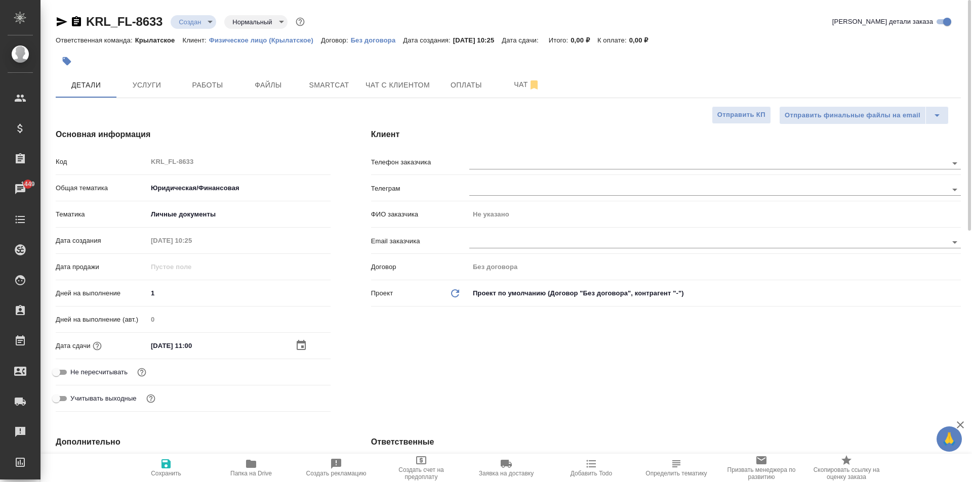
scroll to position [202, 0]
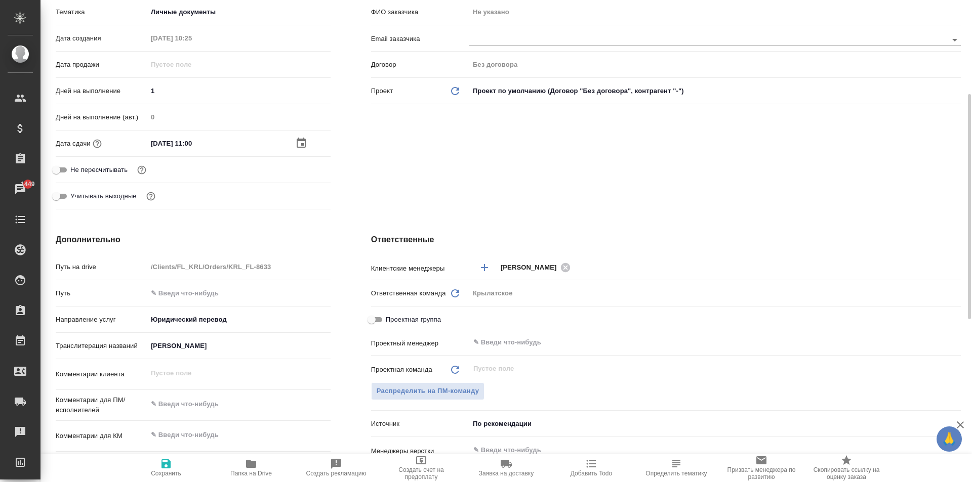
click at [200, 346] on input "БЕРДИЕВ ДИЛОВАР ГОППИРДЖОНОВИЧ" at bounding box center [238, 346] width 183 height 15
click at [200, 346] on input "БЕРДИЕВ ДИЛОВАР ГОППИРДЖОНОВИЧ" at bounding box center [239, 346] width 182 height 15
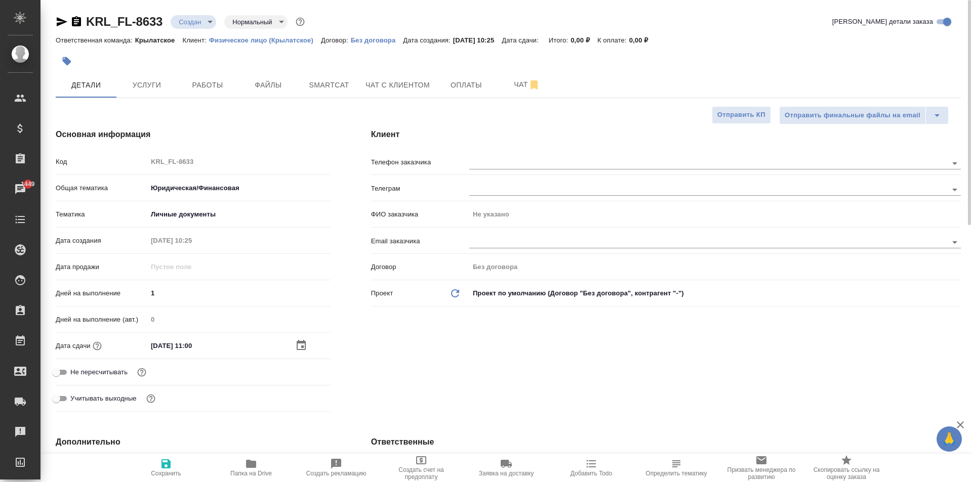
click at [168, 458] on icon "button" at bounding box center [166, 464] width 12 height 12
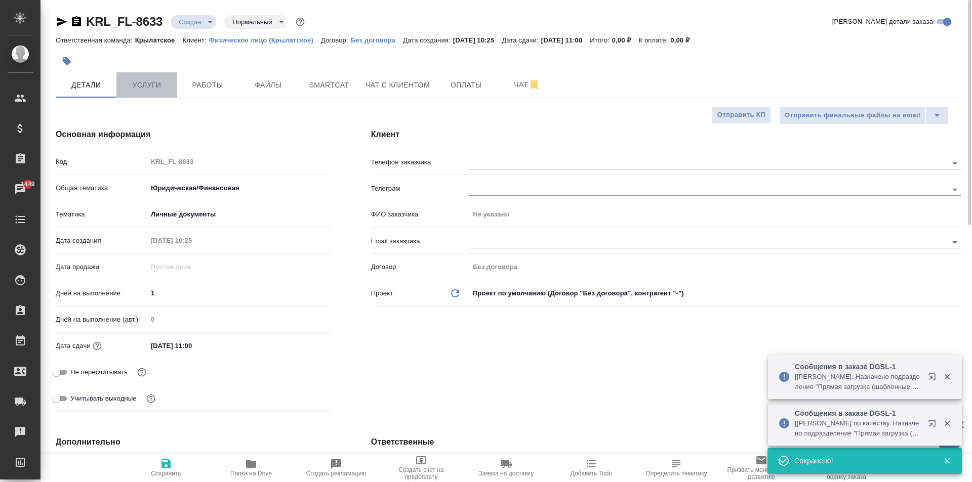
click at [156, 89] on span "Услуги" at bounding box center [146, 85] width 49 height 13
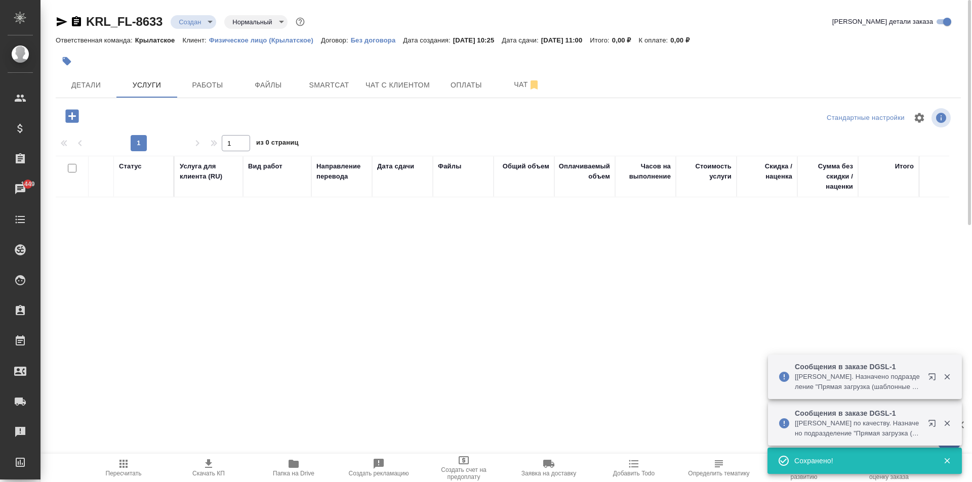
click at [76, 111] on icon "button" at bounding box center [71, 115] width 13 height 13
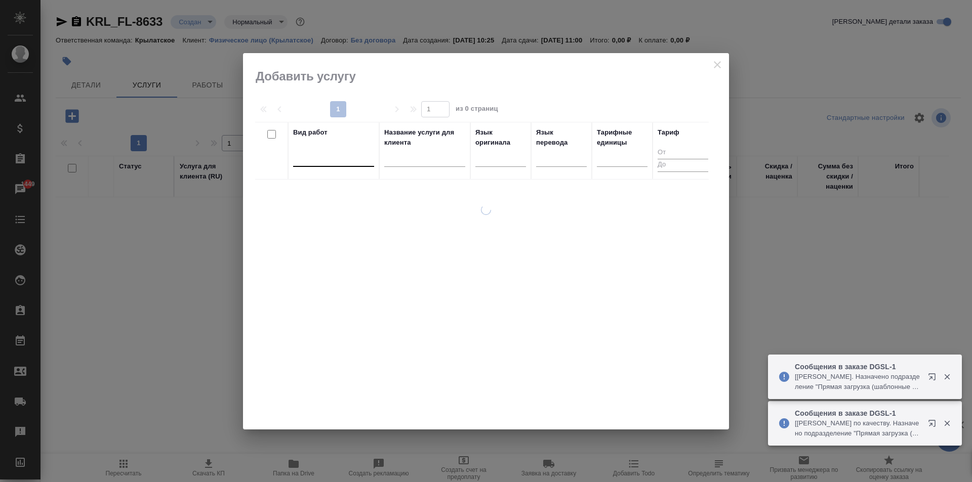
click at [295, 165] on div at bounding box center [333, 157] width 81 height 19
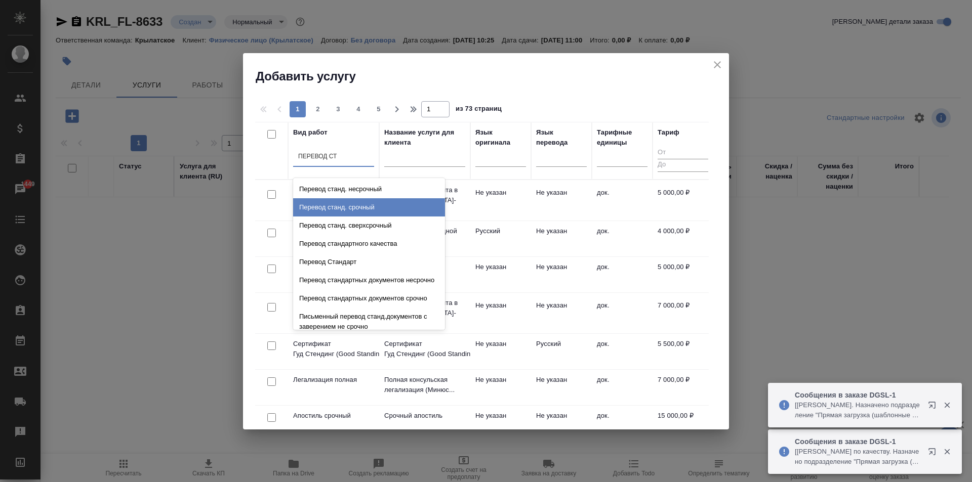
click at [361, 209] on div "Перевод станд. срочный" at bounding box center [369, 207] width 152 height 18
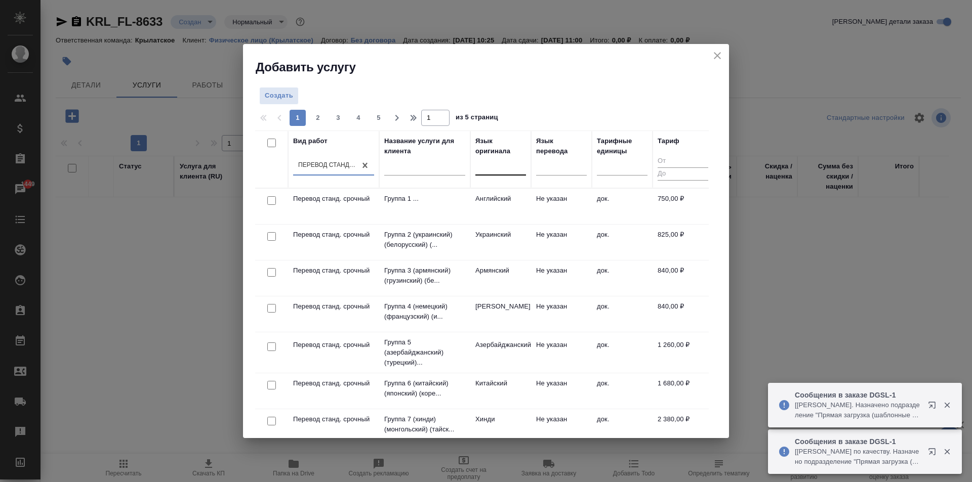
click at [484, 167] on div at bounding box center [500, 165] width 51 height 15
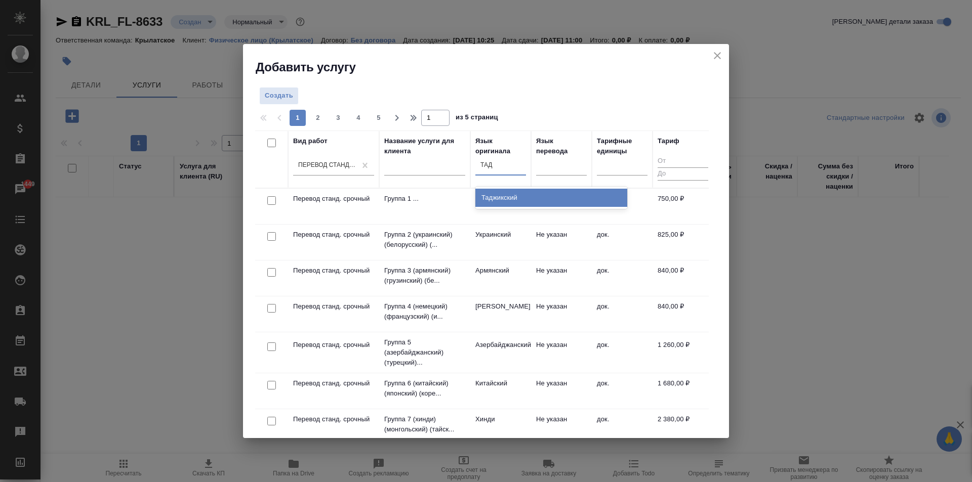
click at [539, 196] on div "Таджикский" at bounding box center [551, 198] width 152 height 18
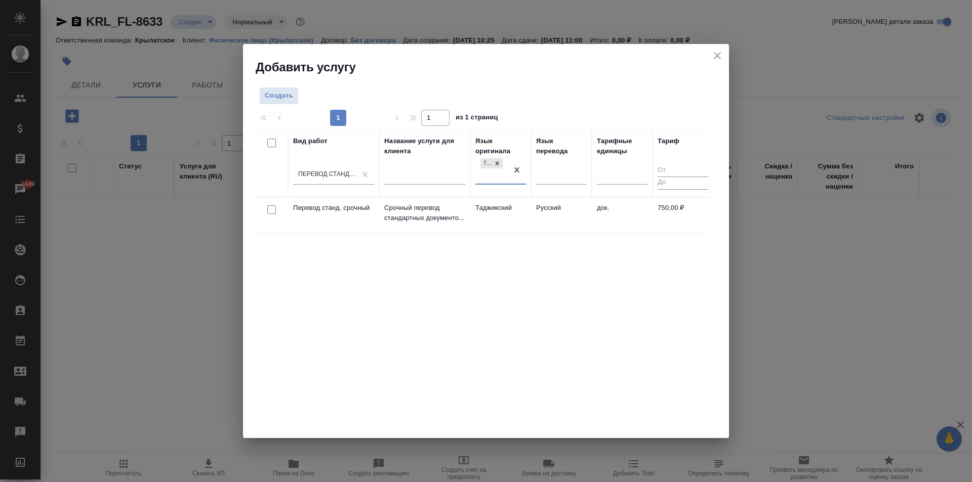
click at [524, 186] on div "option Таджикский, selected. 0 results available. Select is focused ,type to re…" at bounding box center [500, 173] width 51 height 35
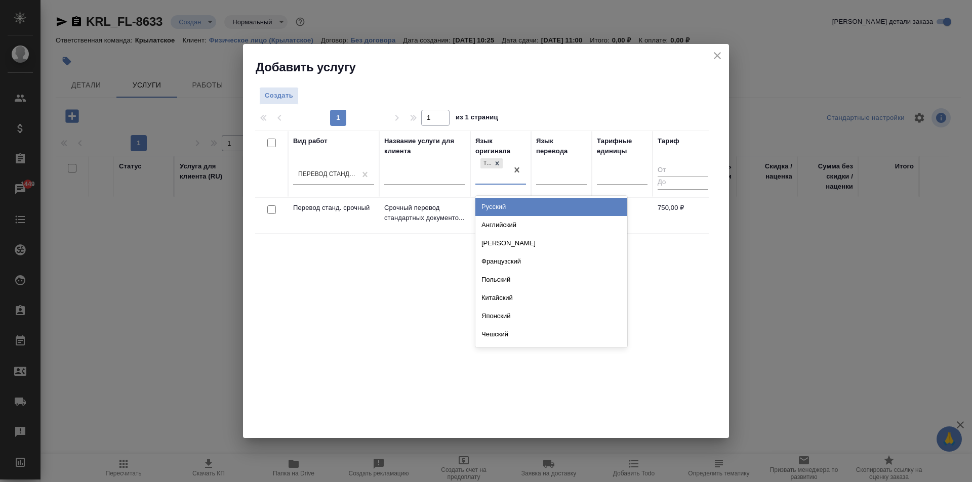
click at [434, 207] on p "Срочный перевод стандартных документо..." at bounding box center [424, 213] width 81 height 20
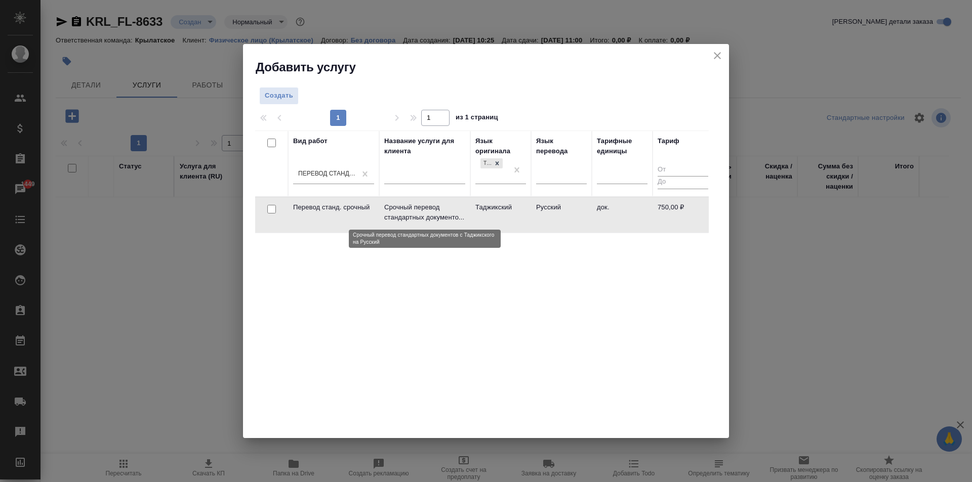
click at [434, 207] on p "Срочный перевод стандартных документо..." at bounding box center [424, 212] width 81 height 20
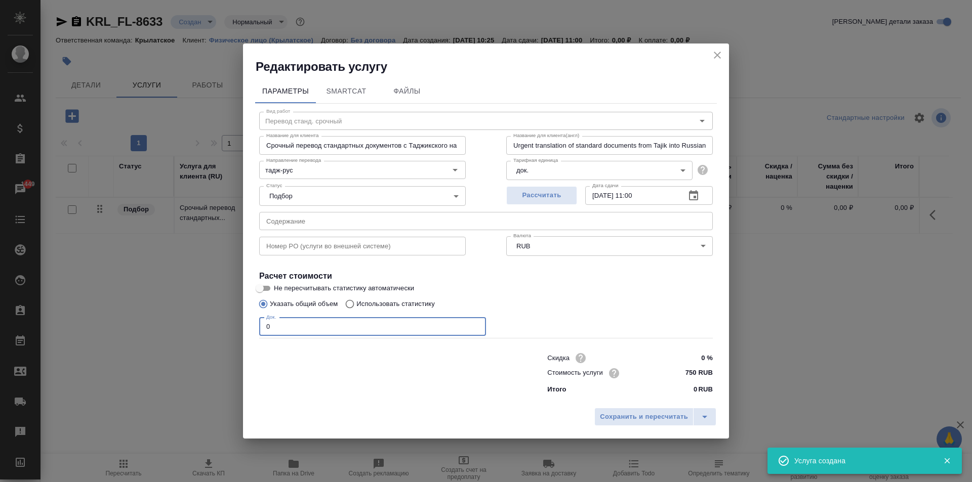
drag, startPoint x: 319, startPoint y: 335, endPoint x: 248, endPoint y: 325, distance: 71.6
click at [248, 325] on div "Параметры SmartCat Файлы Вид работ Перевод станд. срочный Вид работ Название дл…" at bounding box center [486, 239] width 486 height 328
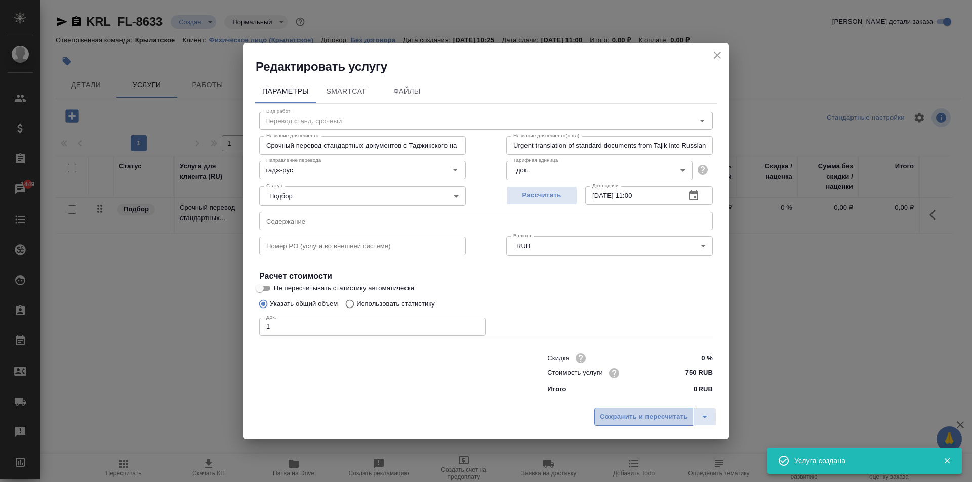
click at [683, 418] on span "Сохранить и пересчитать" at bounding box center [644, 417] width 88 height 12
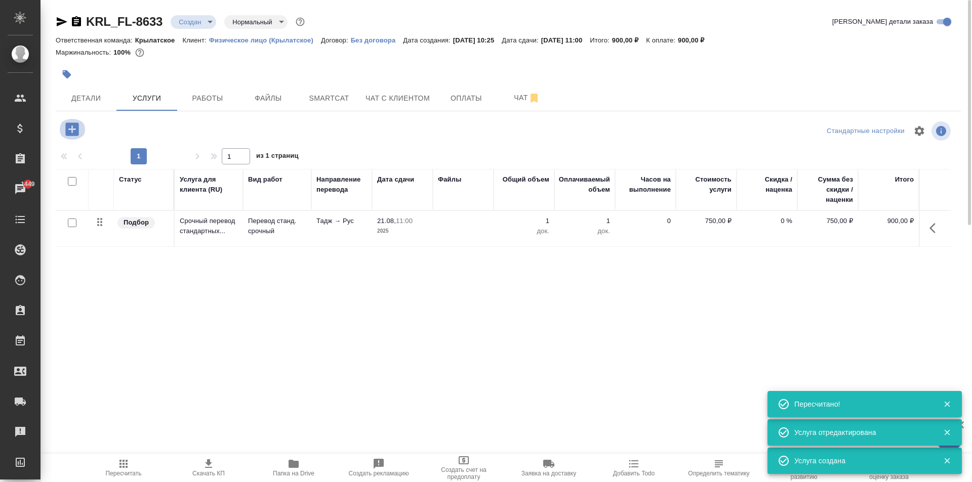
click at [79, 133] on icon "button" at bounding box center [72, 129] width 18 height 18
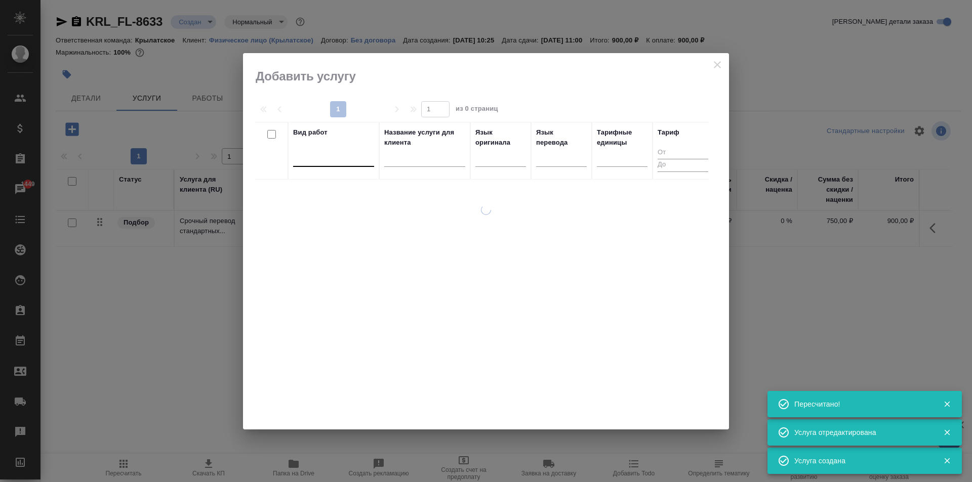
click at [323, 151] on div at bounding box center [333, 156] width 81 height 15
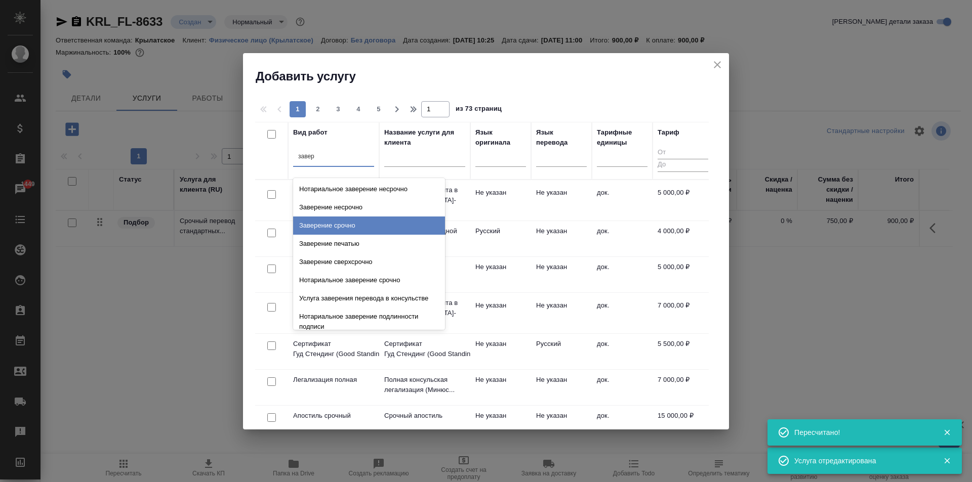
click at [384, 224] on div "Заверение срочно" at bounding box center [369, 226] width 152 height 18
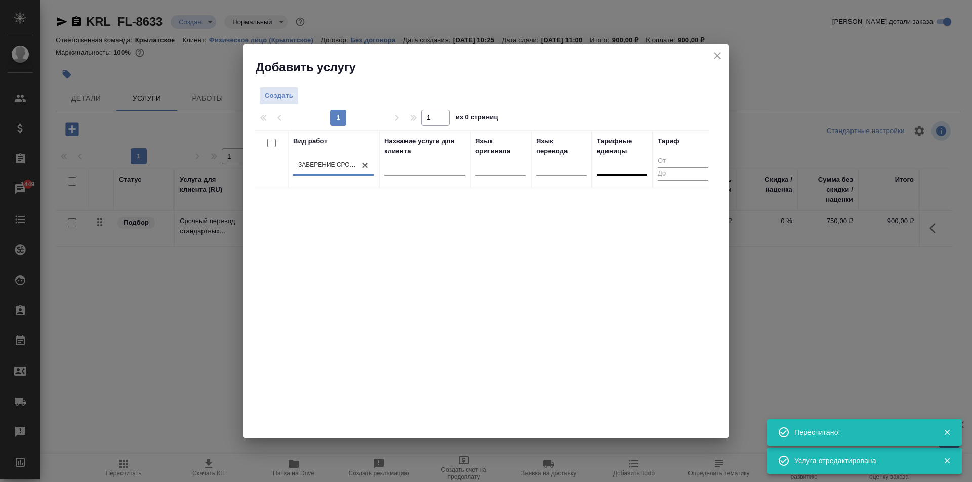
click at [614, 162] on div at bounding box center [622, 165] width 51 height 15
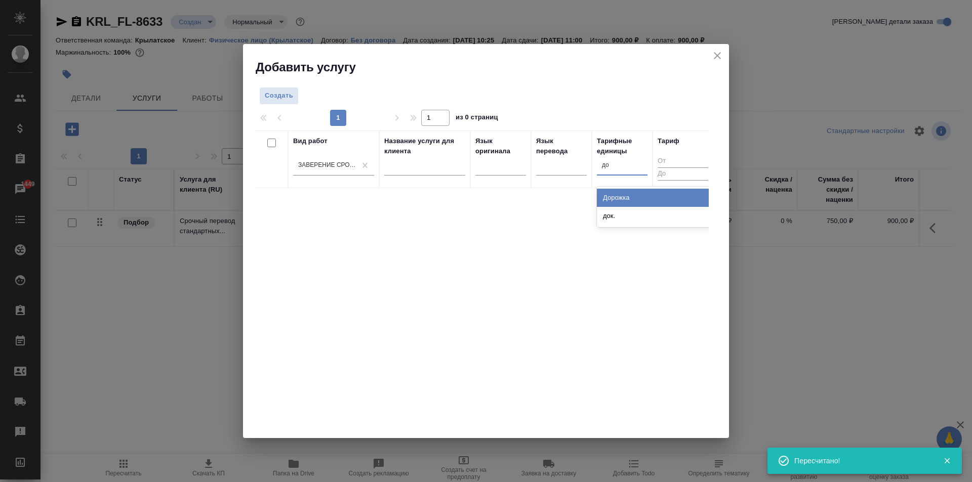
click at [628, 204] on div "Дорожка" at bounding box center [673, 198] width 152 height 18
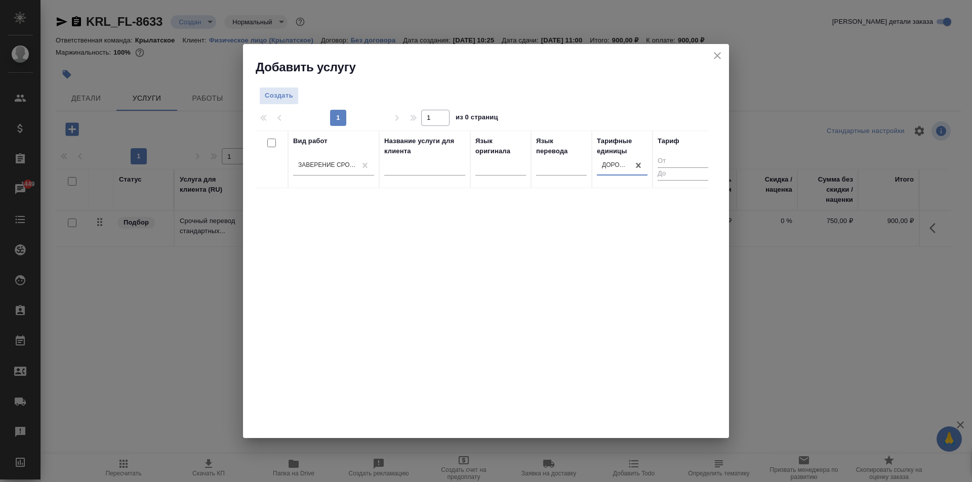
click at [624, 208] on div "Вид работ Заверение срочно Название услуги для клиента Язык оригинала Язык пере…" at bounding box center [481, 283] width 453 height 304
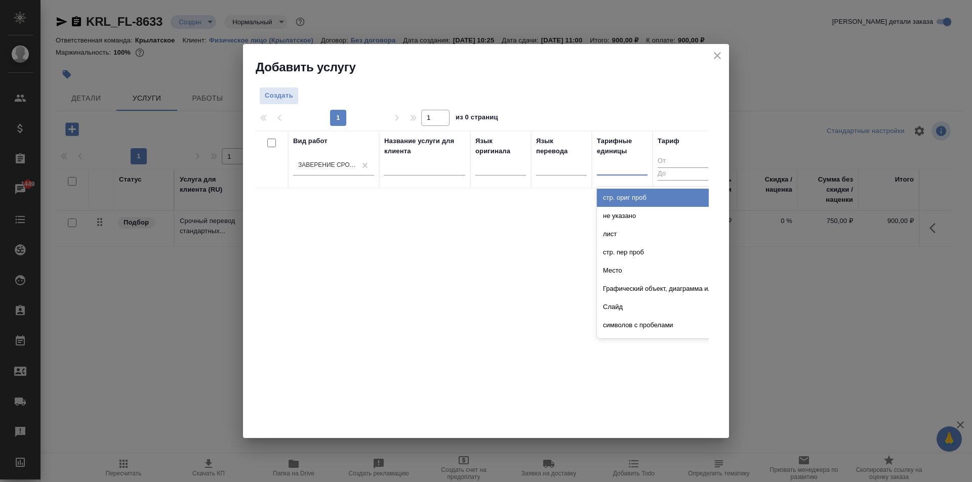
click at [636, 167] on div at bounding box center [622, 165] width 51 height 15
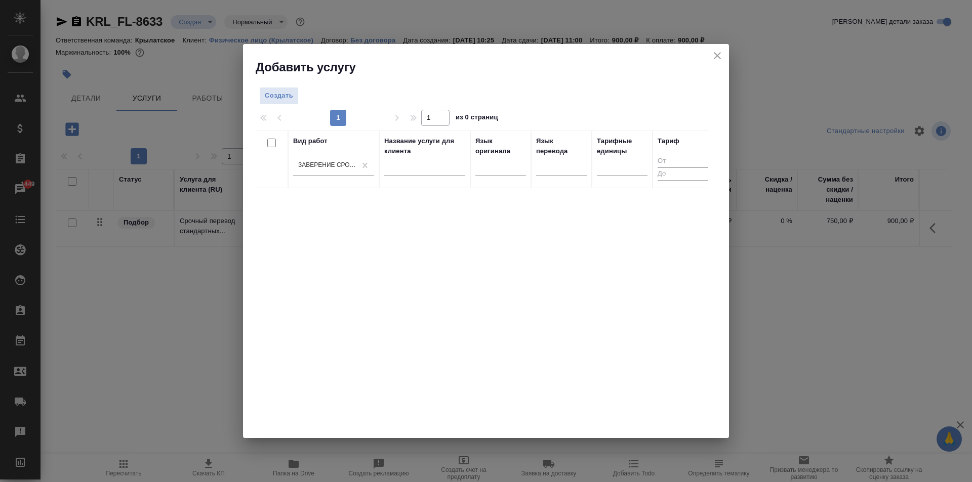
click at [619, 227] on div "Вид работ Заверение срочно Название услуги для клиента Язык оригинала Язык пере…" at bounding box center [481, 283] width 453 height 304
click at [620, 171] on div at bounding box center [622, 165] width 51 height 15
click at [625, 213] on div "док." at bounding box center [673, 216] width 152 height 18
drag, startPoint x: 279, startPoint y: 89, endPoint x: 292, endPoint y: 95, distance: 14.3
click at [292, 95] on button "Создать" at bounding box center [278, 96] width 39 height 18
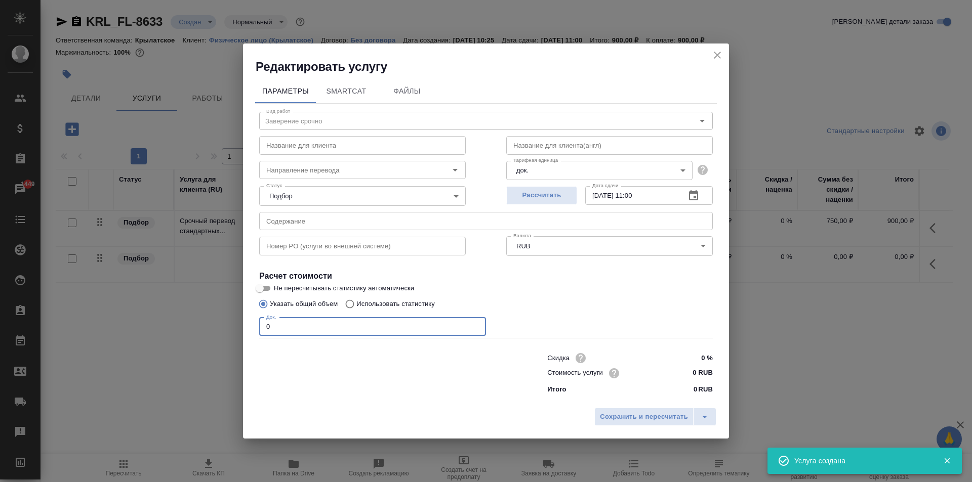
drag, startPoint x: 271, startPoint y: 317, endPoint x: 255, endPoint y: 317, distance: 16.2
click at [255, 317] on div "Вид работ Заверение срочно Вид работ Название для клиента Название для клиента …" at bounding box center [485, 251] width 461 height 295
drag, startPoint x: 685, startPoint y: 366, endPoint x: 731, endPoint y: 381, distance: 48.8
click at [731, 381] on div "Редактировать услугу Параметры SmartCat Файлы Вид работ Заверение срочно Вид ра…" at bounding box center [486, 241] width 972 height 482
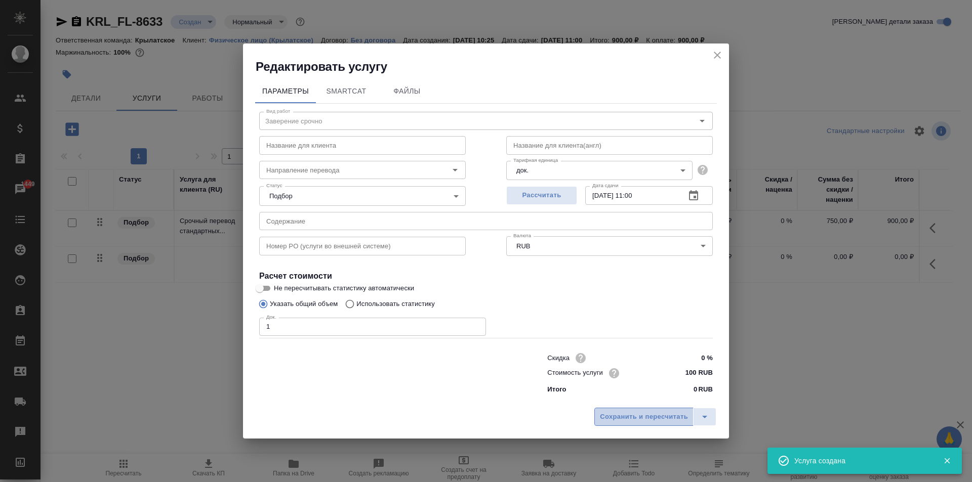
click at [670, 420] on span "Сохранить и пересчитать" at bounding box center [644, 417] width 88 height 12
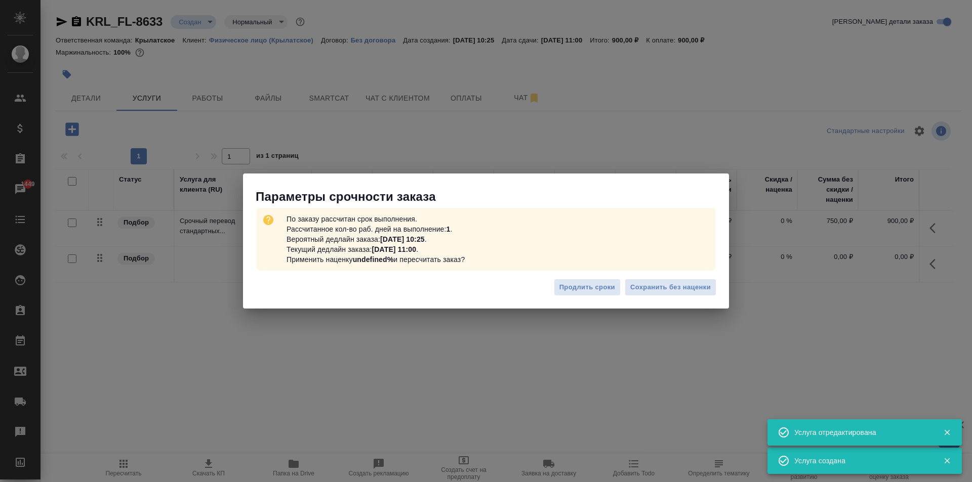
drag, startPoint x: 670, startPoint y: 420, endPoint x: 700, endPoint y: 408, distance: 32.2
drag, startPoint x: 707, startPoint y: 285, endPoint x: 714, endPoint y: 297, distance: 13.6
click at [714, 297] on div "Продлить сроки Сохранить без наценки" at bounding box center [486, 291] width 486 height 35
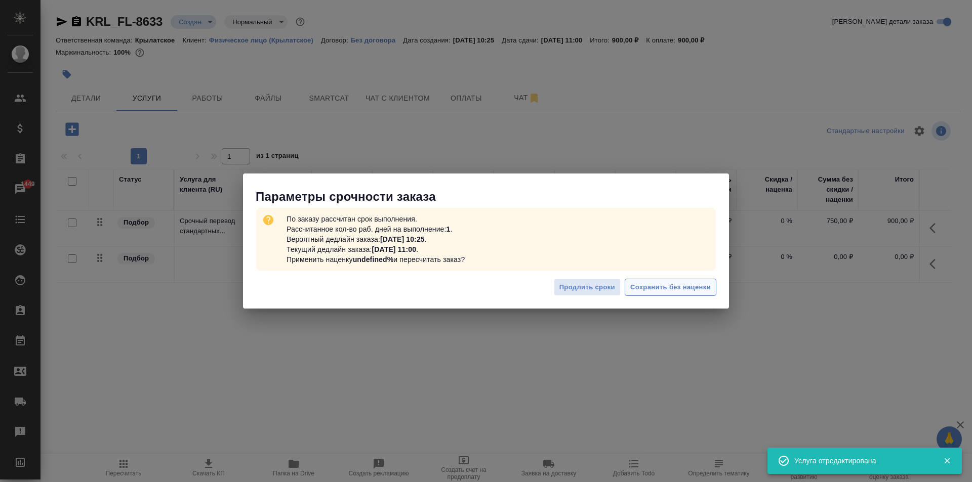
click at [711, 286] on button "Сохранить без наценки" at bounding box center [670, 288] width 92 height 18
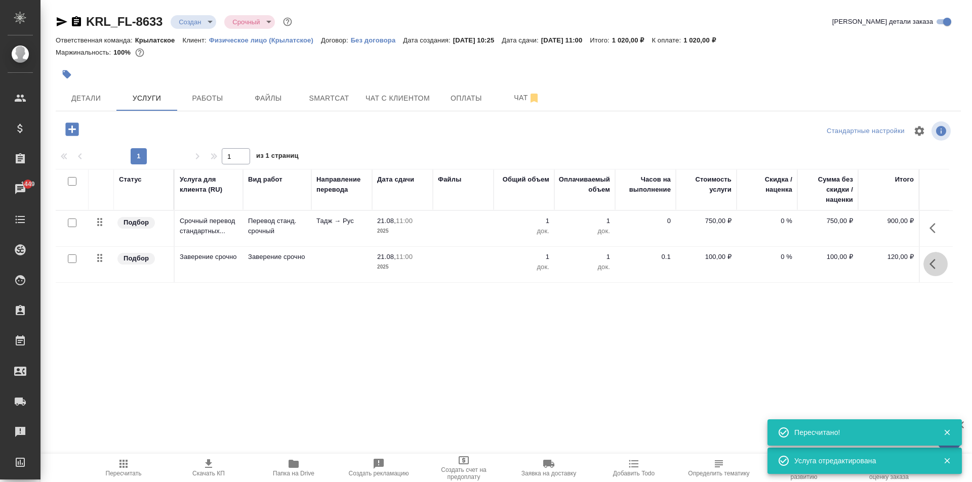
click at [936, 263] on icon "button" at bounding box center [935, 264] width 12 height 12
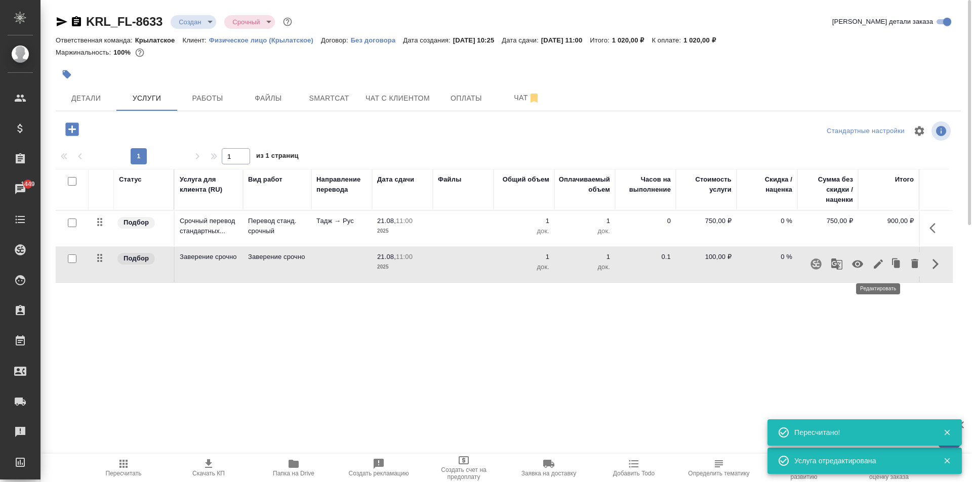
click at [882, 264] on icon "button" at bounding box center [878, 264] width 12 height 12
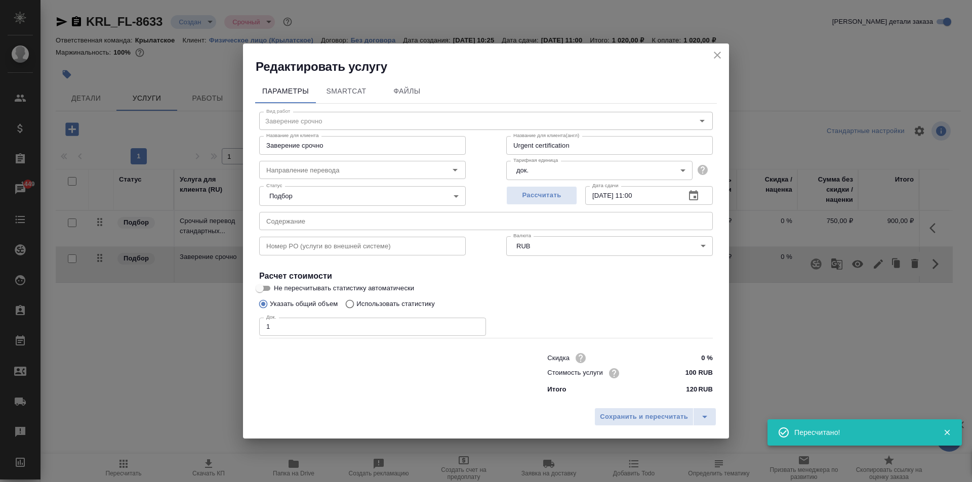
click at [691, 369] on input "100 RUB" at bounding box center [693, 373] width 38 height 15
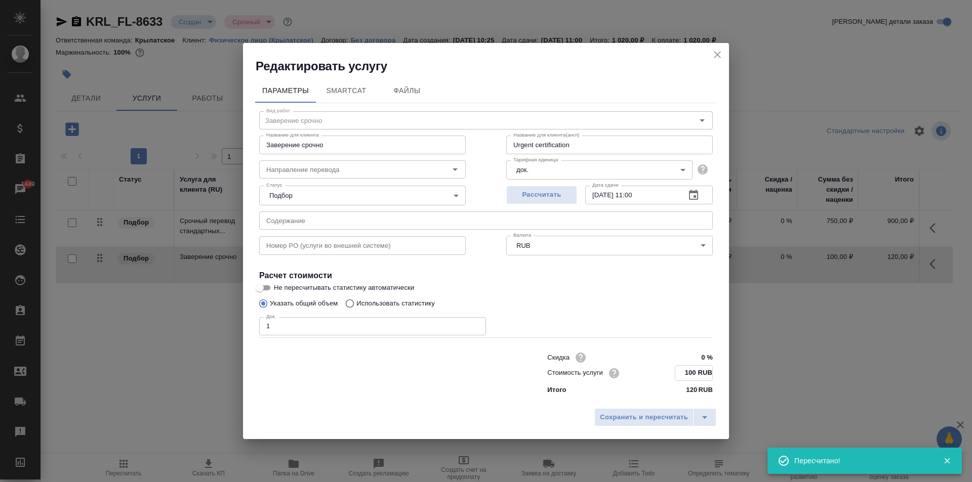
click at [691, 369] on input "100 RUB" at bounding box center [693, 373] width 37 height 15
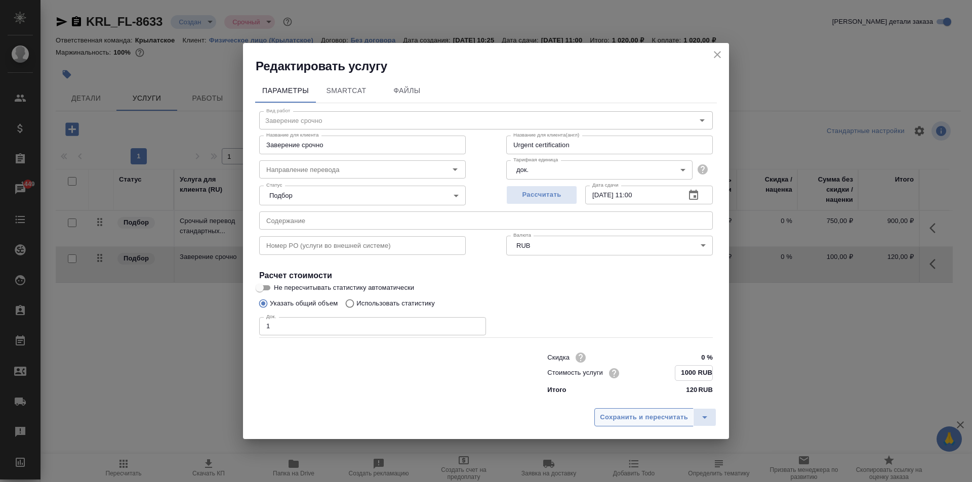
click at [681, 415] on span "Сохранить и пересчитать" at bounding box center [644, 418] width 88 height 12
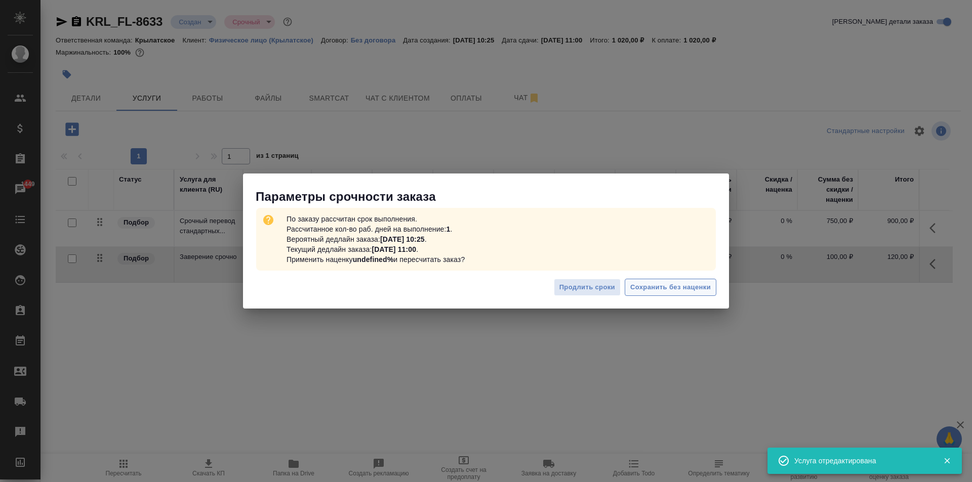
click at [705, 296] on button "Сохранить без наценки" at bounding box center [670, 288] width 92 height 18
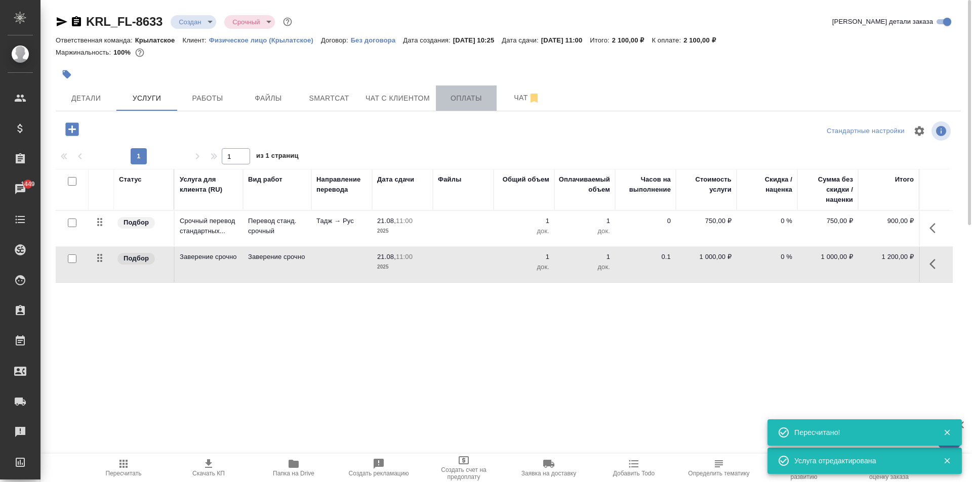
click at [475, 102] on span "Оплаты" at bounding box center [466, 98] width 49 height 13
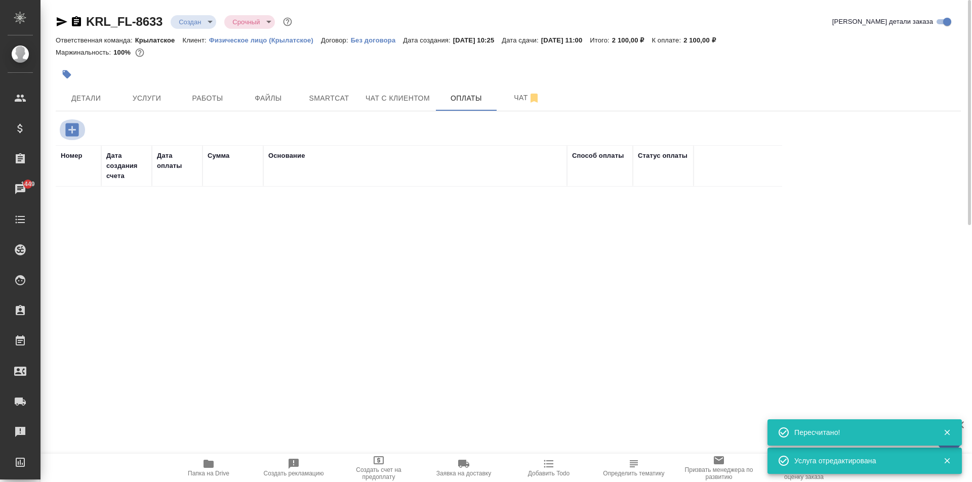
click at [70, 130] on icon "button" at bounding box center [72, 130] width 18 height 18
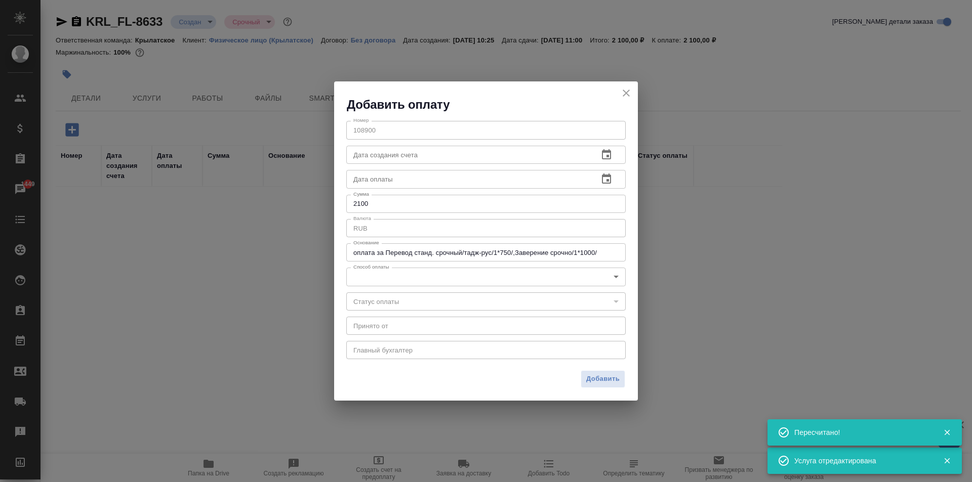
click at [389, 279] on body "🙏 .cls-1 fill:#fff; AWATERA Kasymov Timur Клиенты Спецификации Заказы 1449 Чаты…" at bounding box center [486, 241] width 972 height 482
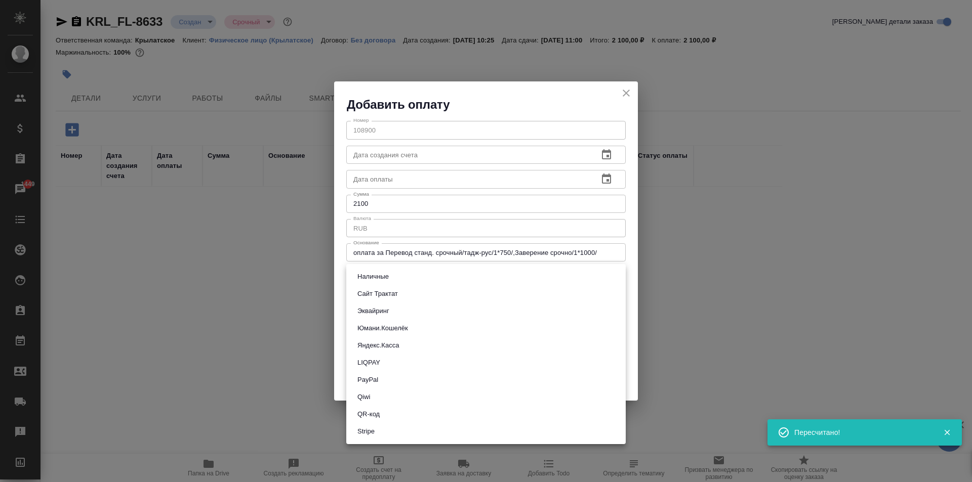
click at [388, 307] on button "Эквайринг" at bounding box center [373, 311] width 38 height 11
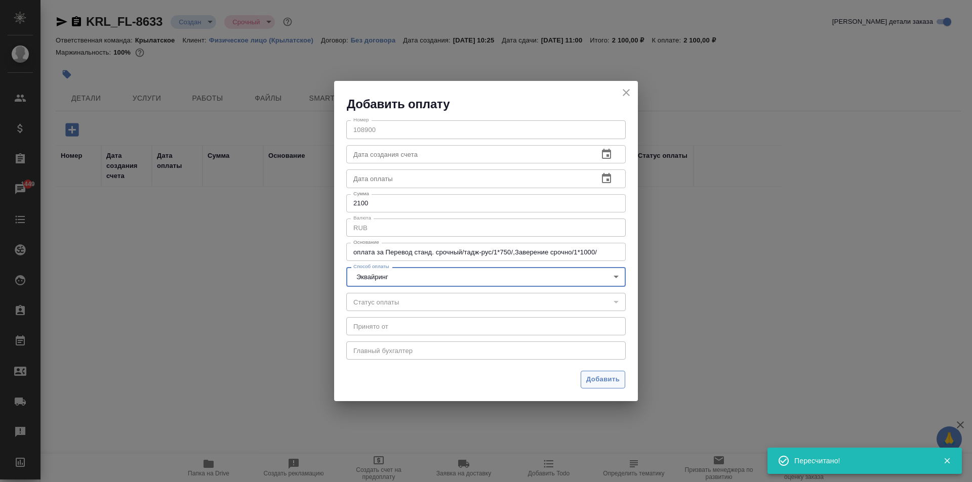
click at [604, 379] on span "Добавить" at bounding box center [602, 380] width 33 height 12
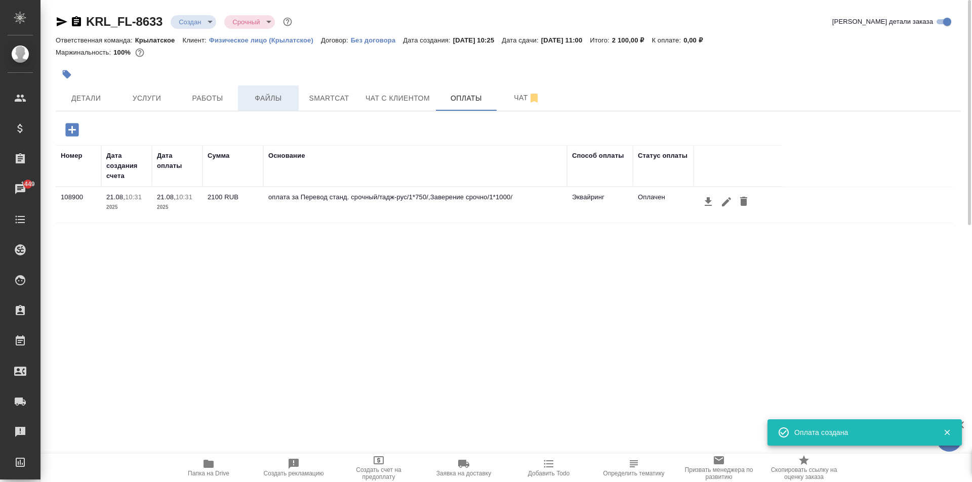
click at [251, 94] on span "Файлы" at bounding box center [268, 98] width 49 height 13
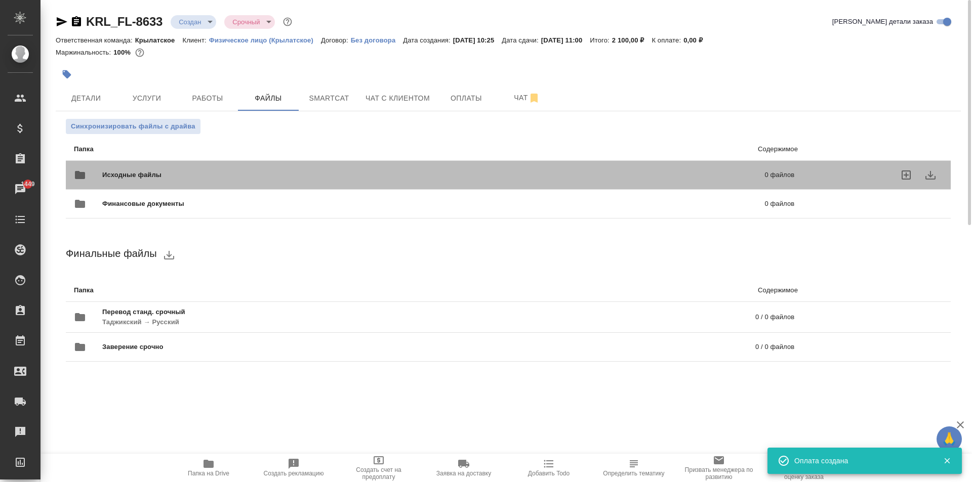
click at [153, 168] on div "Исходные файлы 0 файлов" at bounding box center [434, 175] width 720 height 24
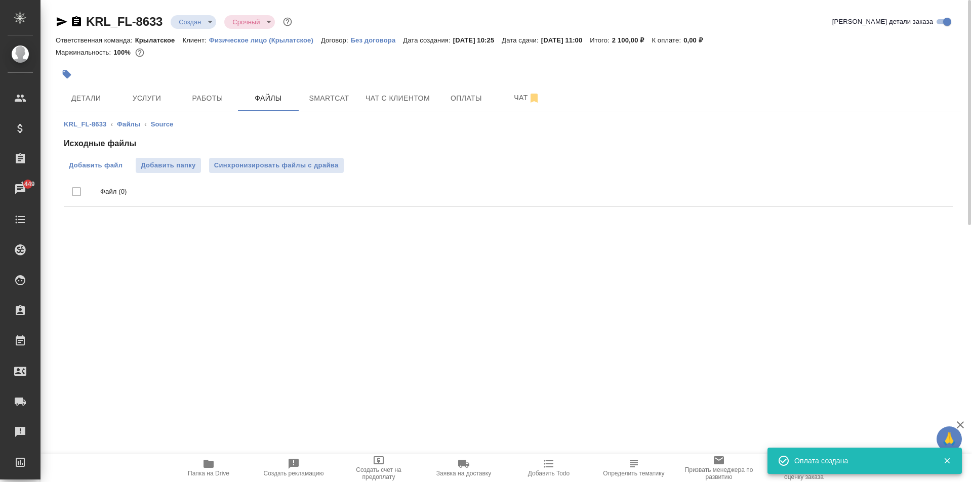
click at [122, 167] on span "Добавить файл" at bounding box center [96, 165] width 54 height 10
click at [0, 0] on input "Добавить файл" at bounding box center [0, 0] width 0 height 0
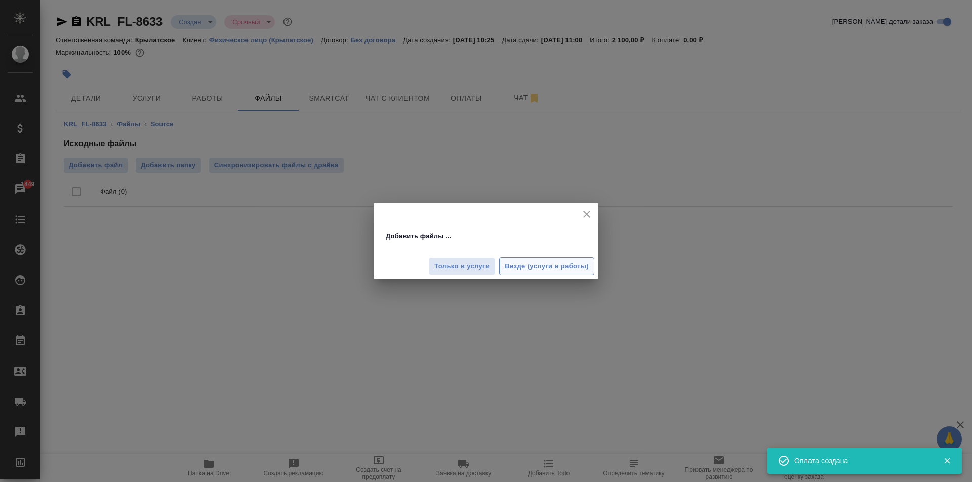
click at [579, 263] on span "Везде (услуги и работы)" at bounding box center [546, 267] width 84 height 12
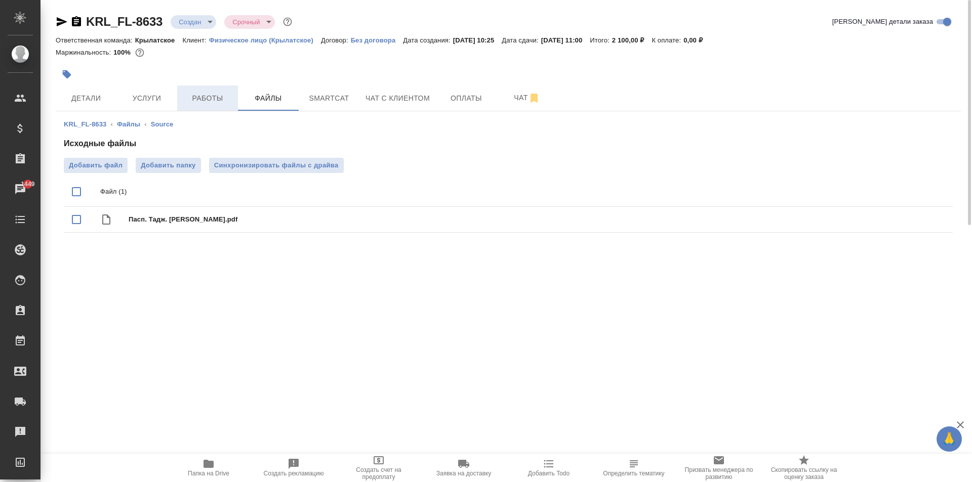
click at [218, 97] on span "Работы" at bounding box center [207, 98] width 49 height 13
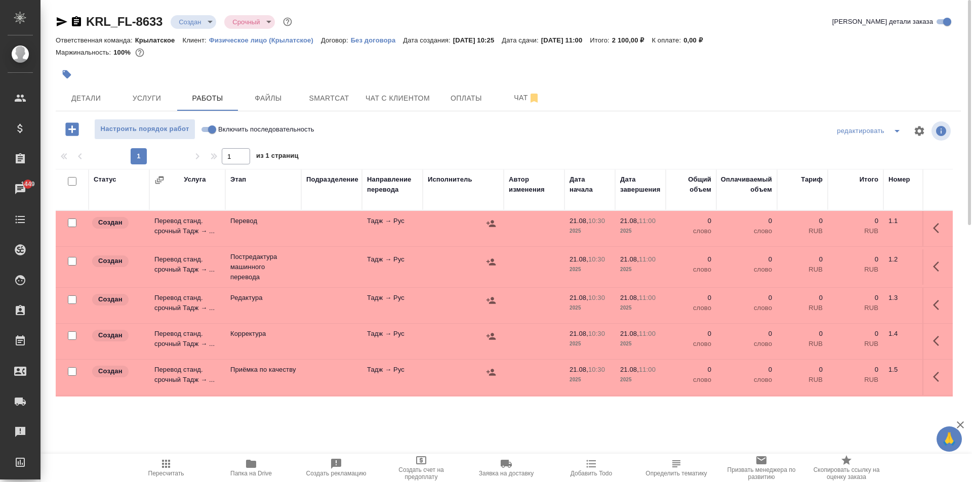
click at [209, 130] on input "Включить последовательность" at bounding box center [212, 129] width 36 height 12
click at [72, 182] on input "checkbox" at bounding box center [72, 181] width 9 height 9
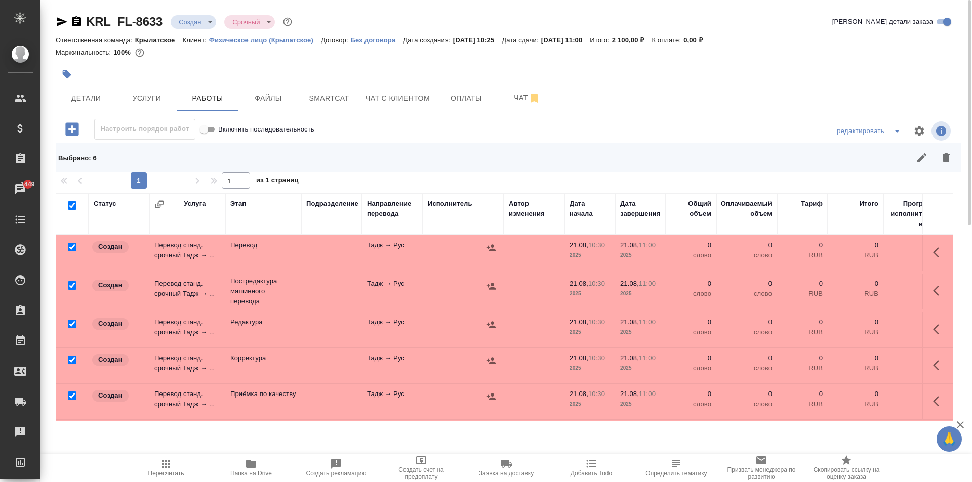
click at [70, 245] on input "checkbox" at bounding box center [72, 247] width 9 height 9
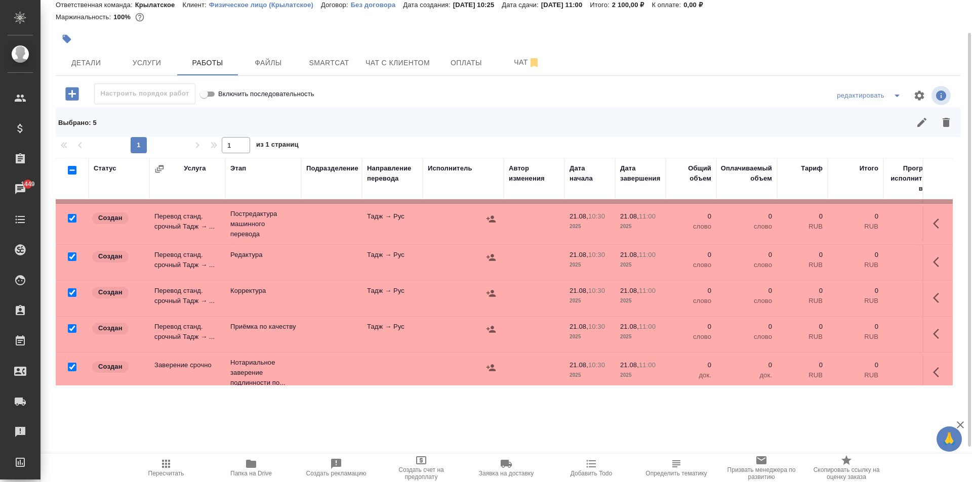
scroll to position [48, 0]
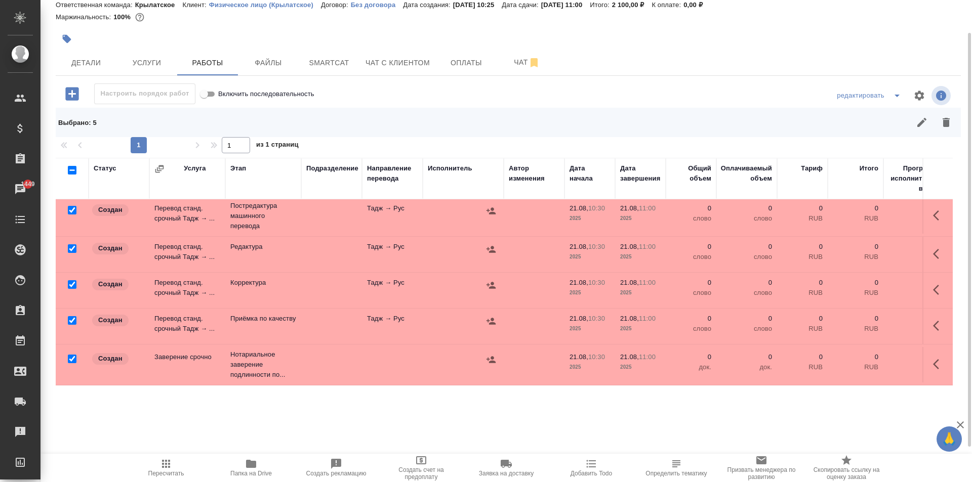
click at [71, 355] on input "checkbox" at bounding box center [72, 359] width 9 height 9
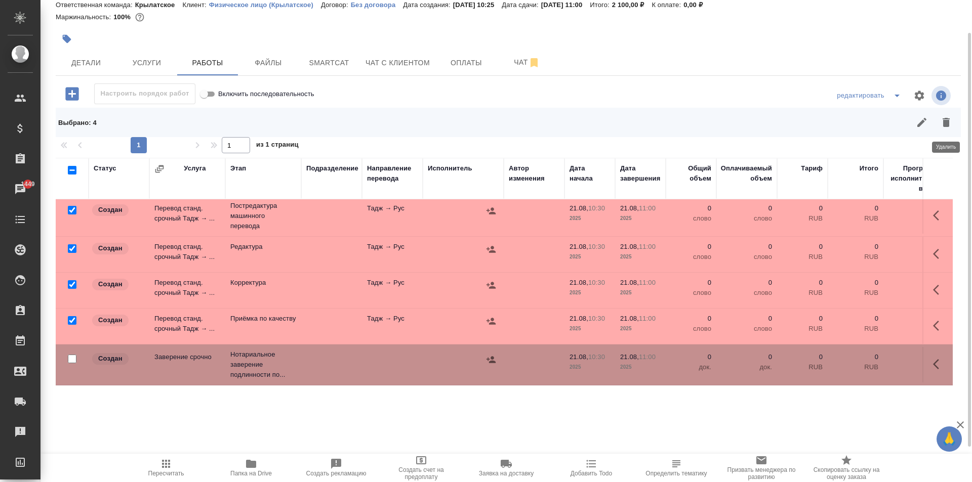
click at [943, 120] on icon "button" at bounding box center [945, 122] width 7 height 9
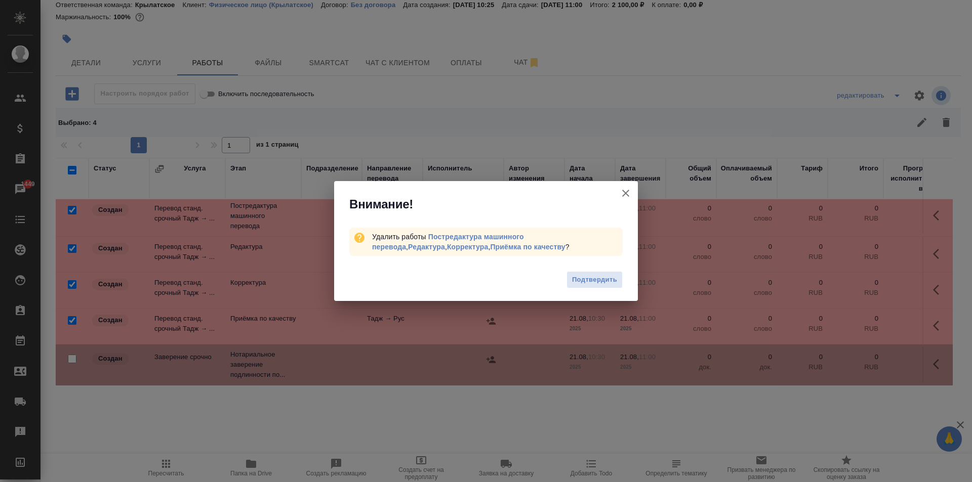
click at [571, 271] on button "Подтвердить" at bounding box center [594, 280] width 56 height 18
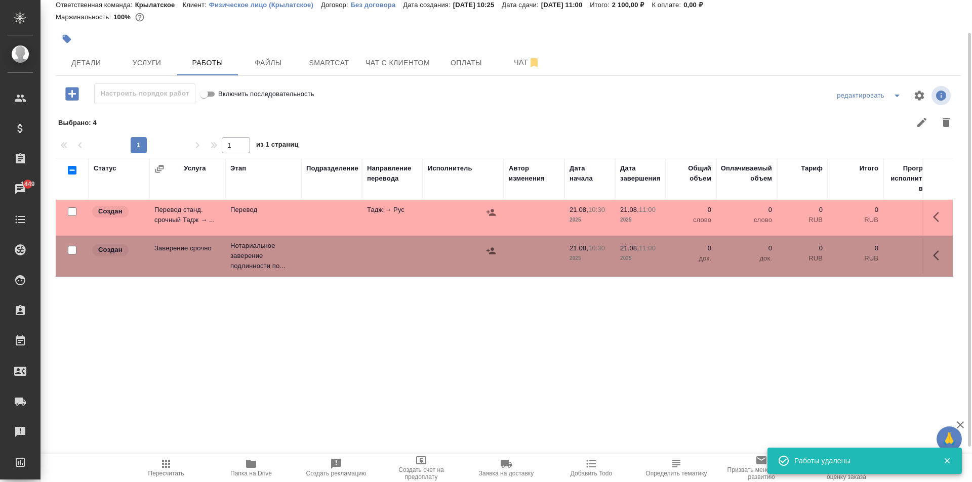
scroll to position [0, 0]
click at [933, 220] on icon "button" at bounding box center [939, 217] width 12 height 12
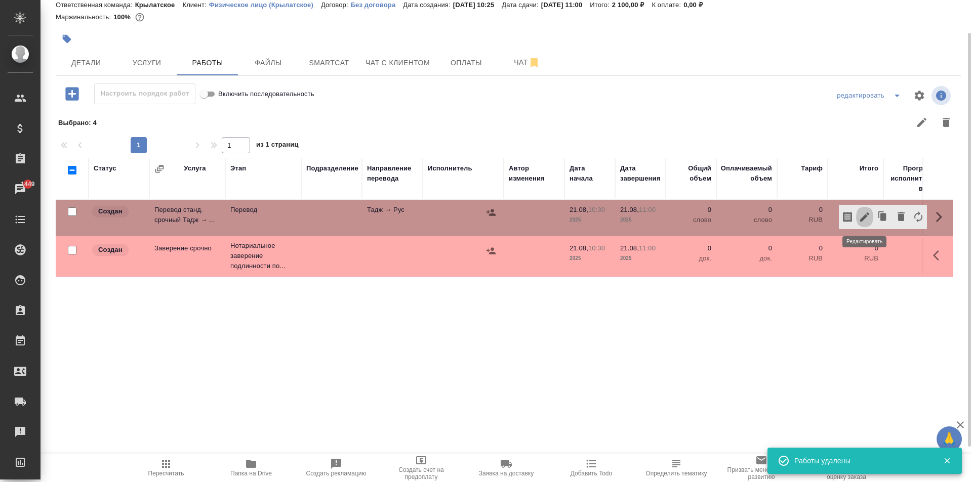
click at [866, 216] on icon "button" at bounding box center [864, 217] width 9 height 9
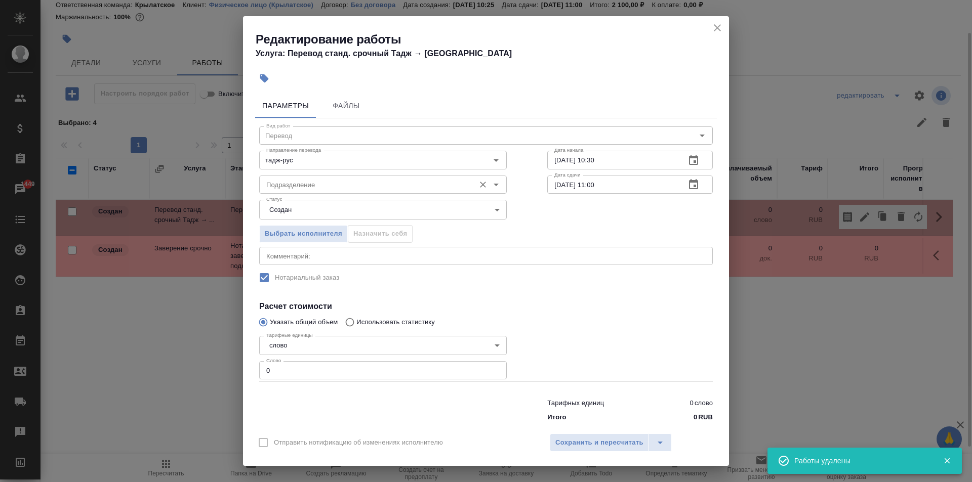
click at [345, 189] on input "Подразделение" at bounding box center [365, 185] width 207 height 12
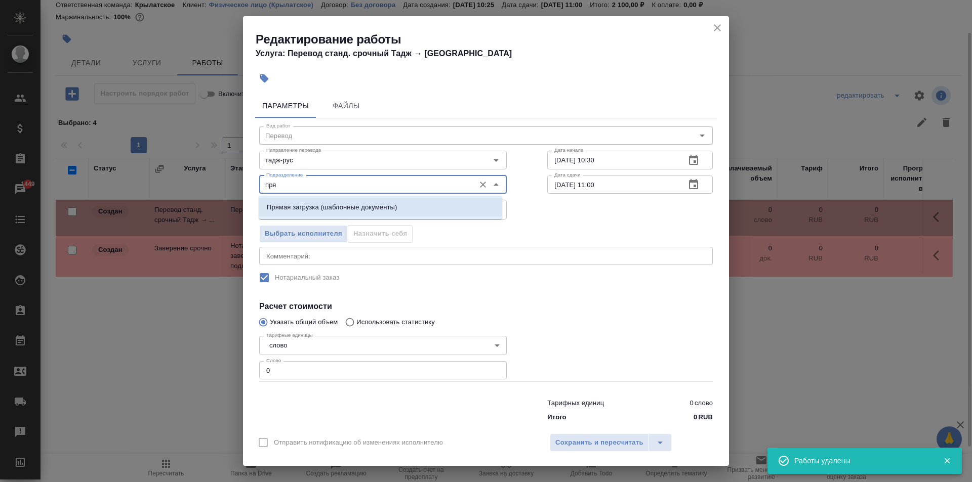
click at [337, 209] on p "Прямая загрузка (шаблонные документы)" at bounding box center [332, 207] width 130 height 10
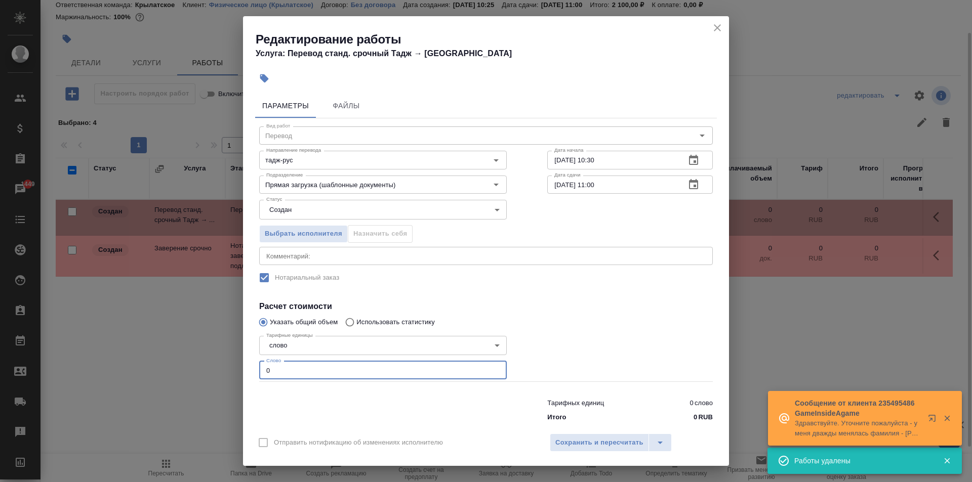
click at [223, 357] on div "Редактирование работы Услуга: Перевод станд. срочный Тадж → Рус Параметры Файлы…" at bounding box center [486, 241] width 972 height 482
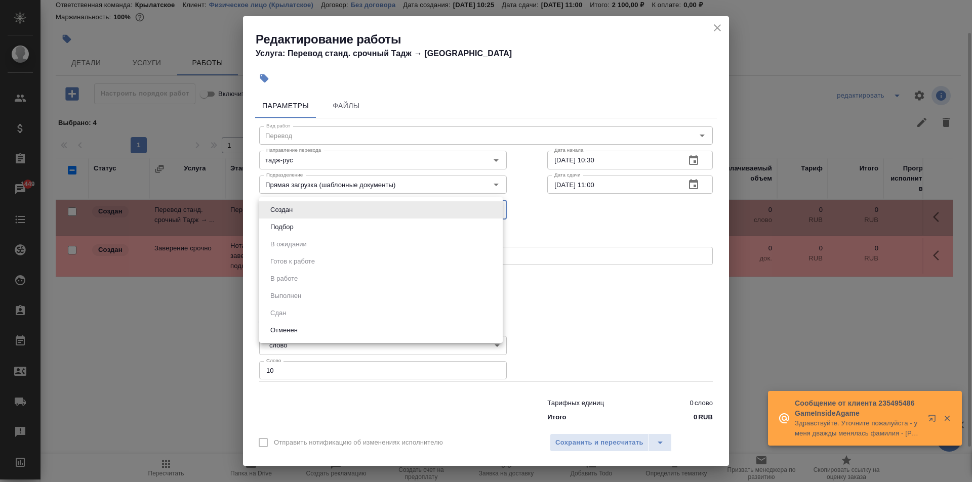
drag, startPoint x: 289, startPoint y: 203, endPoint x: 298, endPoint y: 233, distance: 31.2
click at [292, 212] on body "🙏 .cls-1 fill:#fff; AWATERA Kasymov Timur Клиенты Спецификации Заказы 1449 Чаты…" at bounding box center [486, 241] width 972 height 482
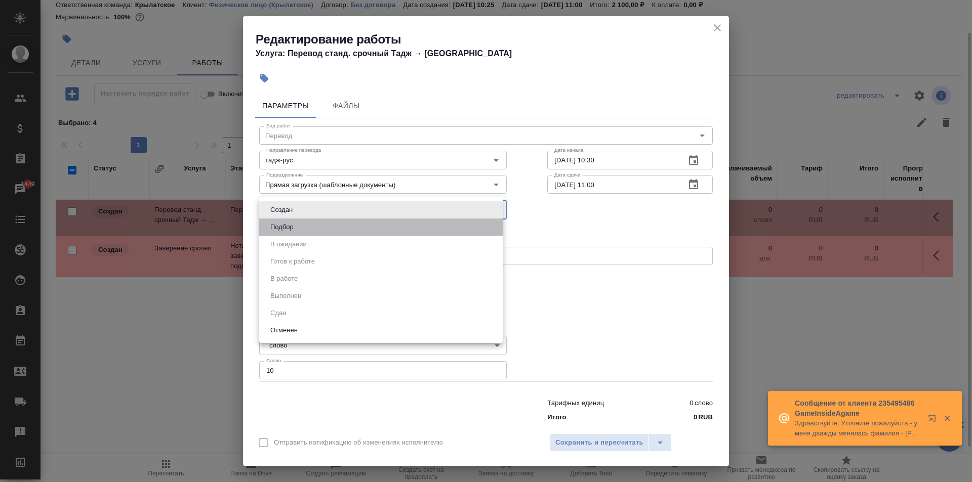
click at [298, 233] on li "Подбор" at bounding box center [380, 227] width 243 height 17
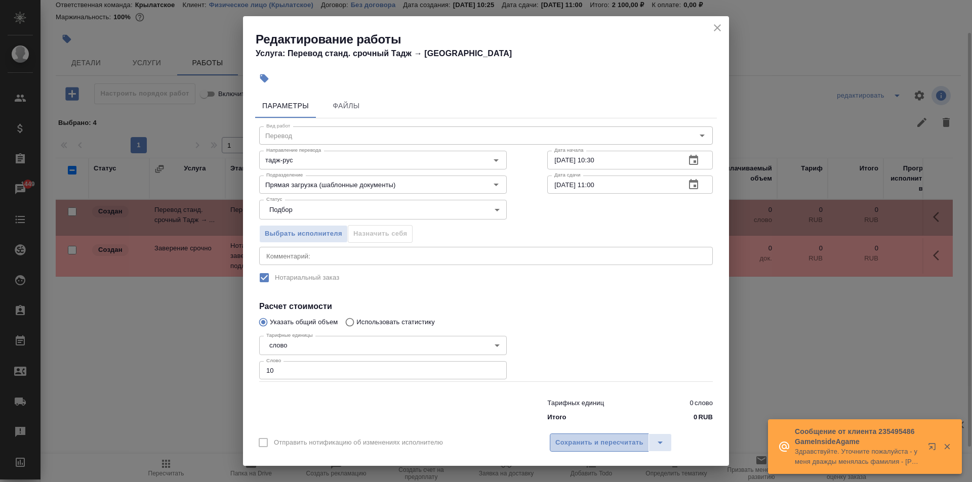
click at [608, 436] on button "Сохранить и пересчитать" at bounding box center [599, 443] width 99 height 18
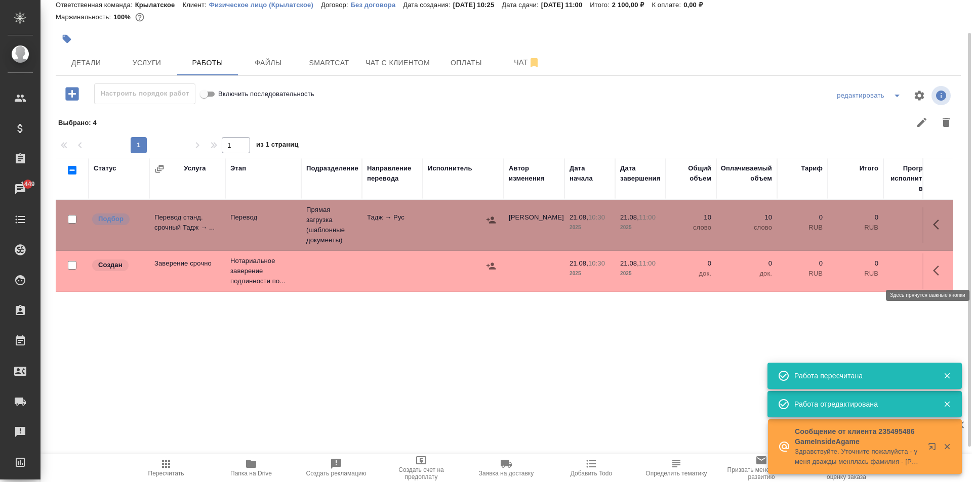
click at [938, 275] on icon "button" at bounding box center [939, 271] width 12 height 12
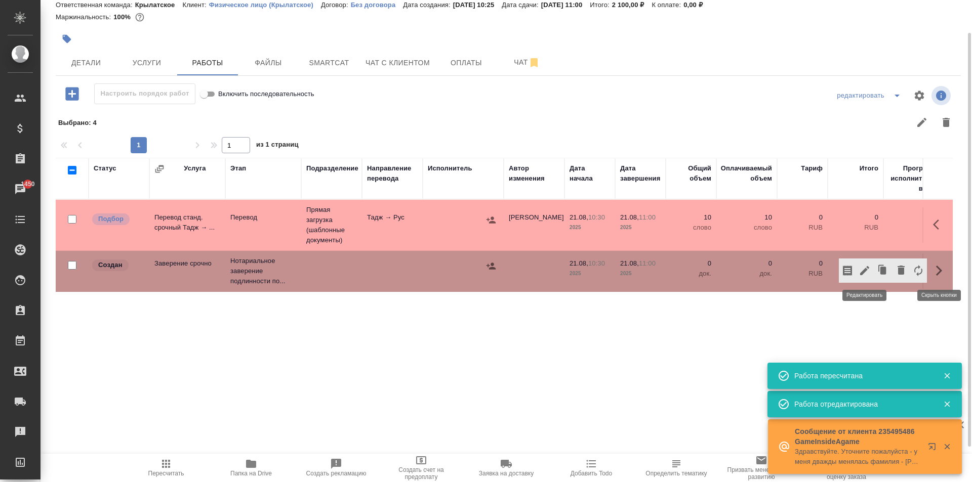
click at [864, 271] on icon "button" at bounding box center [864, 270] width 9 height 9
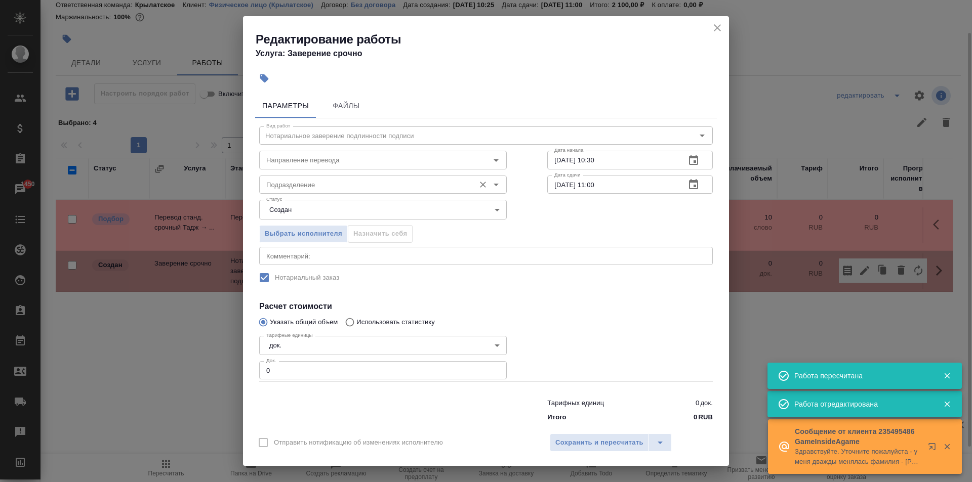
click at [379, 185] on input "Подразделение" at bounding box center [365, 185] width 207 height 12
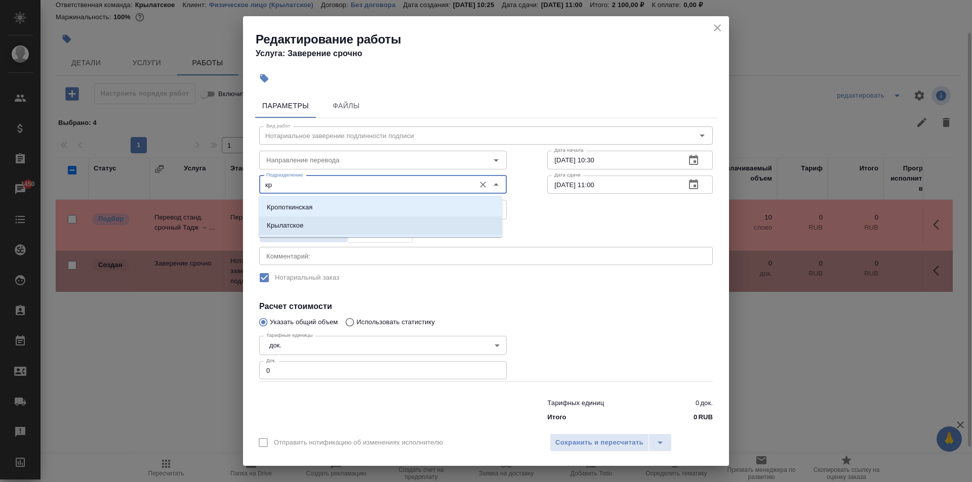
click at [362, 219] on li "Крылатское" at bounding box center [380, 226] width 243 height 18
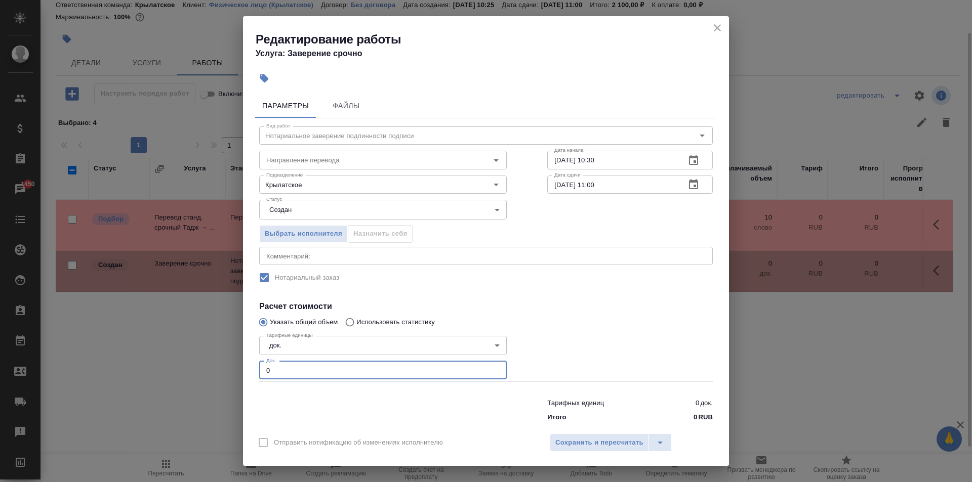
click at [270, 370] on input "0" at bounding box center [382, 370] width 247 height 18
click at [583, 439] on span "Сохранить и пересчитать" at bounding box center [599, 443] width 88 height 12
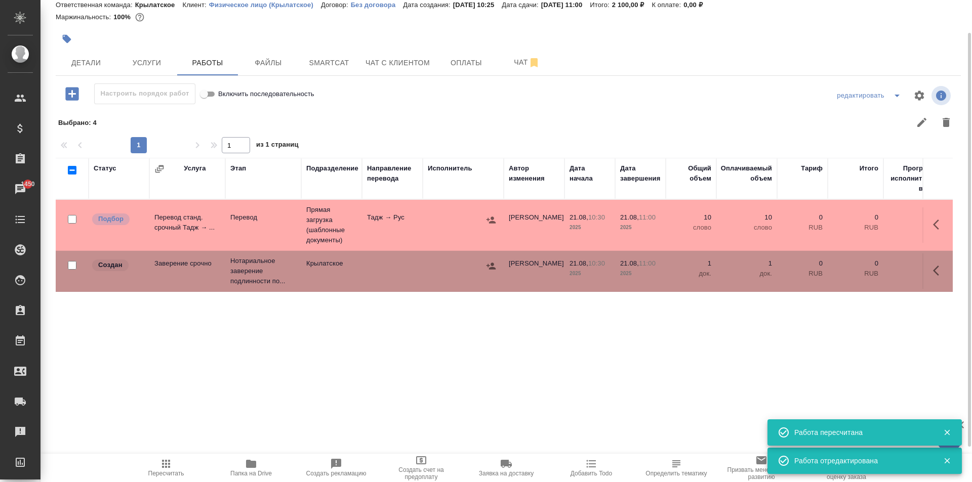
click at [493, 266] on icon "button" at bounding box center [491, 266] width 10 height 10
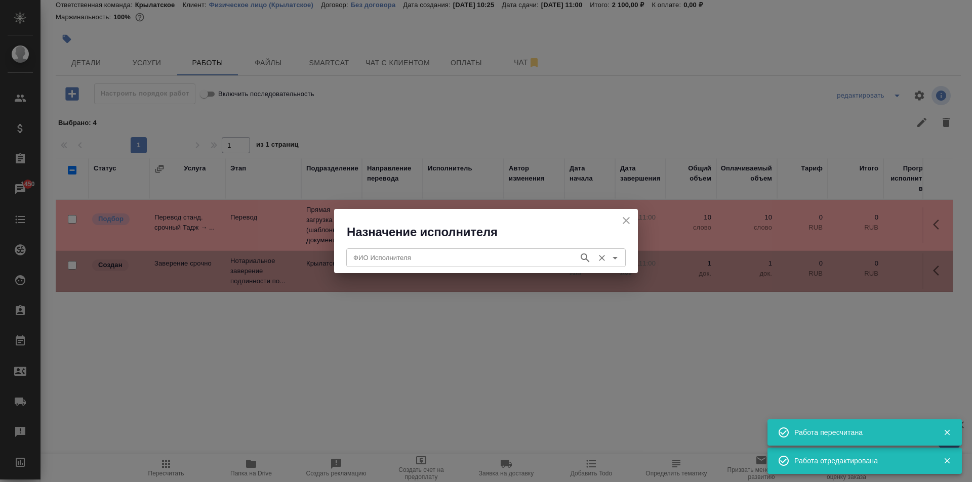
click at [455, 257] on input "ФИО Исполнителя" at bounding box center [461, 257] width 224 height 12
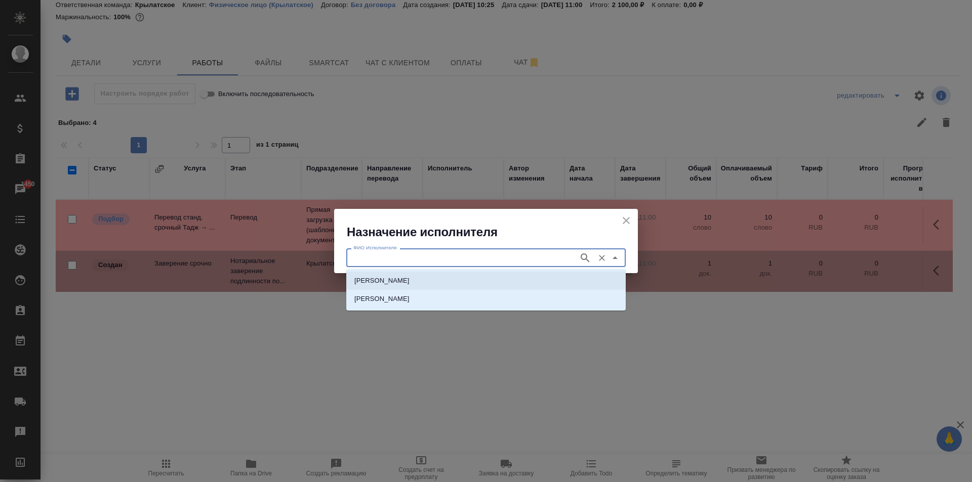
click at [409, 280] on p "НОТАРИУС Мацуленко Юлия Юрьевна" at bounding box center [381, 281] width 55 height 10
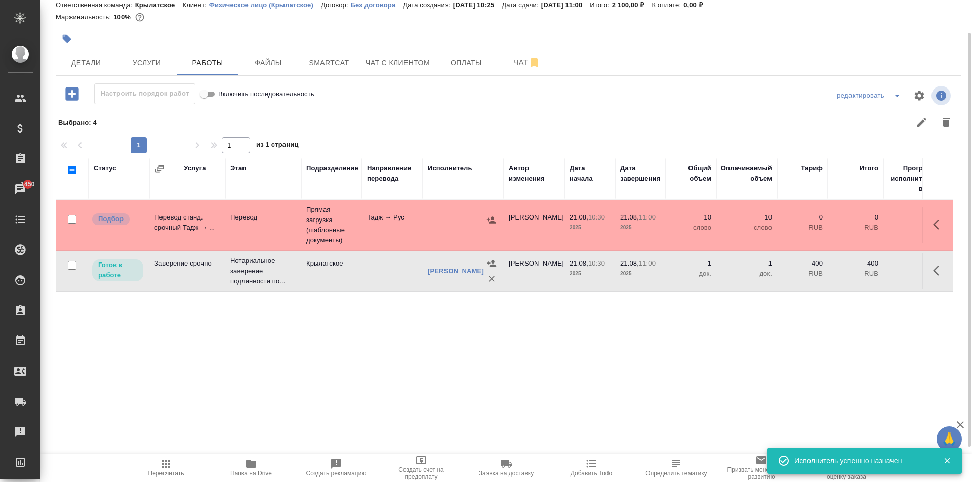
click at [174, 461] on span "Пересчитать" at bounding box center [166, 467] width 73 height 19
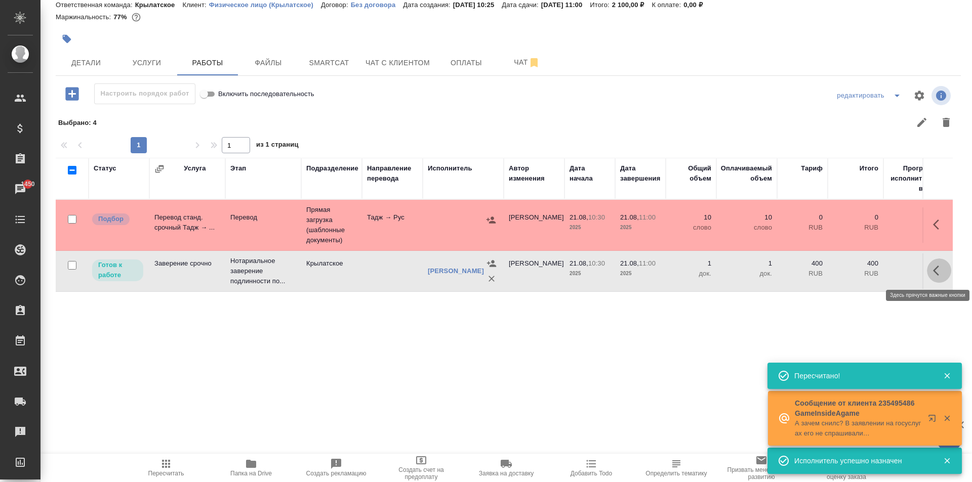
click at [930, 268] on button "button" at bounding box center [938, 271] width 24 height 24
click at [860, 267] on icon "button" at bounding box center [864, 271] width 12 height 12
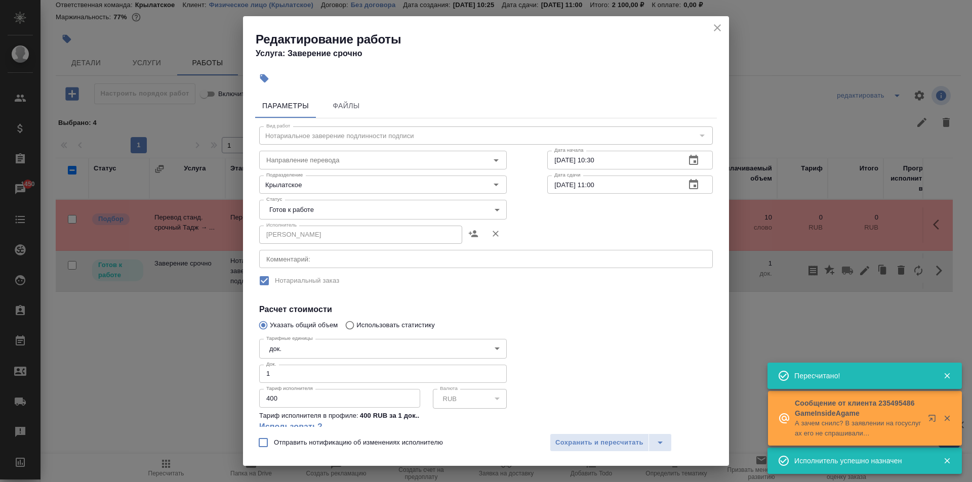
click at [281, 206] on body "🙏 .cls-1 fill:#fff; AWATERA Kasymov Timur Клиенты Спецификации Заказы 1450 Чаты…" at bounding box center [486, 241] width 972 height 482
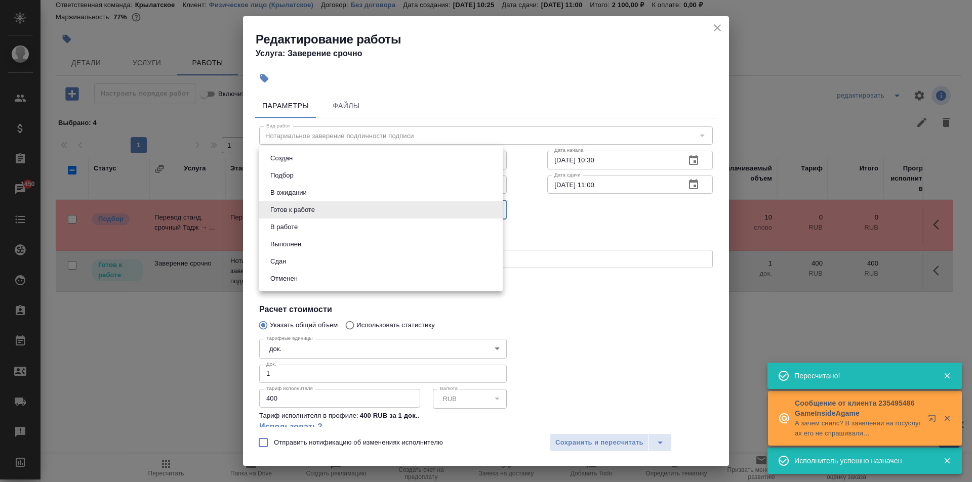
click at [303, 264] on li "Сдан" at bounding box center [380, 261] width 243 height 17
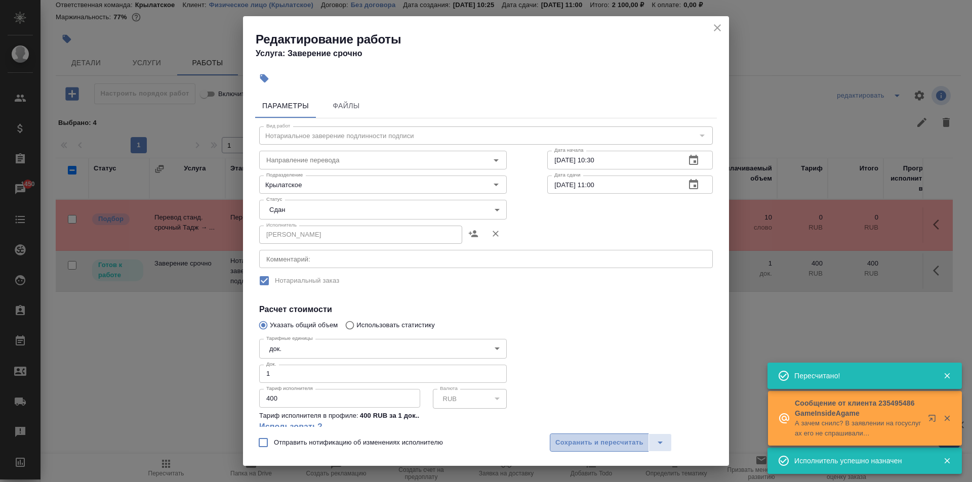
click at [560, 448] on span "Сохранить и пересчитать" at bounding box center [599, 443] width 88 height 12
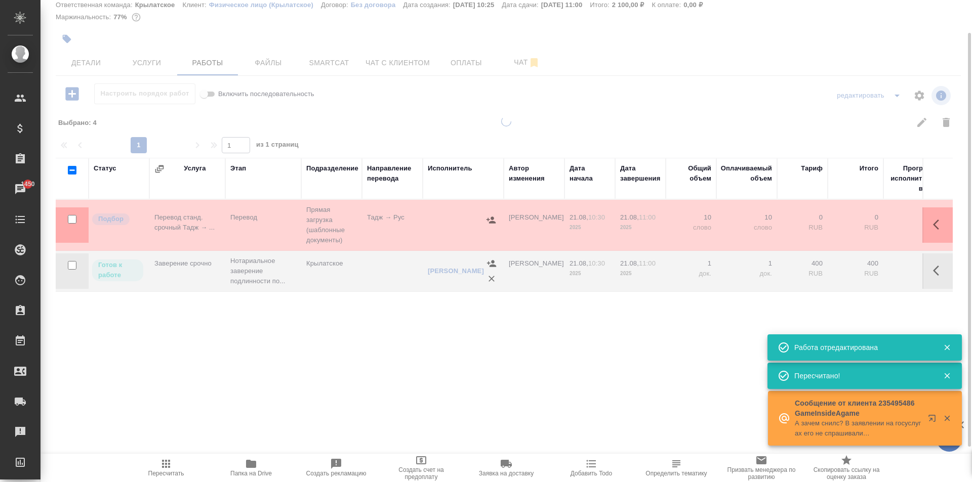
click at [163, 475] on span "Пересчитать" at bounding box center [166, 473] width 36 height 7
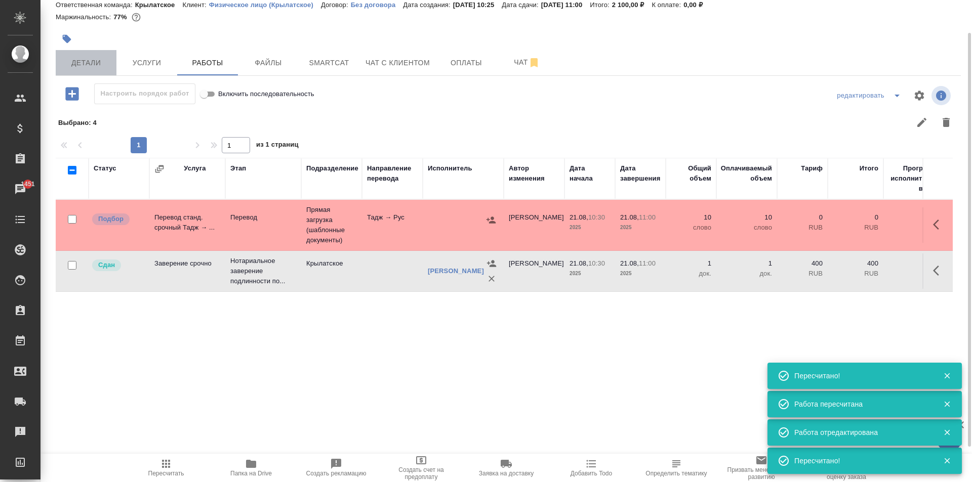
click at [87, 61] on span "Детали" at bounding box center [86, 63] width 49 height 13
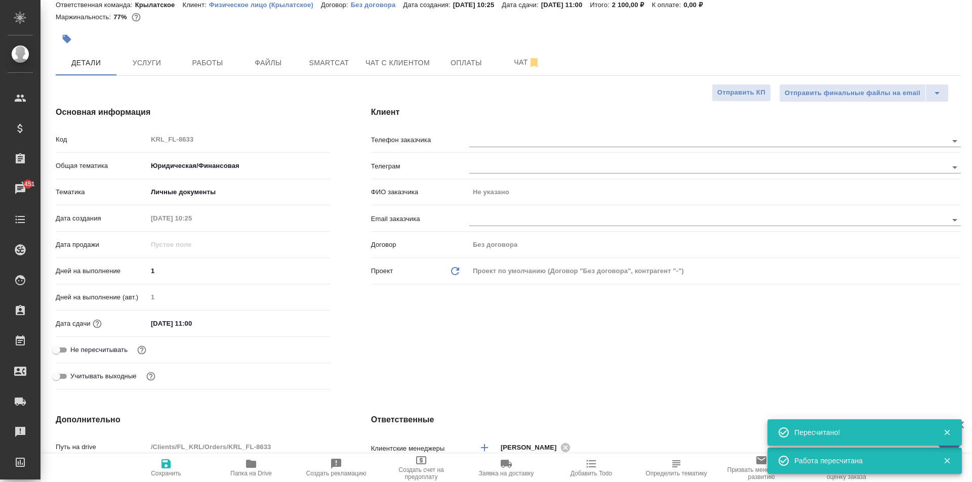
scroll to position [288, 0]
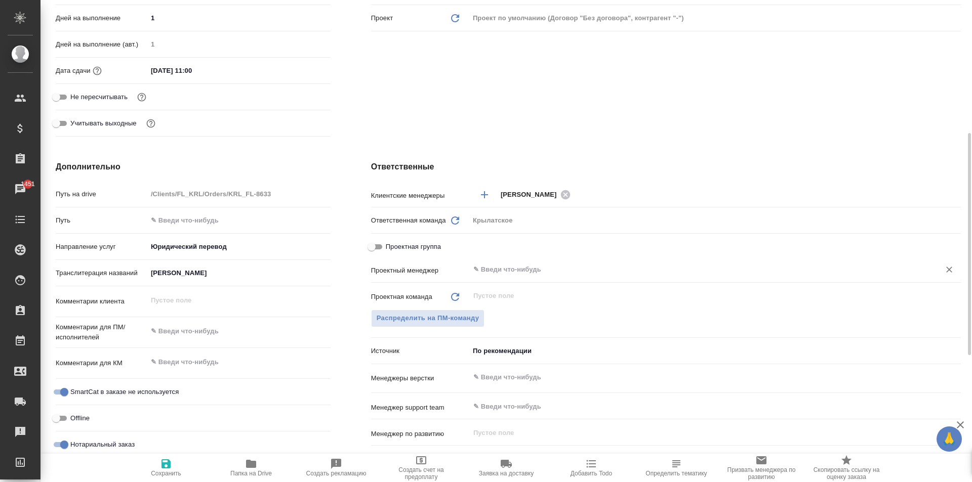
click at [508, 263] on div "​" at bounding box center [714, 270] width 491 height 18
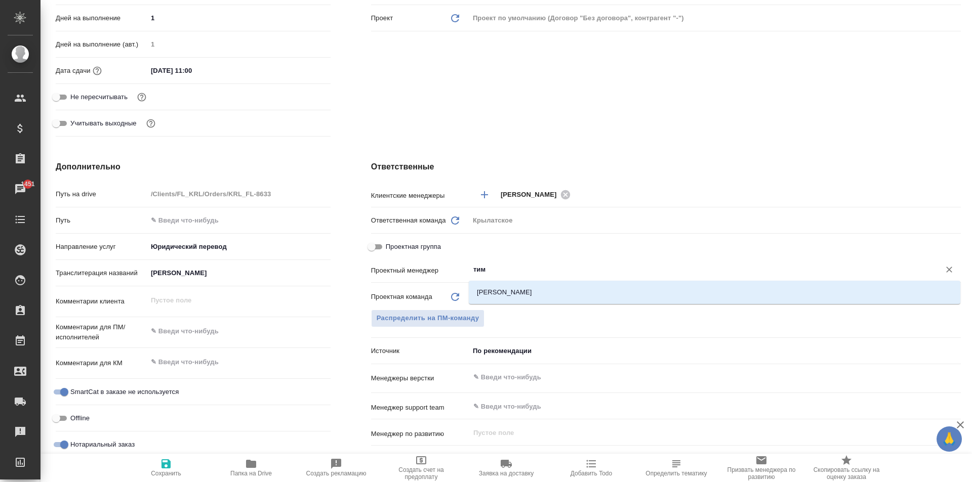
click at [528, 291] on li "[PERSON_NAME]" at bounding box center [714, 292] width 491 height 18
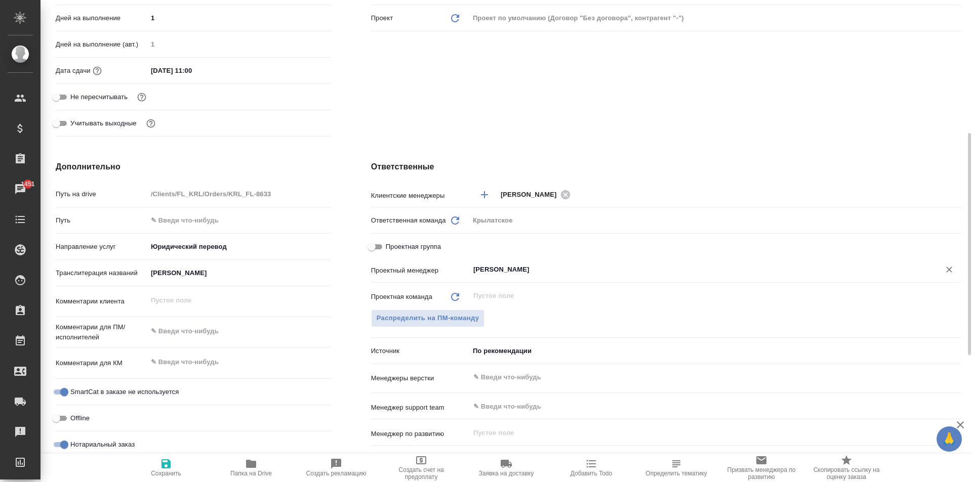
click at [153, 456] on button "Сохранить" at bounding box center [165, 468] width 85 height 28
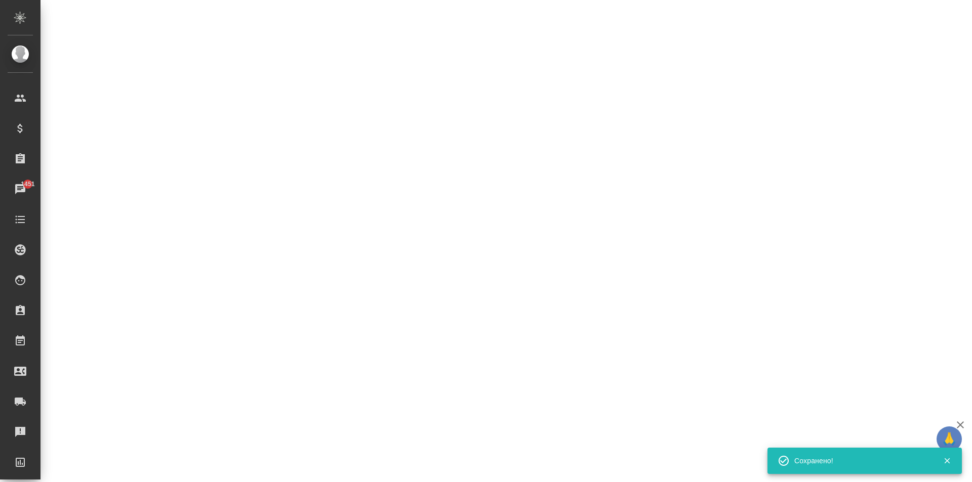
scroll to position [0, 0]
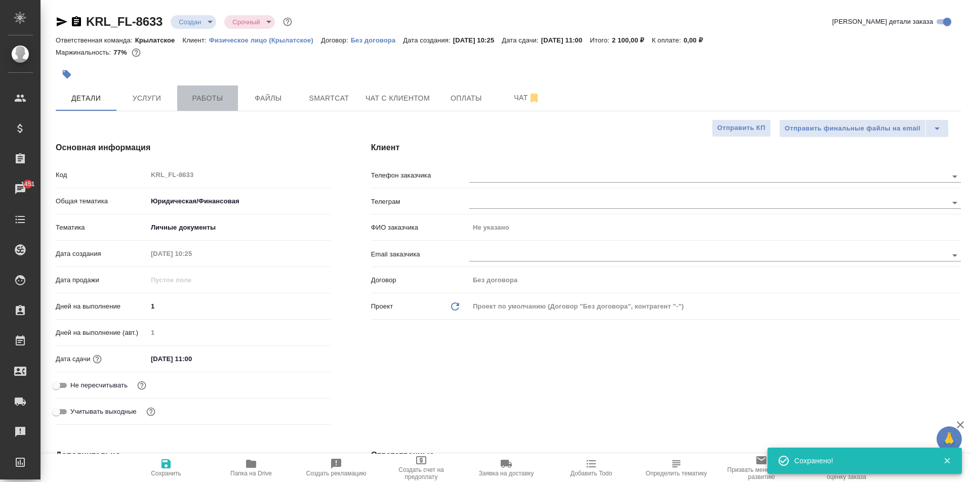
click at [216, 92] on span "Работы" at bounding box center [207, 98] width 49 height 13
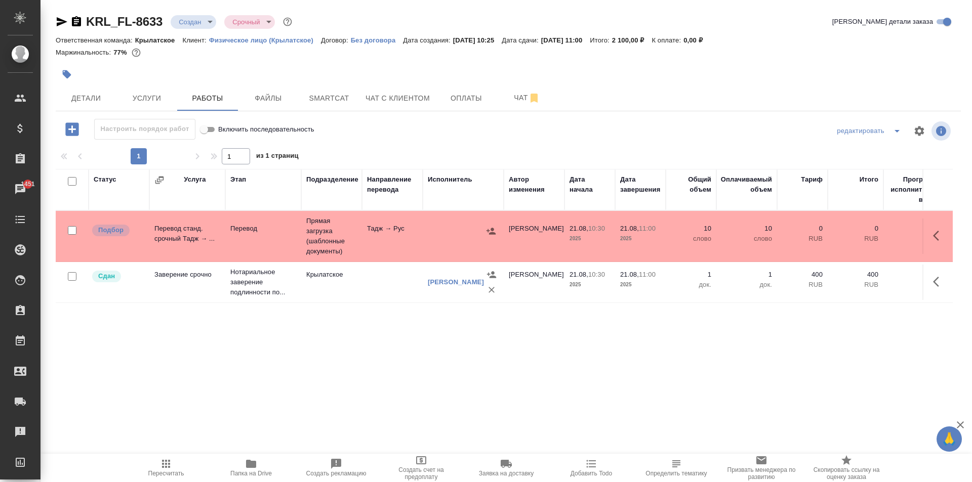
click at [150, 470] on span "Пересчитать" at bounding box center [166, 467] width 73 height 19
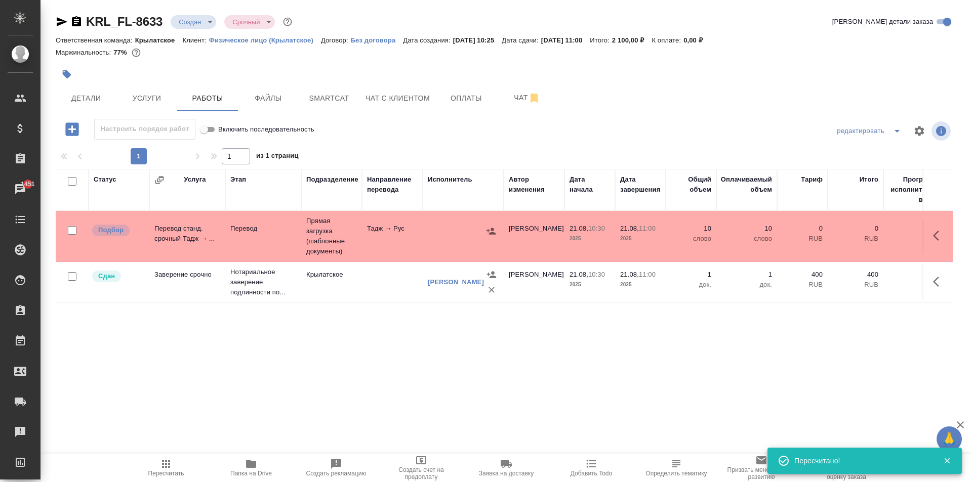
click at [654, 386] on div "Статус Услуга Этап Подразделение Направление перевода Исполнитель Автор изменен…" at bounding box center [504, 283] width 897 height 228
click at [146, 461] on span "Пересчитать" at bounding box center [166, 467] width 73 height 19
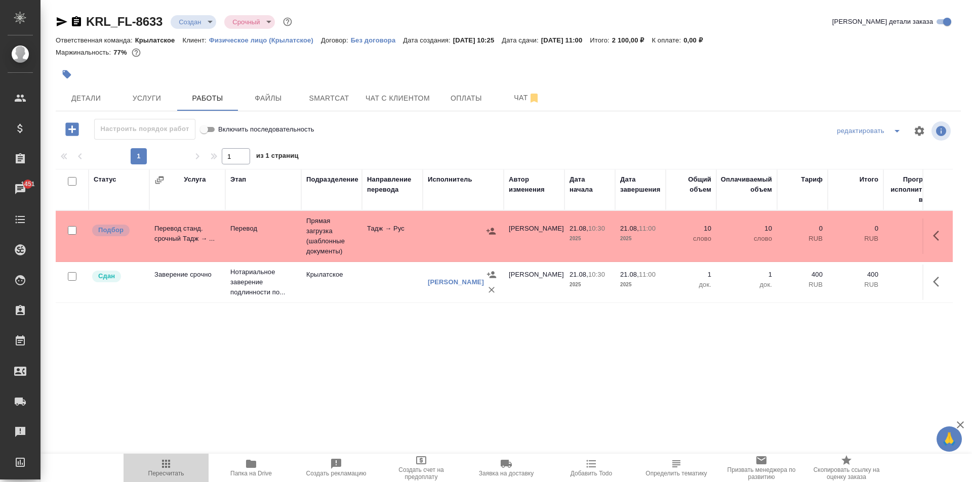
click at [177, 479] on button "Пересчитать" at bounding box center [165, 468] width 85 height 28
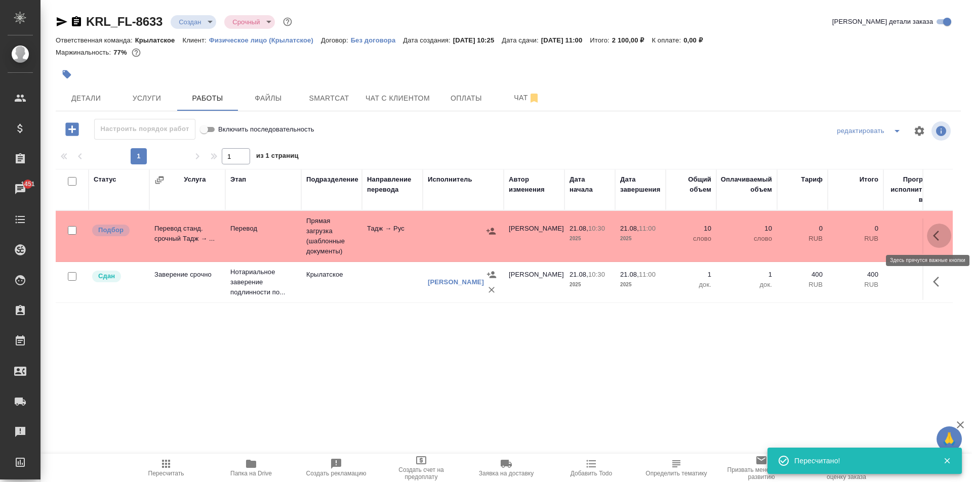
click at [937, 235] on icon "button" at bounding box center [939, 236] width 12 height 12
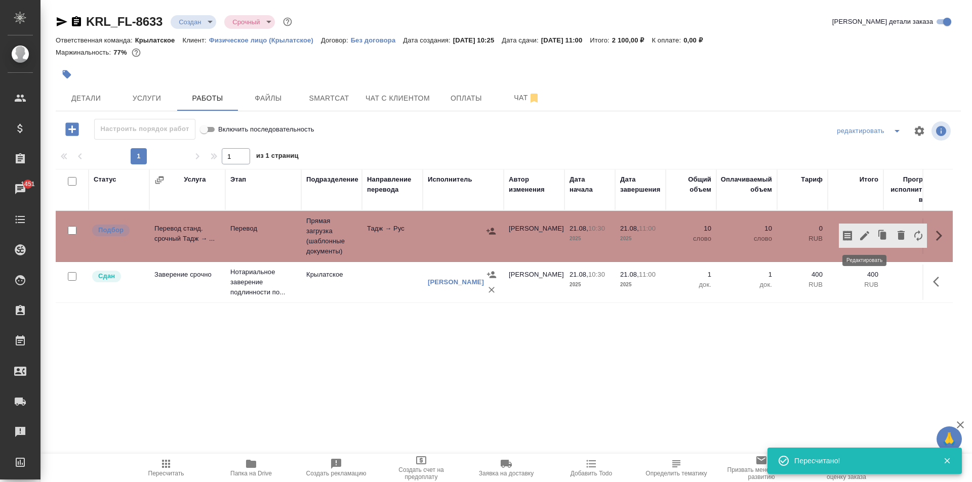
click at [863, 240] on icon "button" at bounding box center [864, 236] width 12 height 12
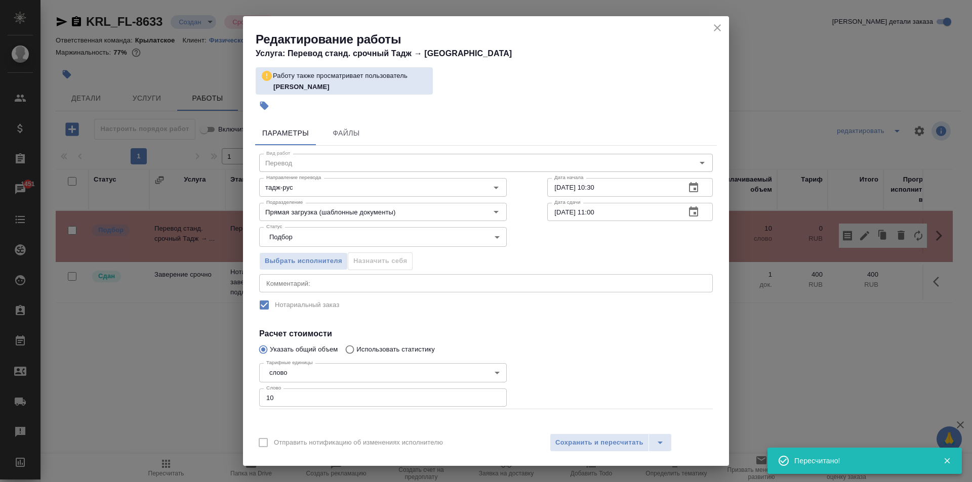
click at [716, 30] on icon "close" at bounding box center [717, 28] width 12 height 12
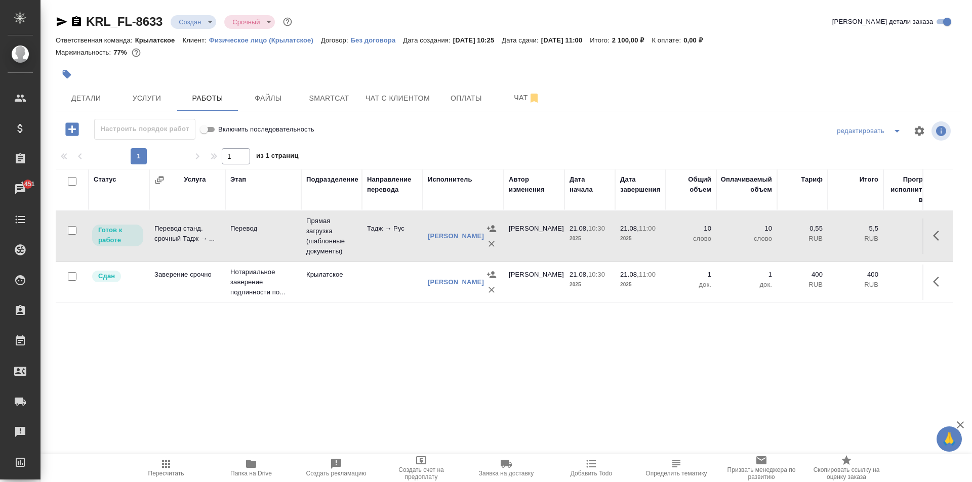
click at [161, 479] on button "Пересчитать" at bounding box center [165, 468] width 85 height 28
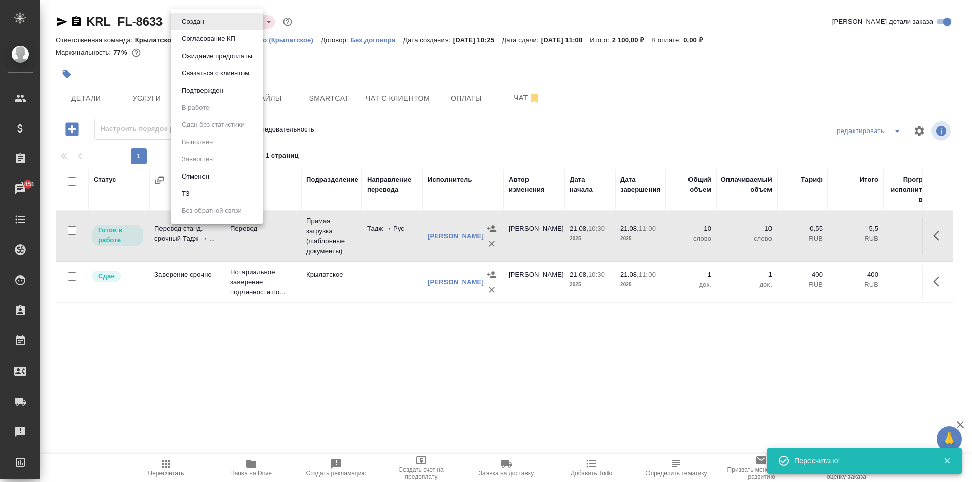
click at [175, 21] on body "🙏 .cls-1 fill:#fff; AWATERA Kasymov Timur Клиенты Спецификации Заказы 1451 Чаты…" at bounding box center [486, 241] width 972 height 482
click at [212, 96] on li "Подтвержден" at bounding box center [217, 90] width 93 height 17
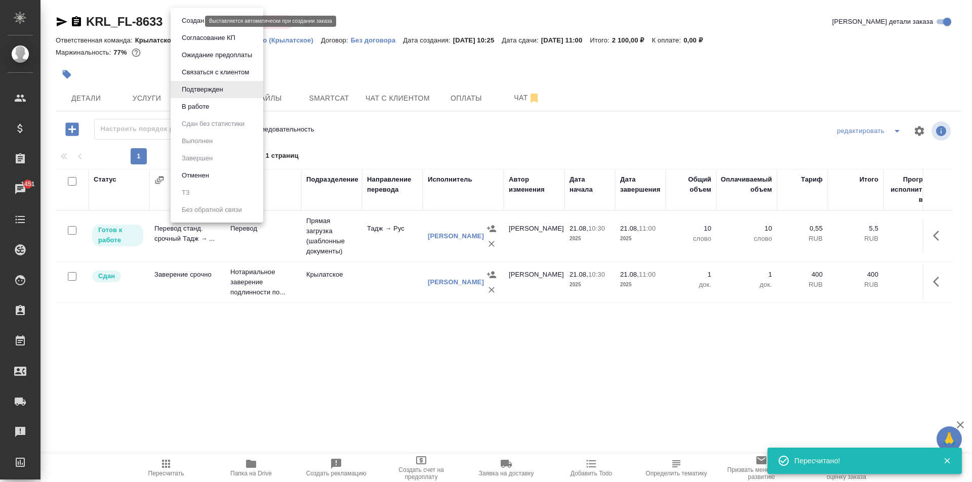
click at [197, 23] on body "🙏 .cls-1 fill:#fff; AWATERA Kasymov Timur Клиенты Спецификации Заказы 1451 Чаты…" at bounding box center [486, 241] width 972 height 482
click at [213, 104] on li "В работе" at bounding box center [217, 106] width 93 height 17
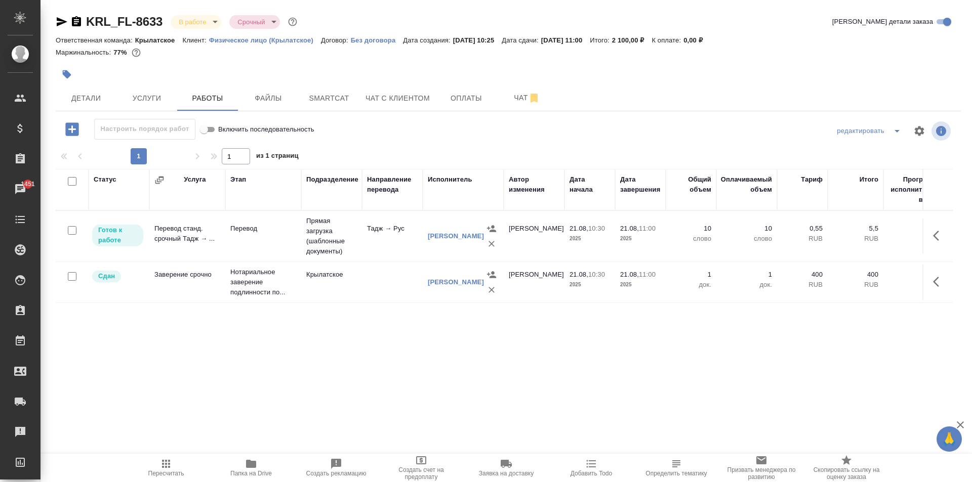
click at [146, 469] on span "Пересчитать" at bounding box center [166, 467] width 73 height 19
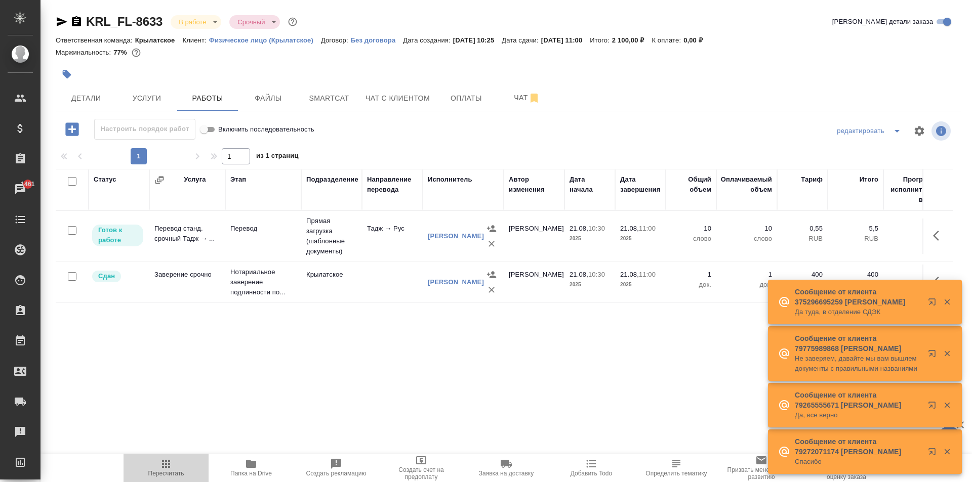
click at [169, 478] on button "Пересчитать" at bounding box center [165, 468] width 85 height 28
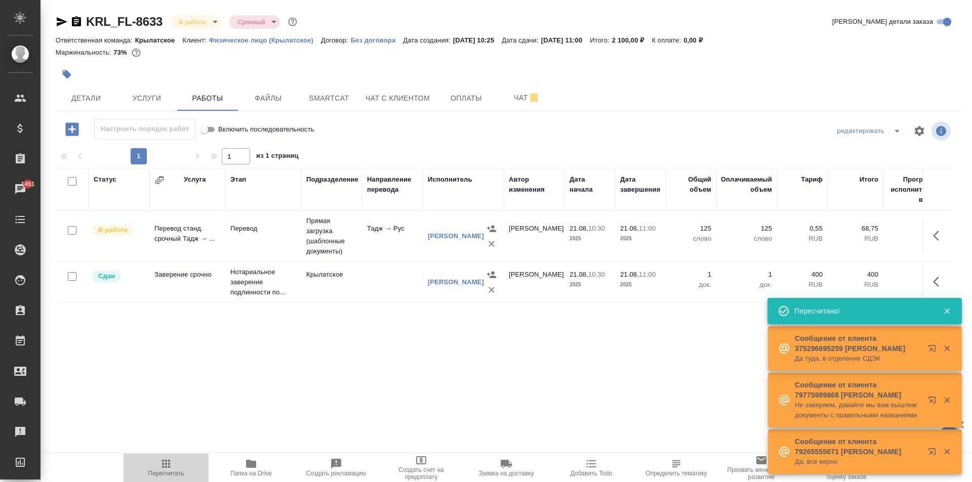
click at [172, 473] on span "Пересчитать" at bounding box center [166, 473] width 36 height 7
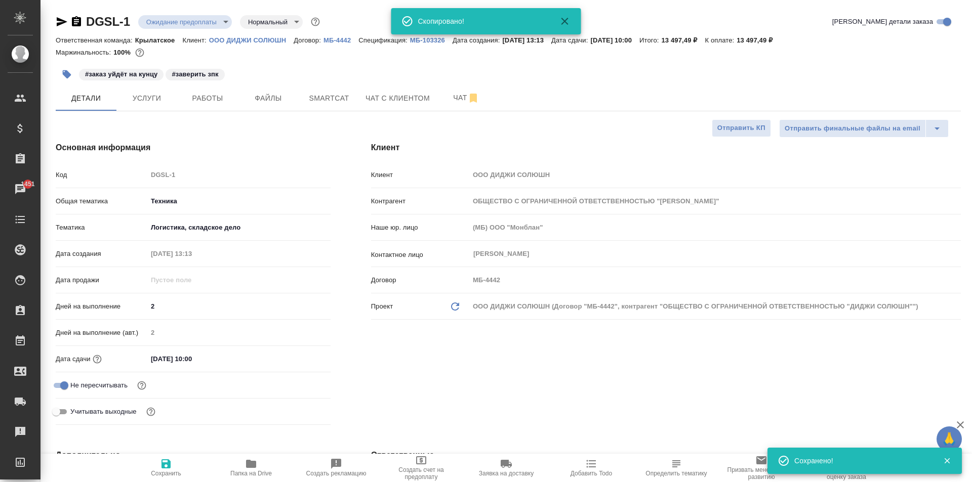
select select "RU"
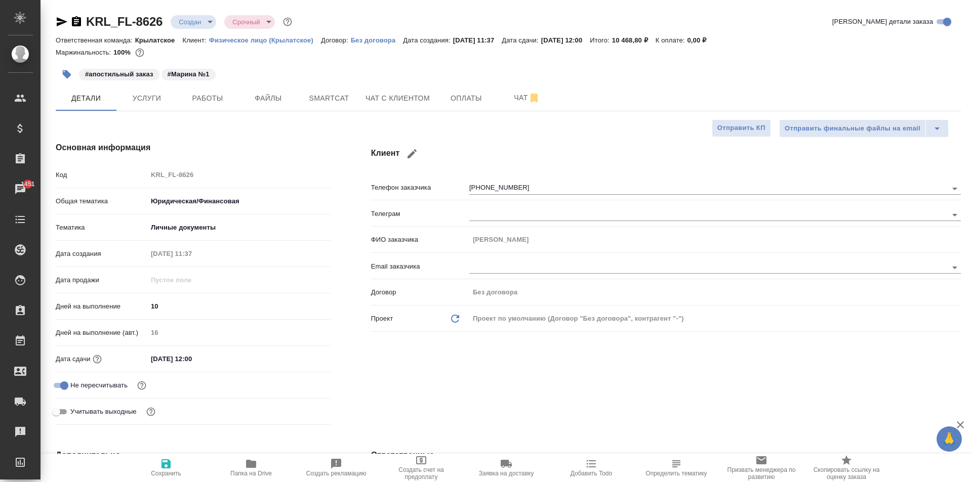
select select "RU"
